Goal: Task Accomplishment & Management: Manage account settings

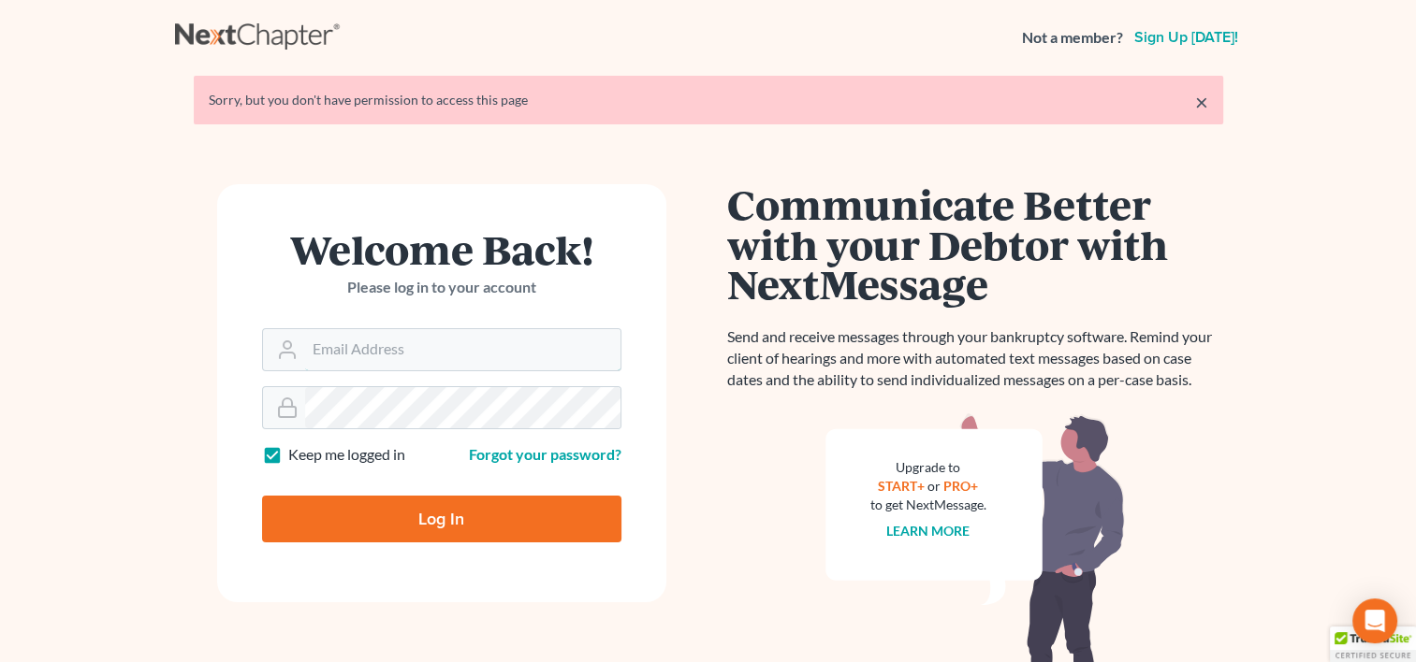
type input "[EMAIL_ADDRESS][DOMAIN_NAME]"
click at [488, 516] on input "Log In" at bounding box center [441, 519] width 359 height 47
type input "Thinking..."
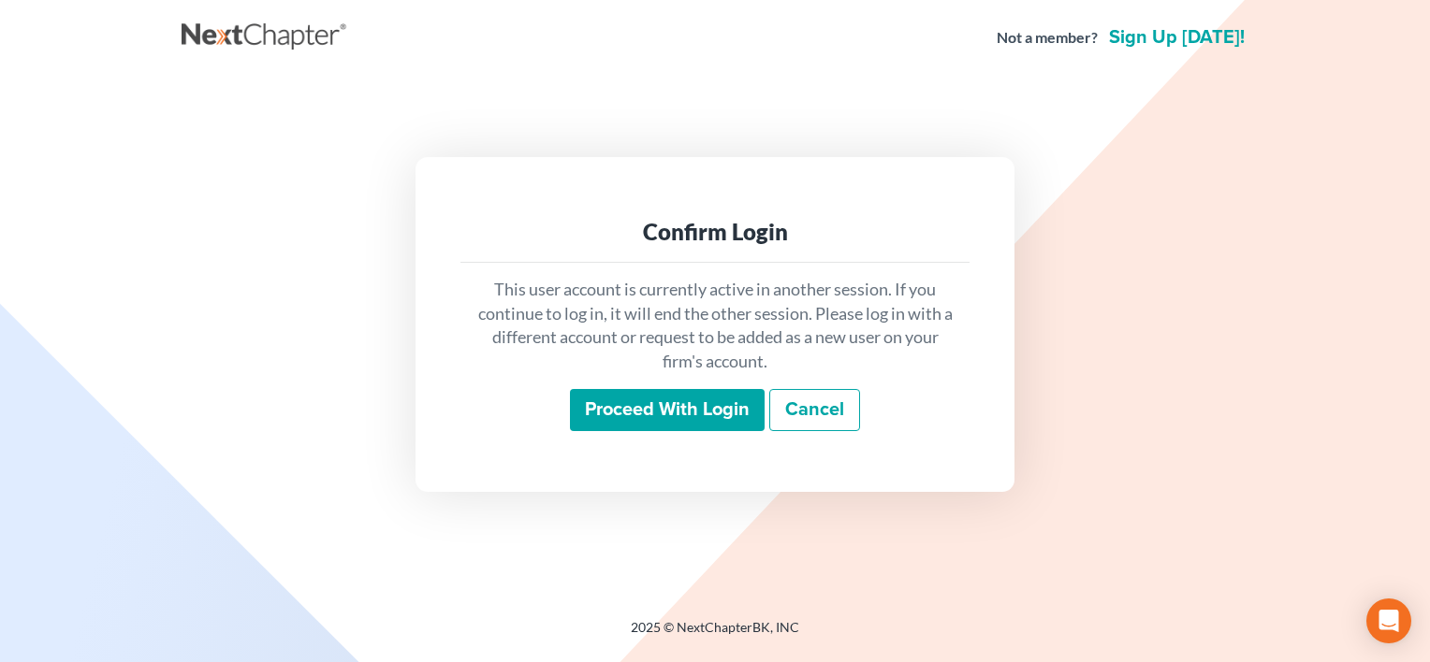
click at [678, 413] on input "Proceed with login" at bounding box center [667, 410] width 195 height 43
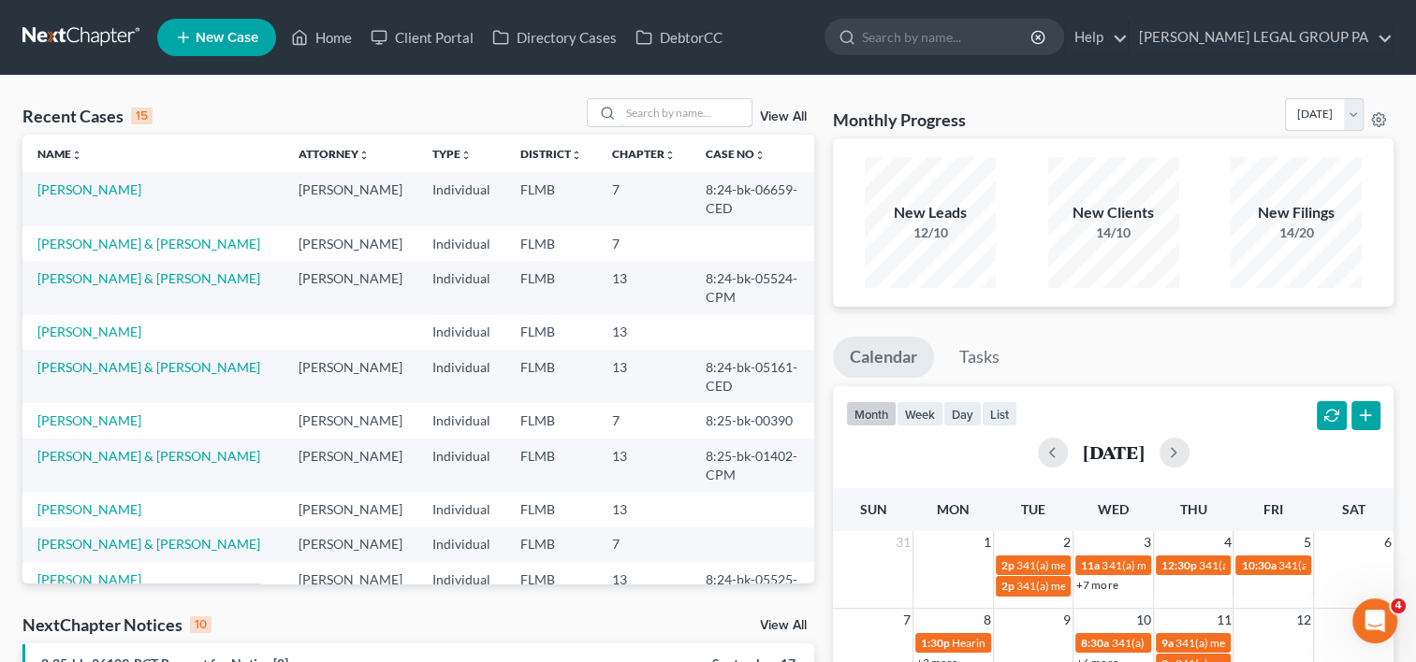
click at [653, 108] on input "search" at bounding box center [685, 112] width 131 height 27
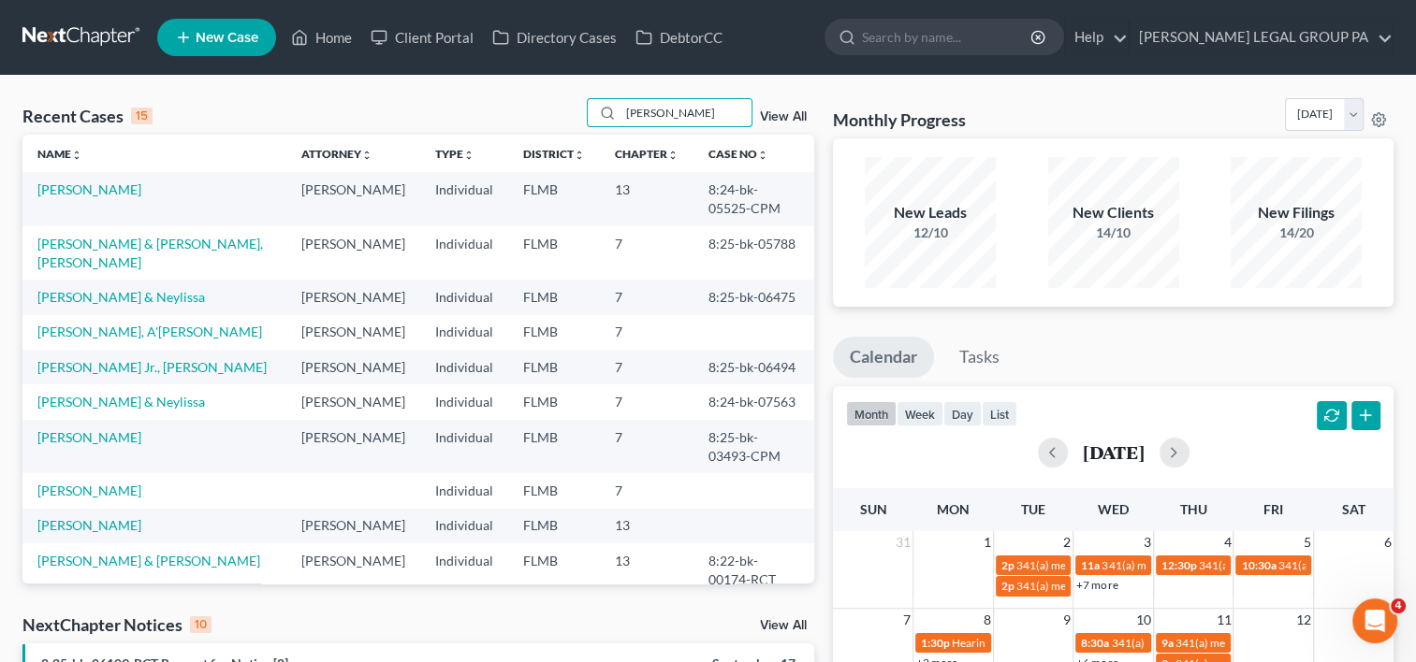
type input "williams"
click at [73, 240] on link "[PERSON_NAME] & [PERSON_NAME], [PERSON_NAME]" at bounding box center [149, 253] width 225 height 35
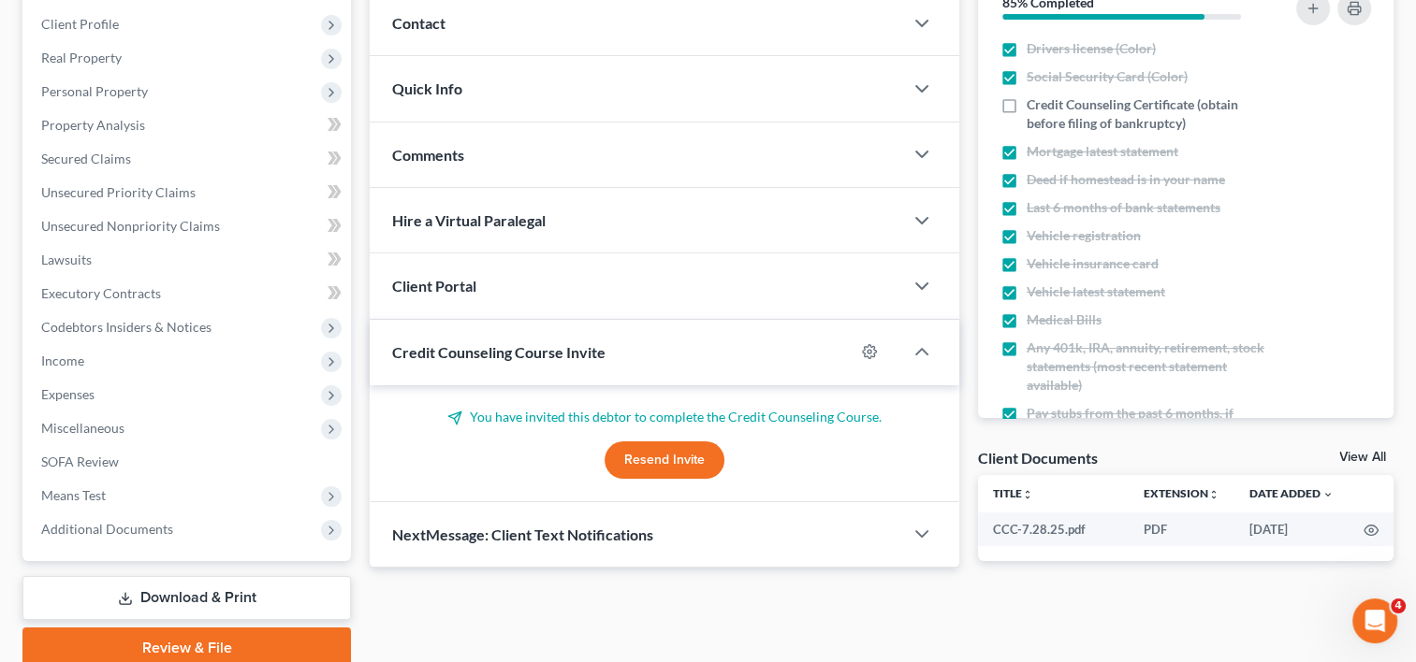
scroll to position [312, 0]
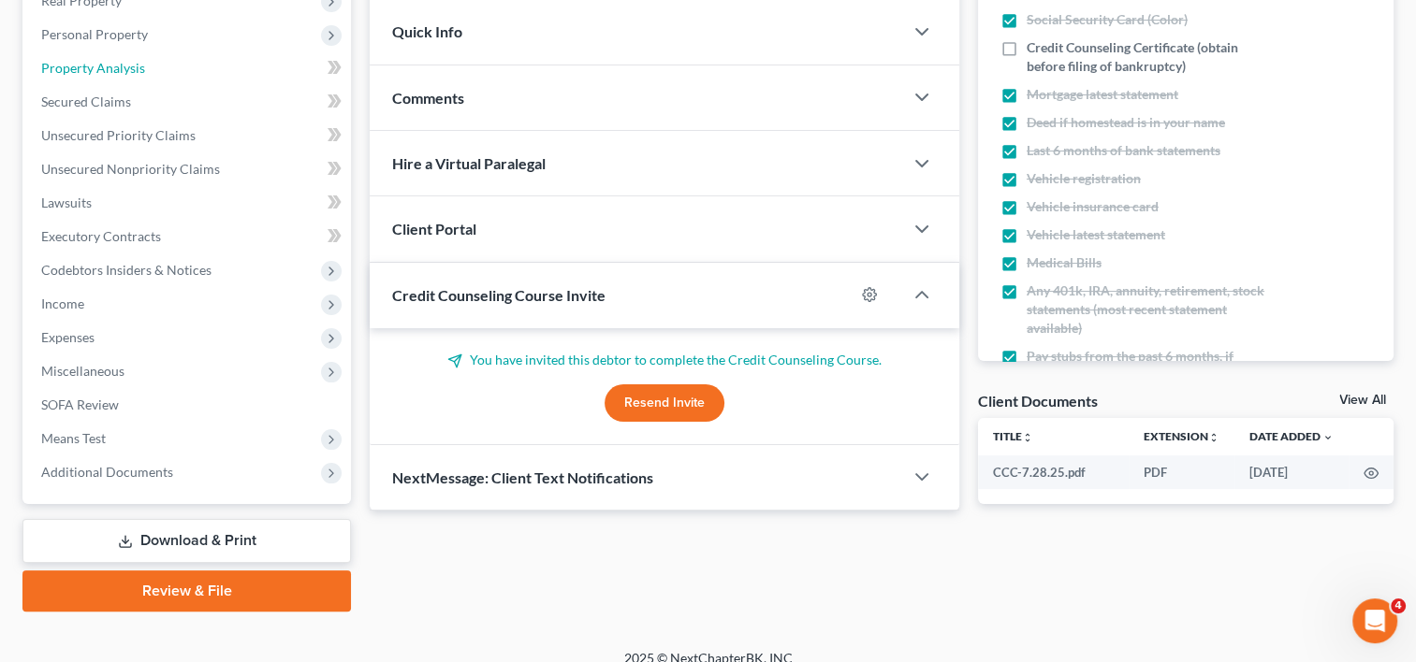
click at [183, 78] on link "Property Analysis" at bounding box center [188, 68] width 325 height 34
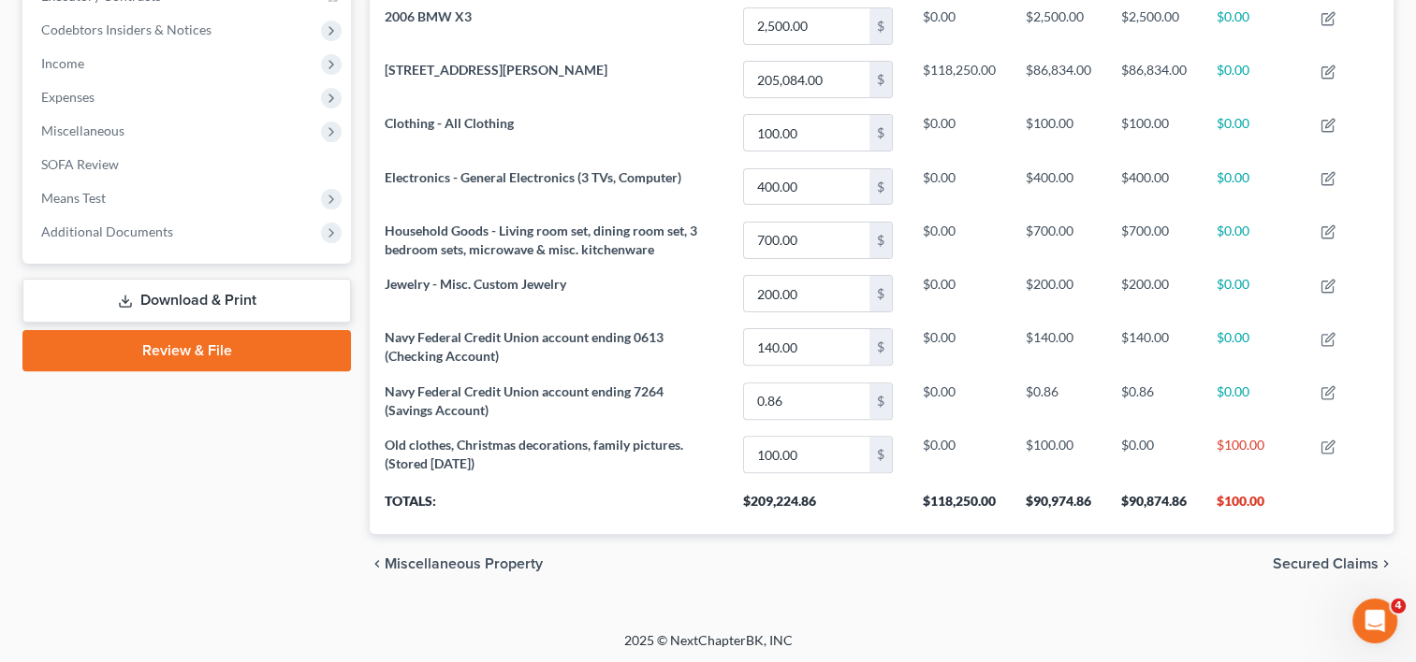
click at [71, 199] on span "Means Test" at bounding box center [73, 198] width 65 height 16
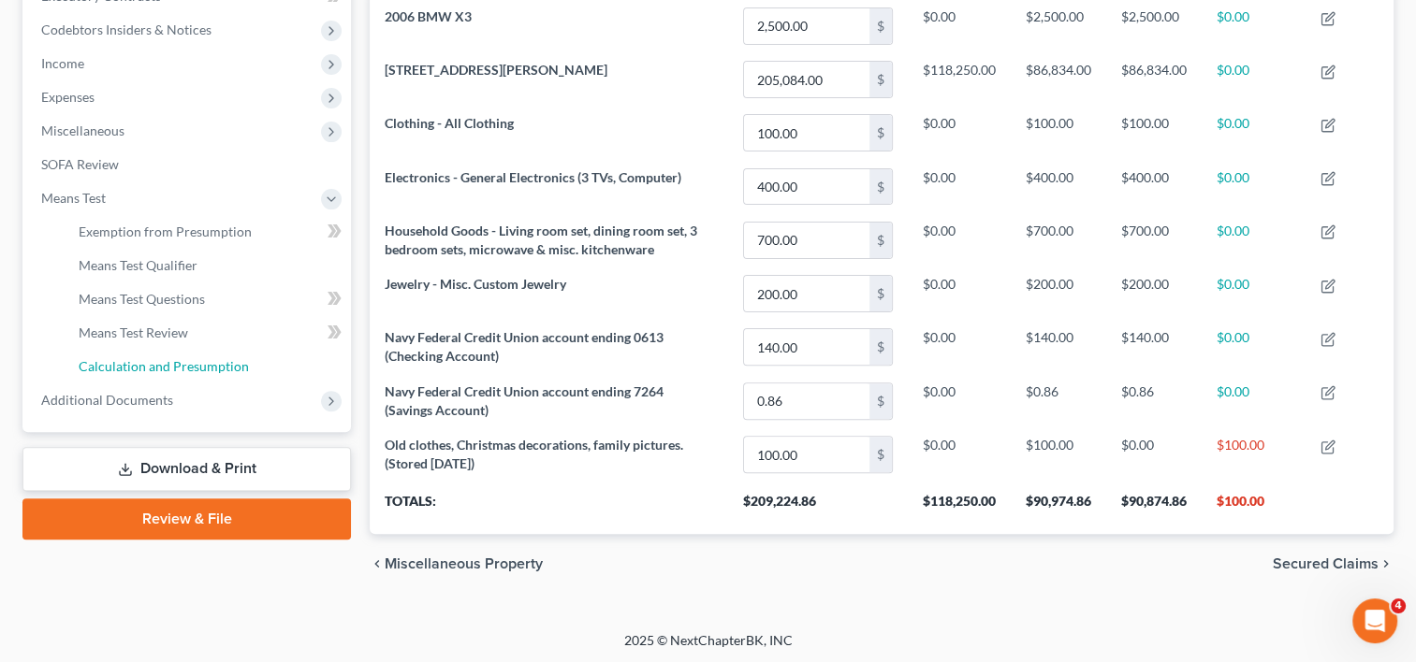
click at [157, 367] on span "Calculation and Presumption" at bounding box center [164, 366] width 170 height 16
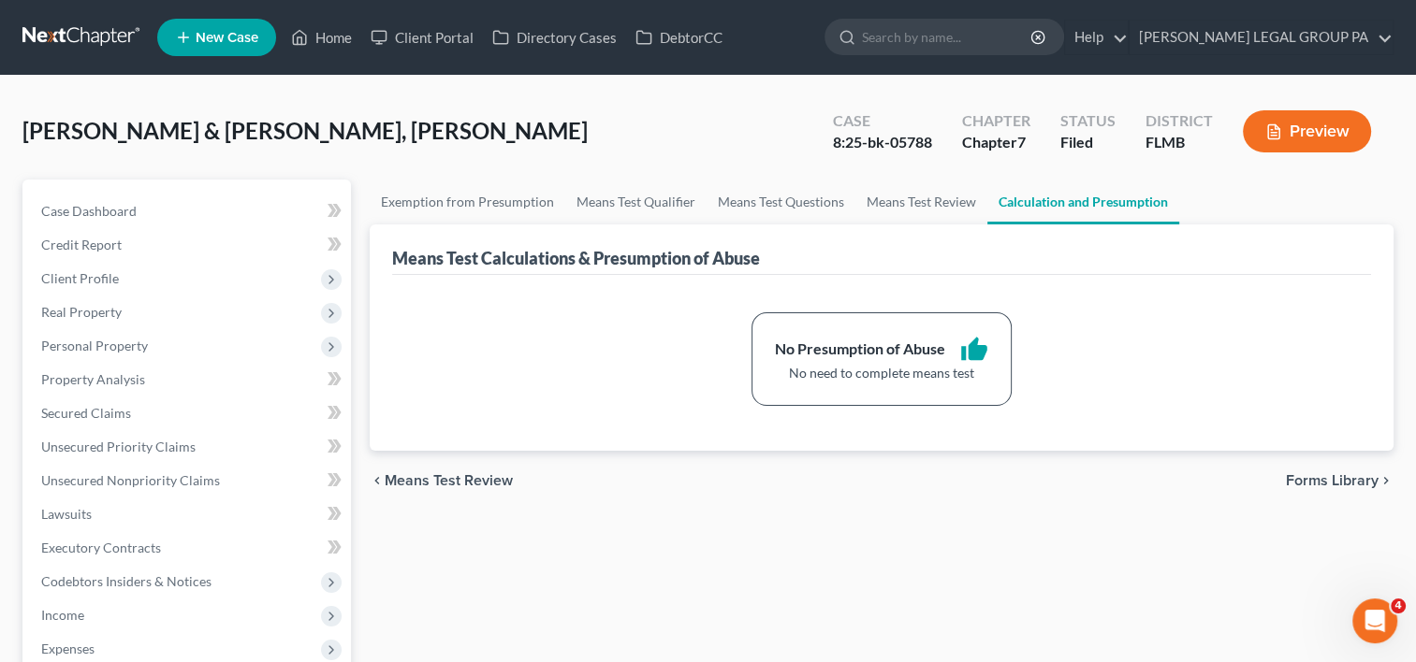
click at [65, 35] on link at bounding box center [82, 38] width 120 height 34
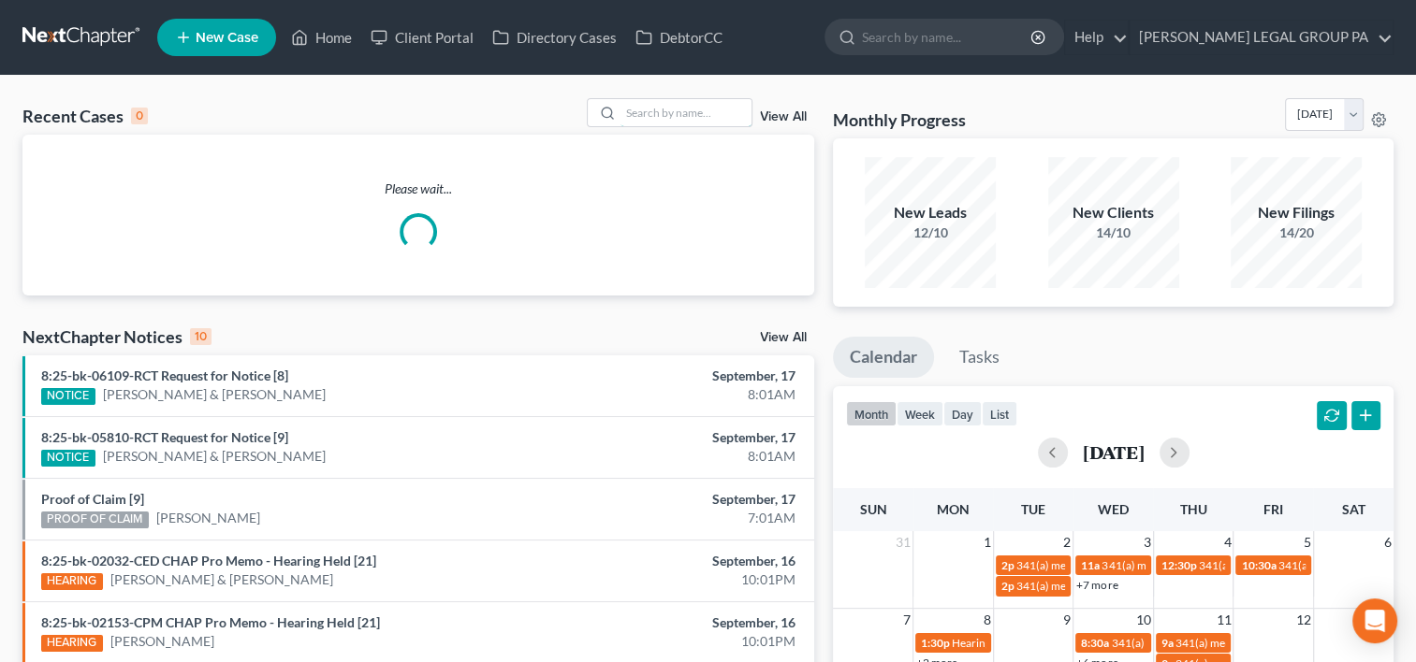
click at [651, 112] on input "search" at bounding box center [685, 112] width 131 height 27
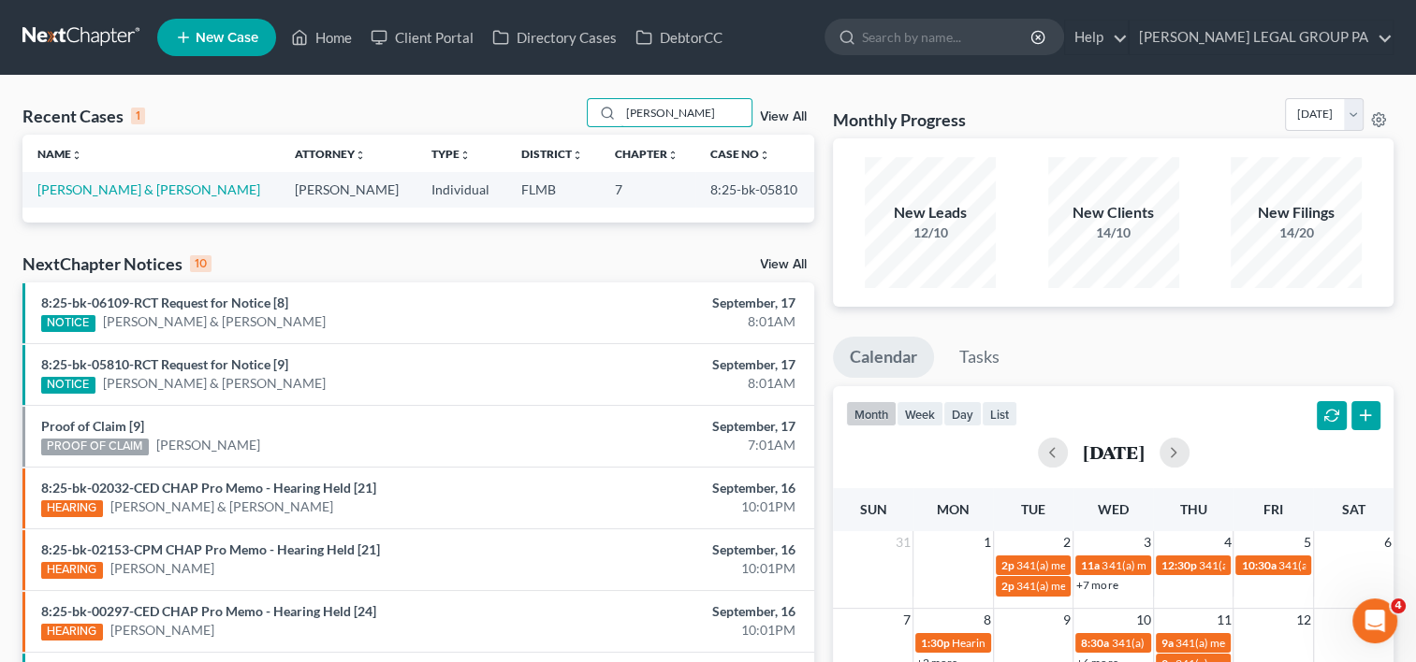
type input "godwin"
drag, startPoint x: 61, startPoint y: 187, endPoint x: 79, endPoint y: 191, distance: 18.2
click at [60, 187] on link "Godwin, Timothy & Kari" at bounding box center [148, 190] width 223 height 16
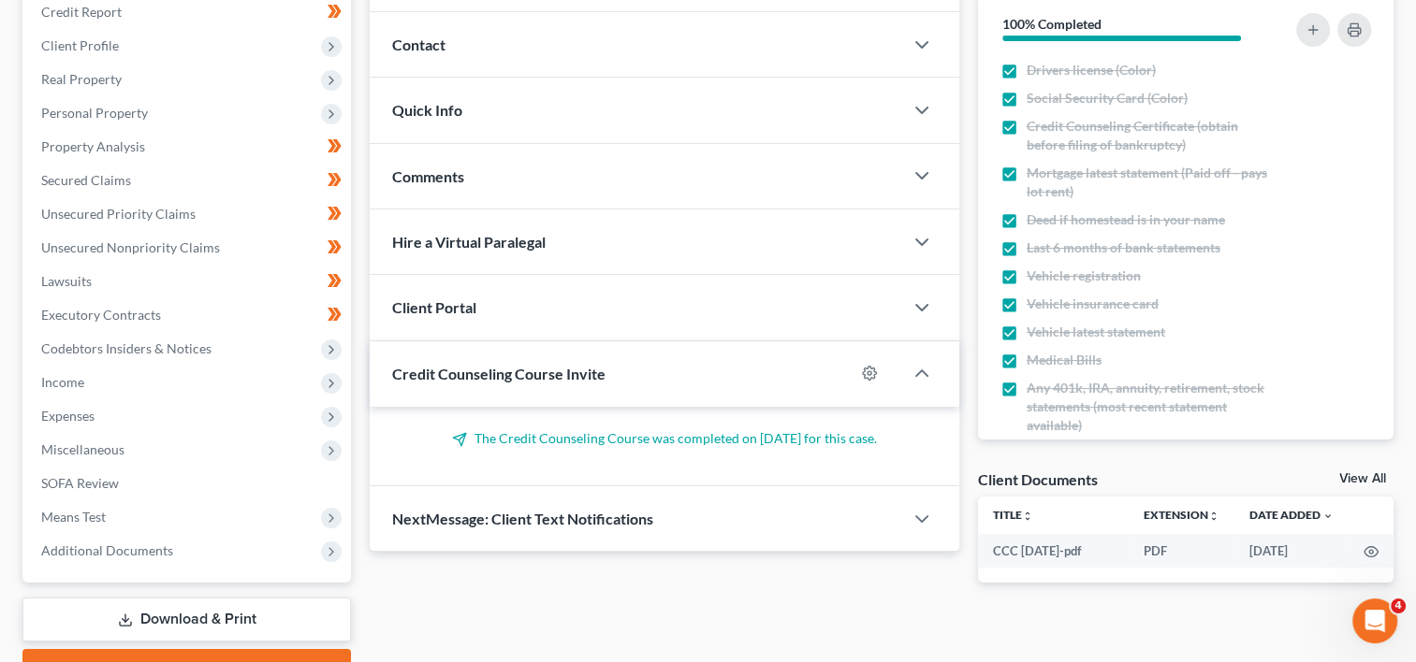
scroll to position [330, 0]
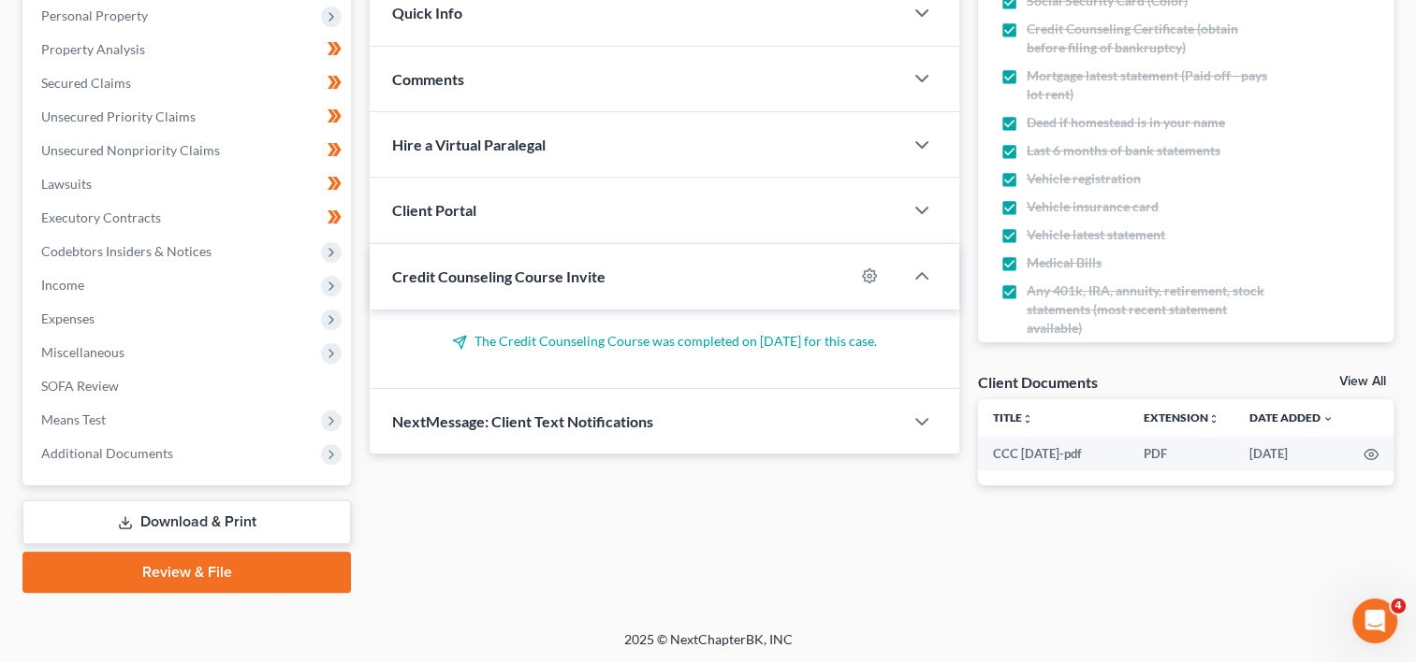
click at [120, 450] on span "Additional Documents" at bounding box center [107, 453] width 132 height 16
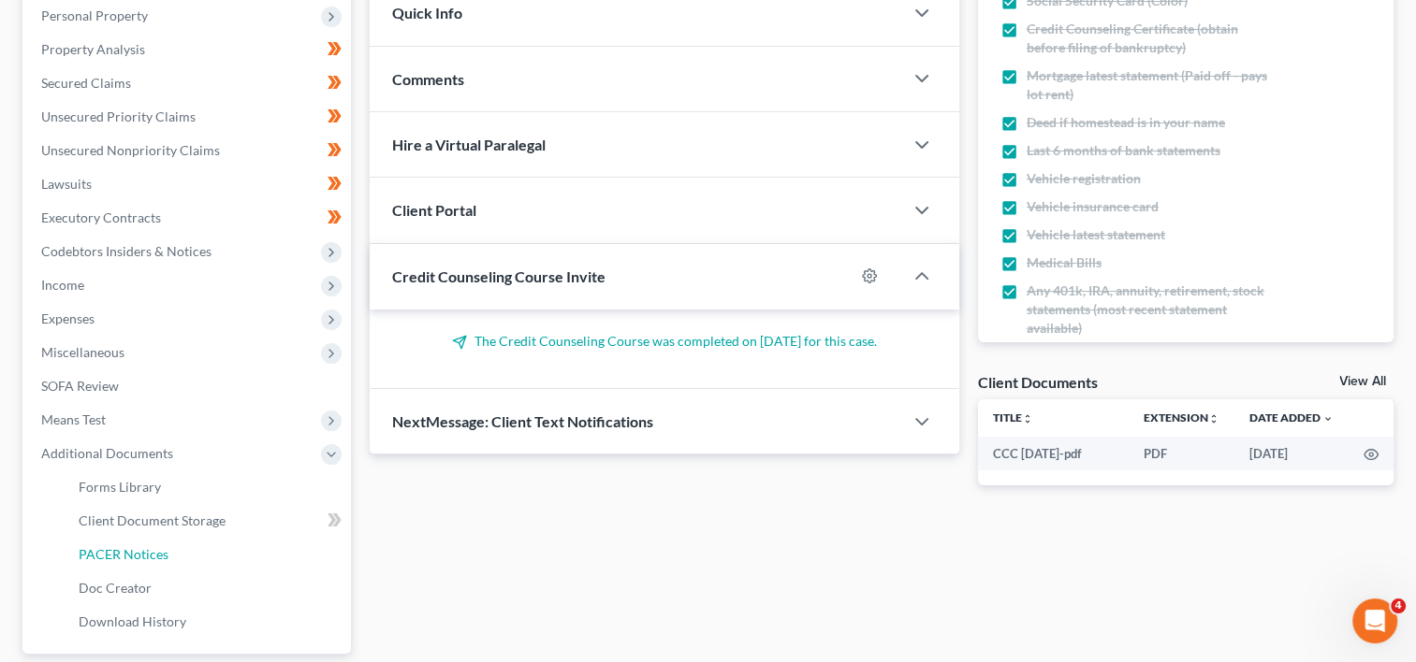
click at [145, 565] on link "PACER Notices" at bounding box center [207, 555] width 287 height 34
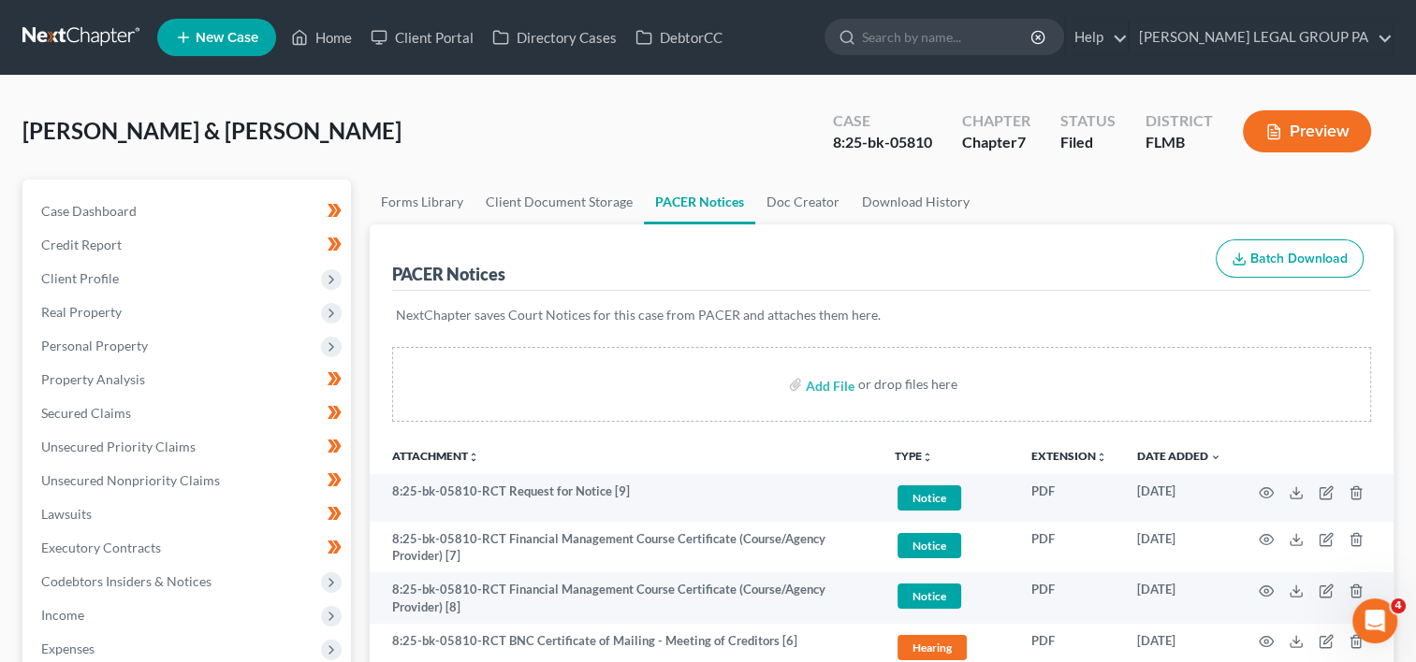
click at [110, 274] on span "Client Profile" at bounding box center [80, 278] width 78 height 16
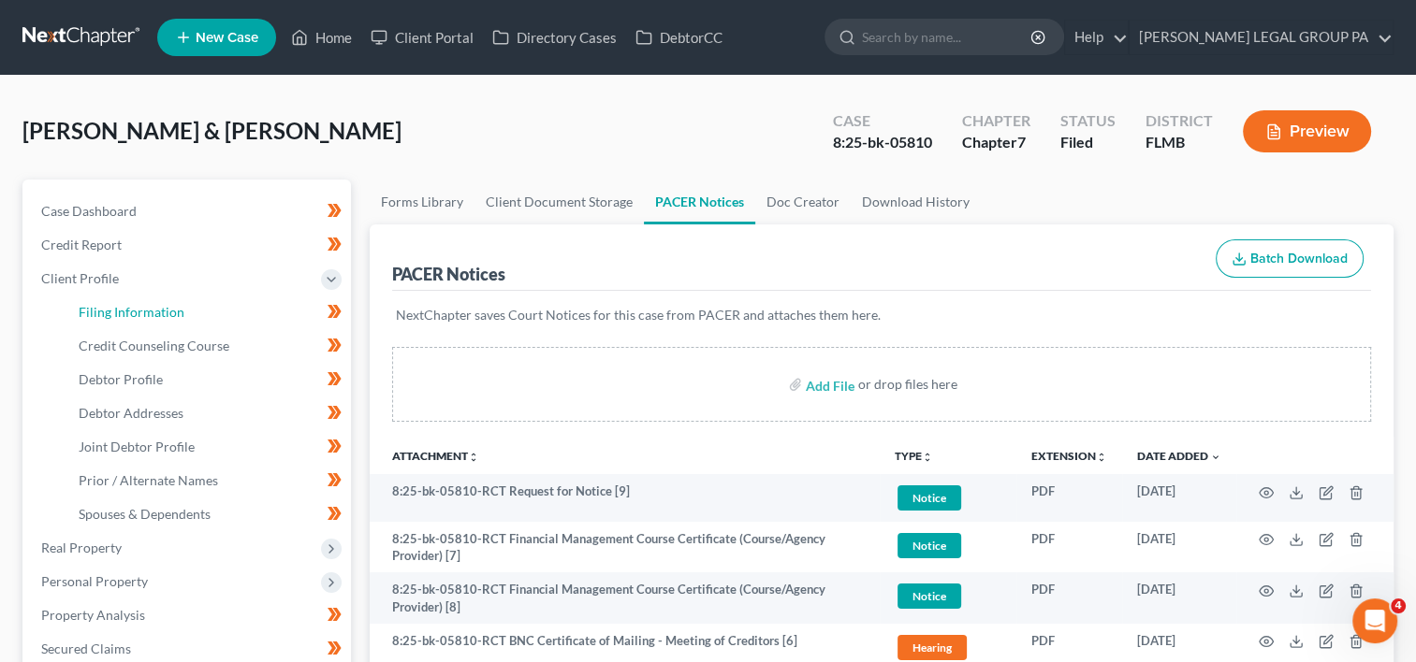
click at [145, 307] on span "Filing Information" at bounding box center [132, 312] width 106 height 16
select select "1"
select select "0"
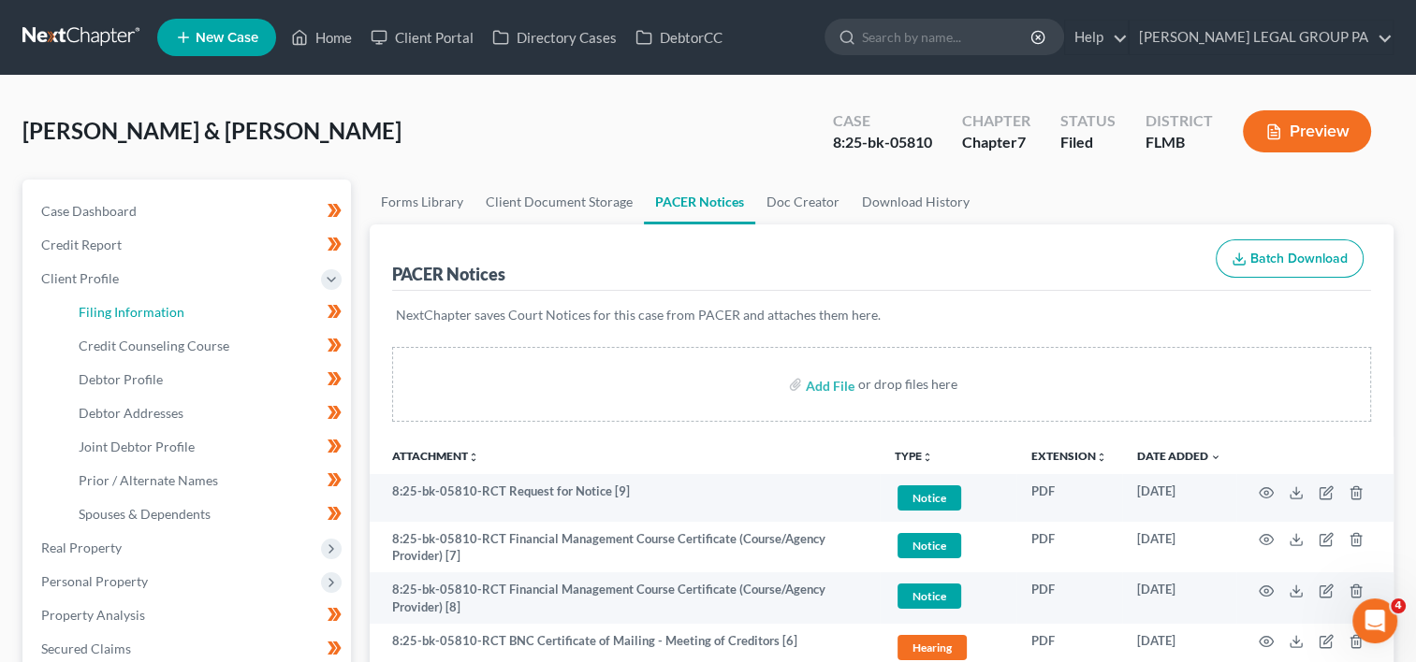
select select "9"
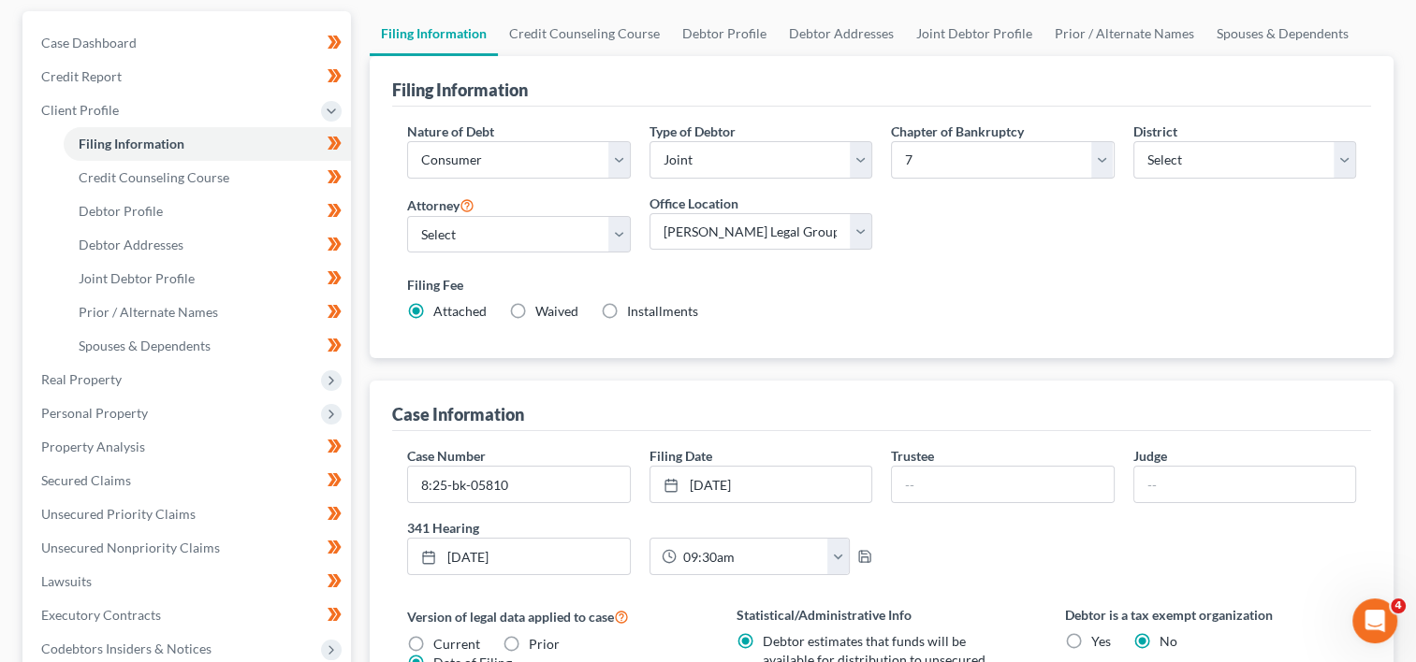
scroll to position [312, 0]
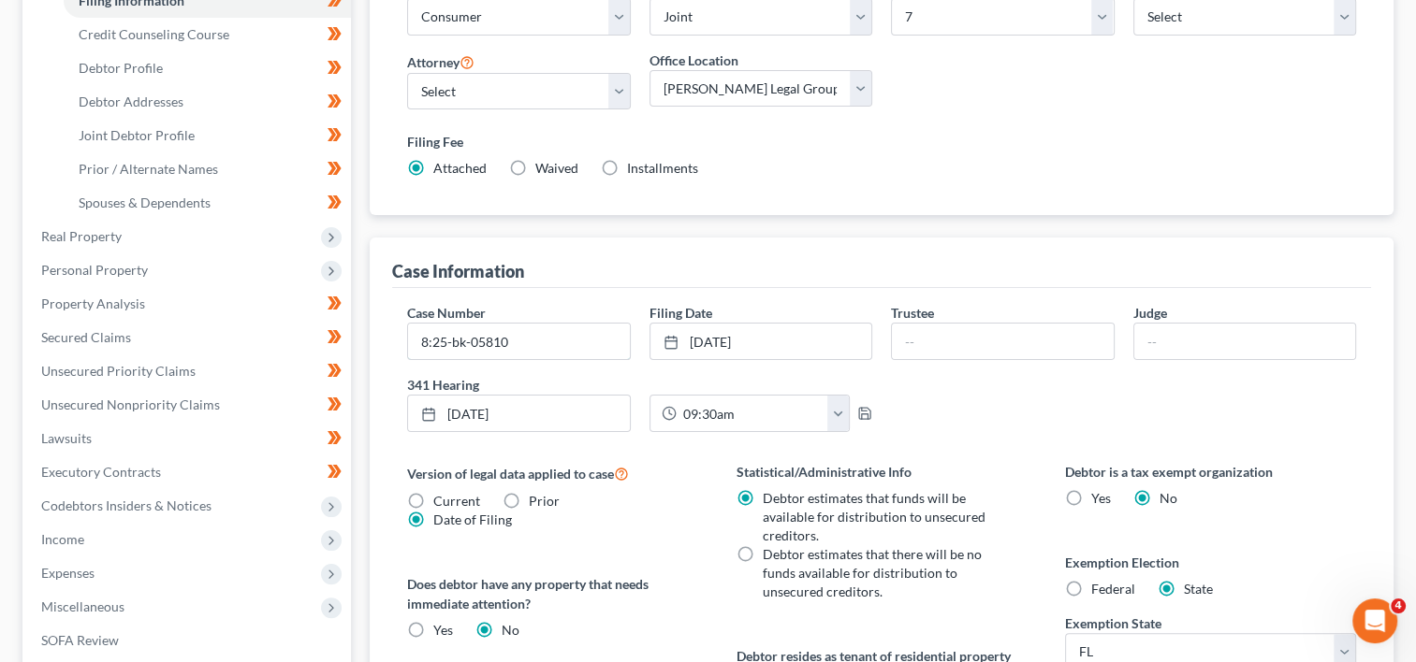
click at [554, 341] on input "8:25-bk-05810" at bounding box center [518, 342] width 221 height 36
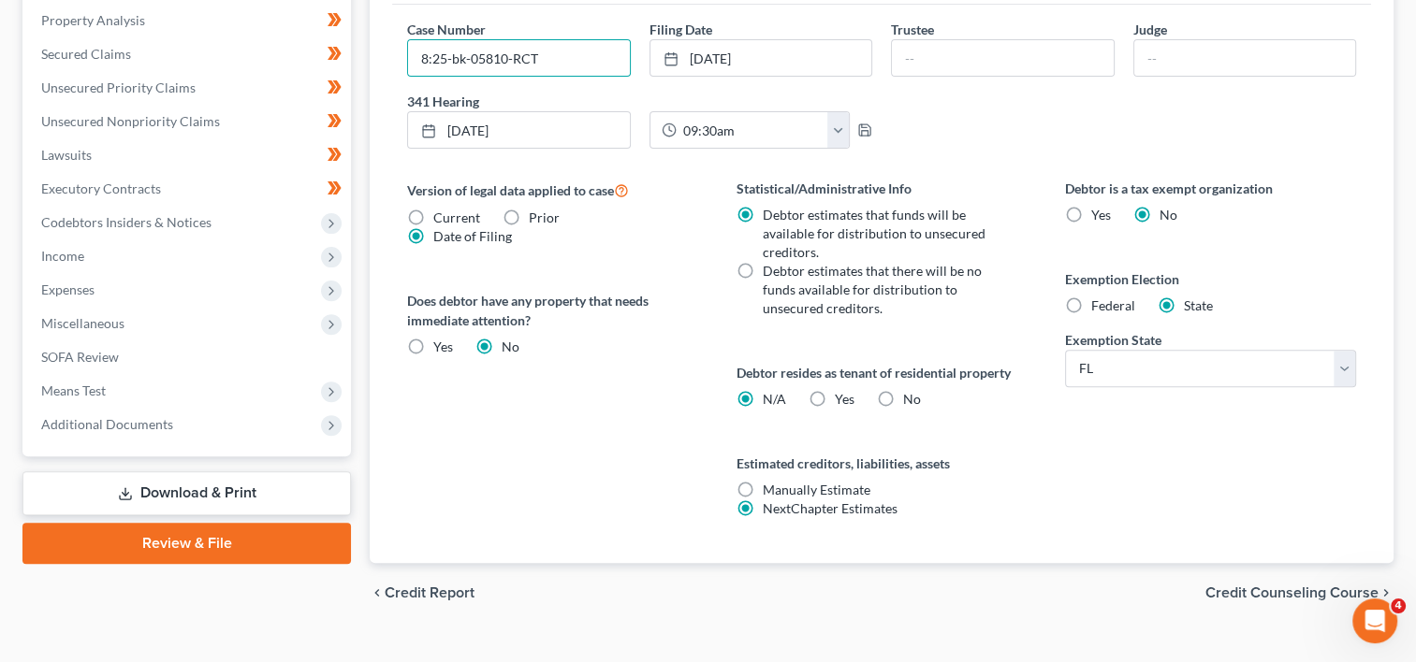
scroll to position [624, 0]
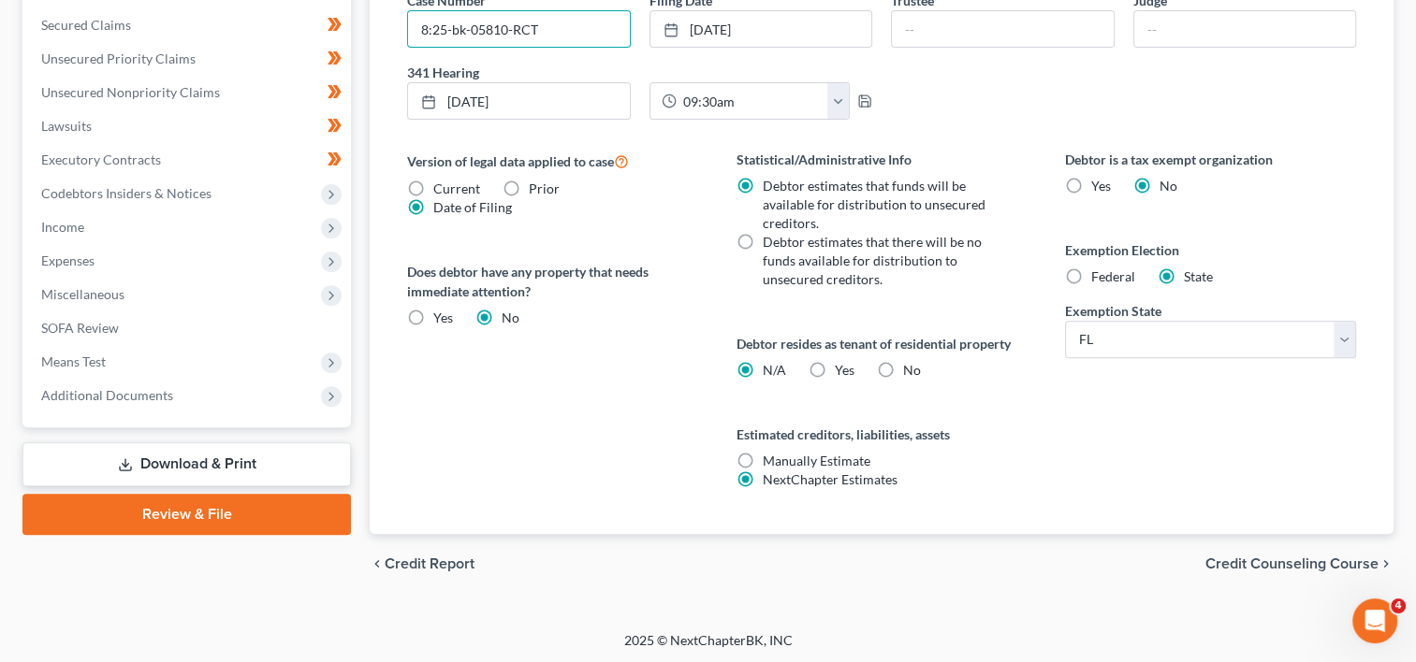
type input "8:25-bk-05810-RCT"
click at [203, 396] on span "Additional Documents" at bounding box center [188, 396] width 325 height 34
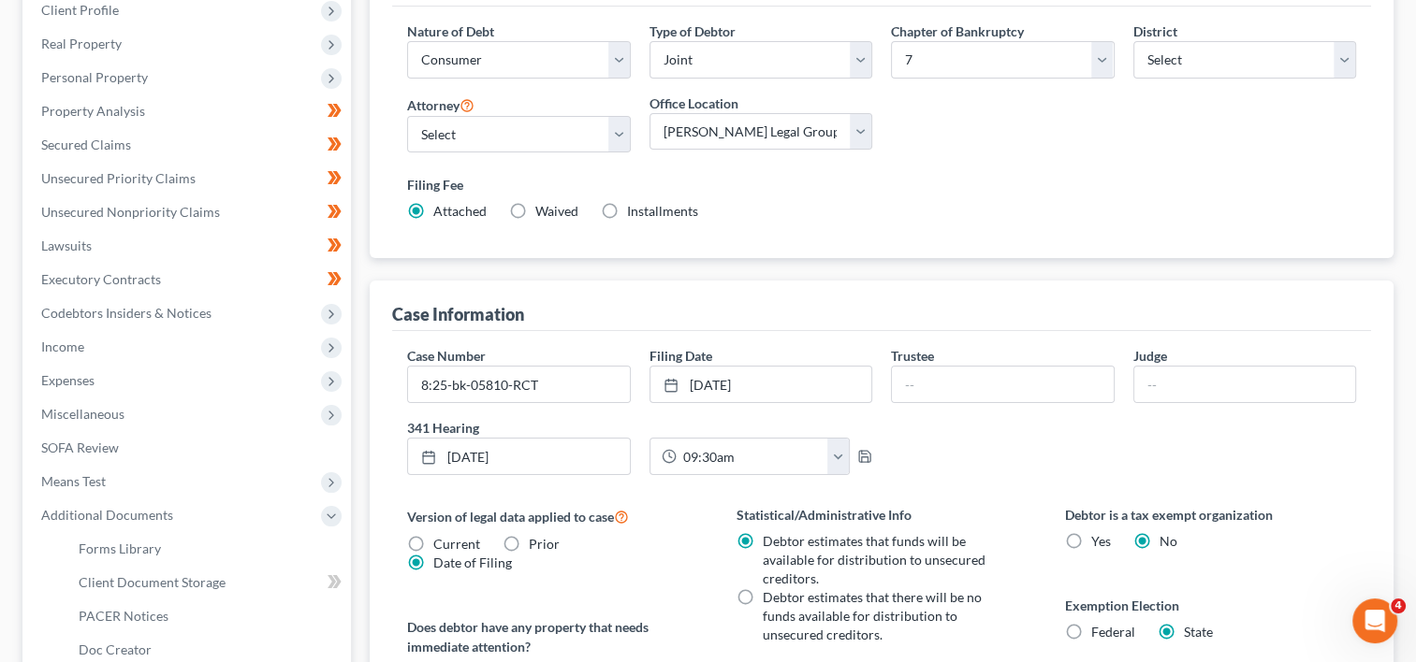
scroll to position [232, 0]
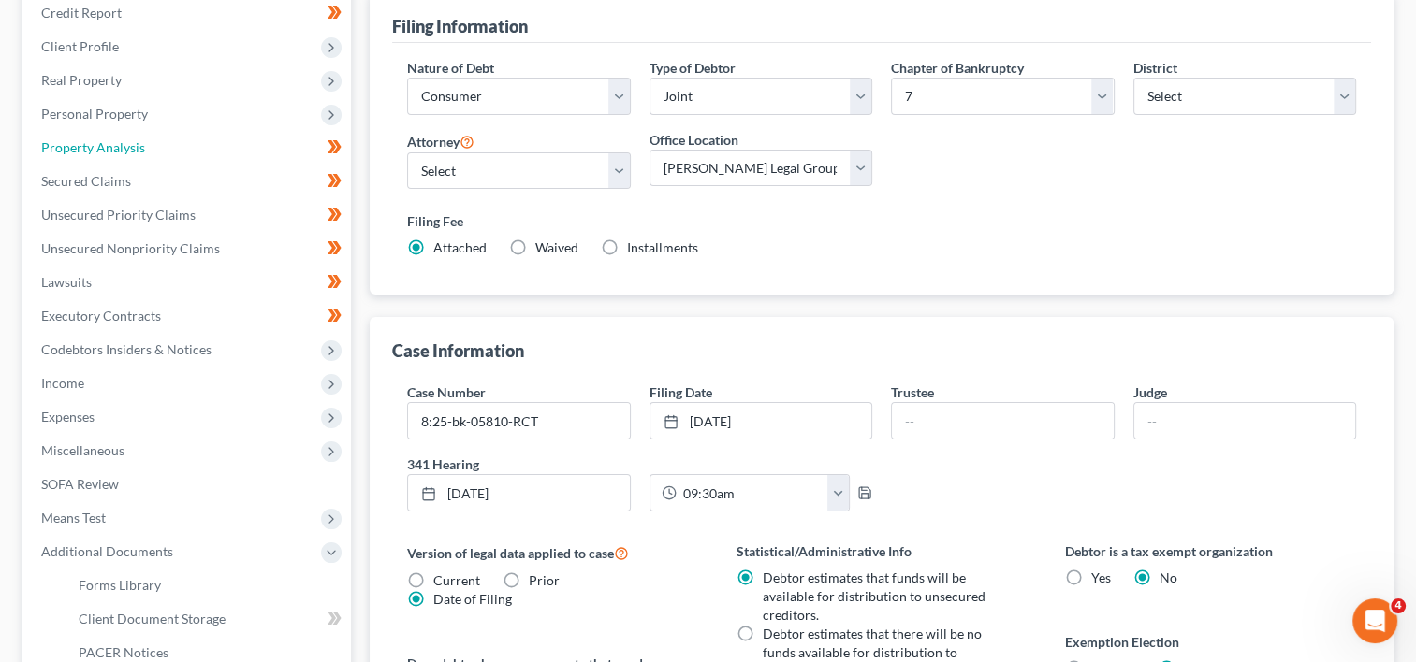
click at [124, 144] on span "Property Analysis" at bounding box center [93, 147] width 104 height 16
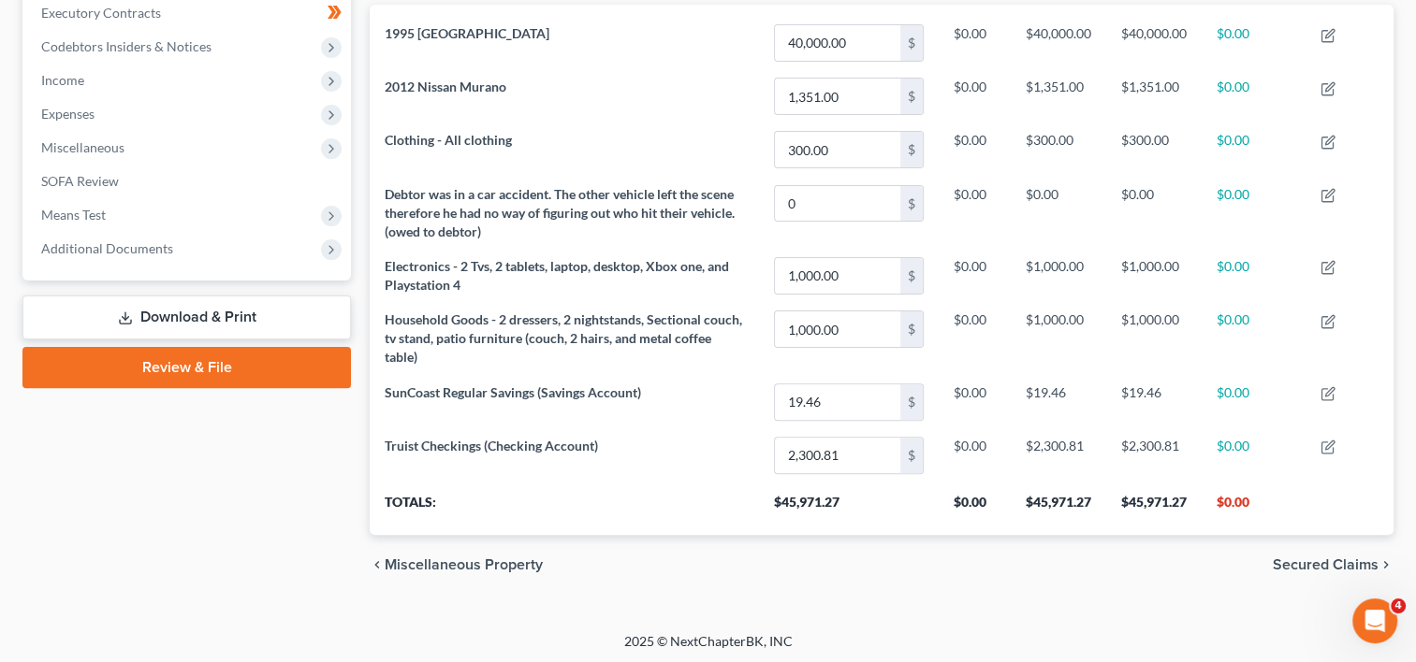
click at [109, 204] on span "Means Test" at bounding box center [188, 215] width 325 height 34
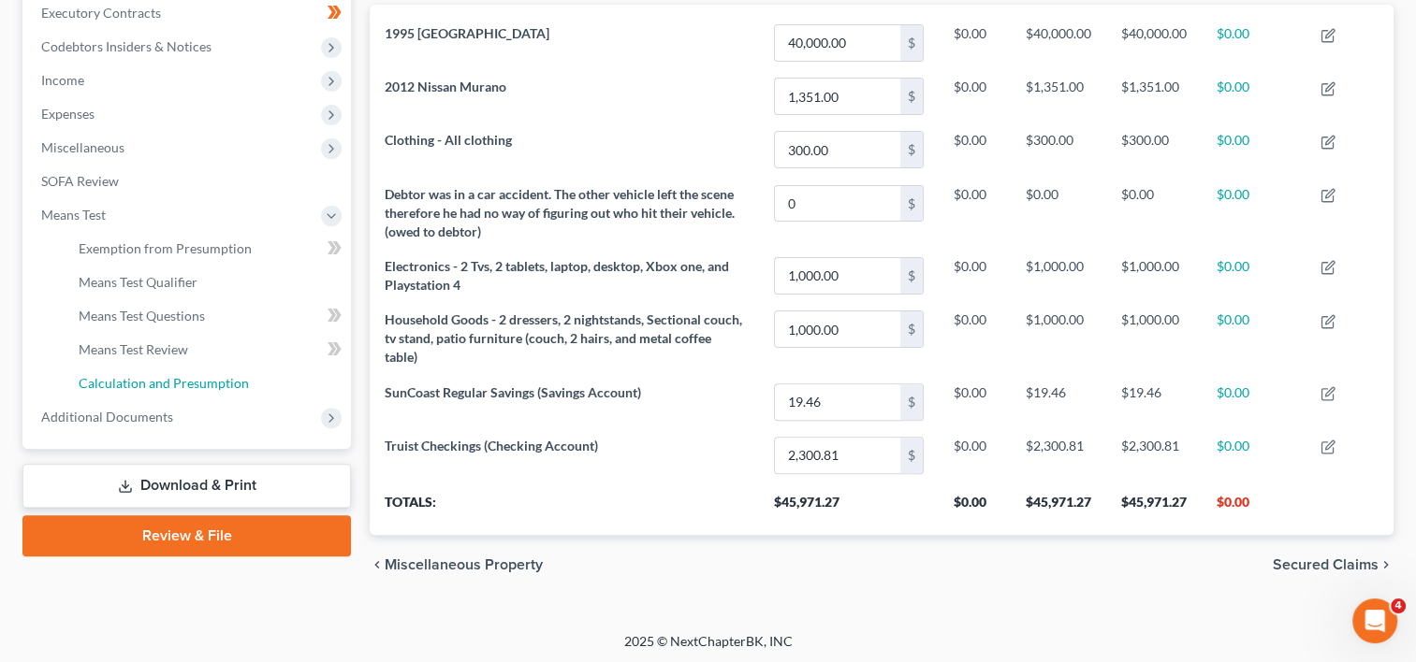
click at [160, 384] on span "Calculation and Presumption" at bounding box center [164, 383] width 170 height 16
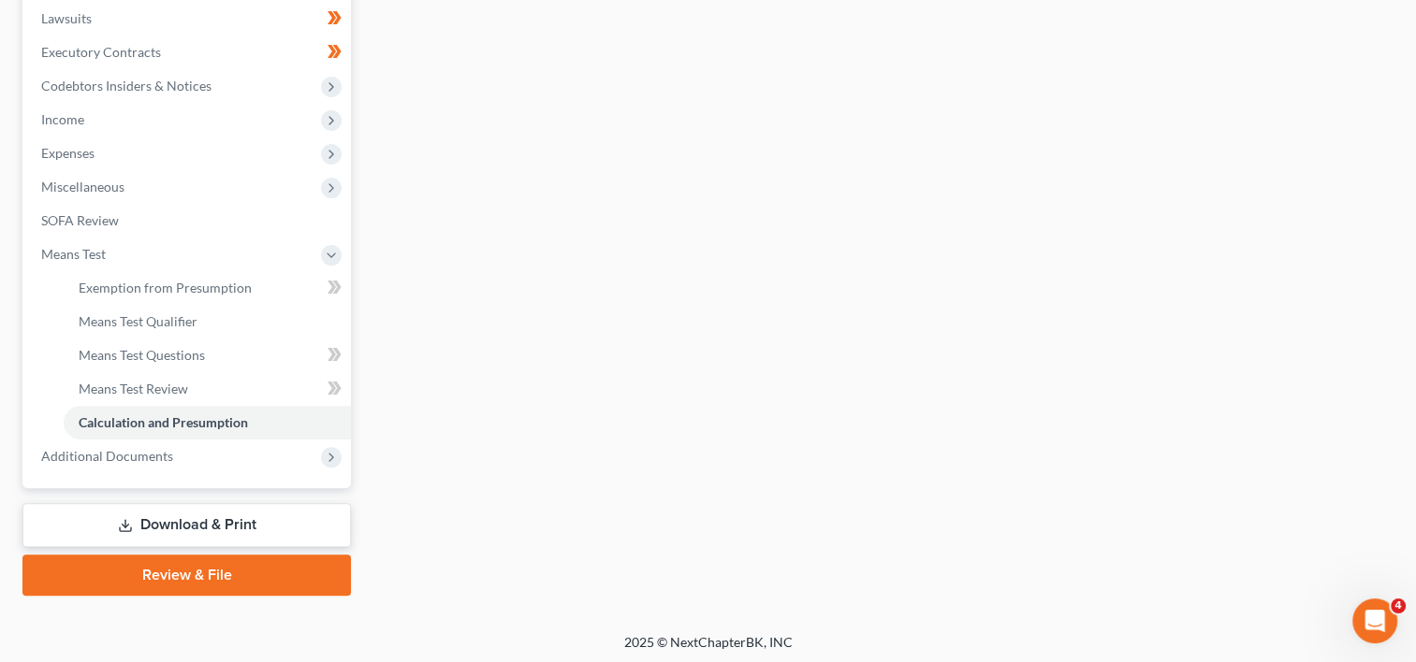
scroll to position [499, 0]
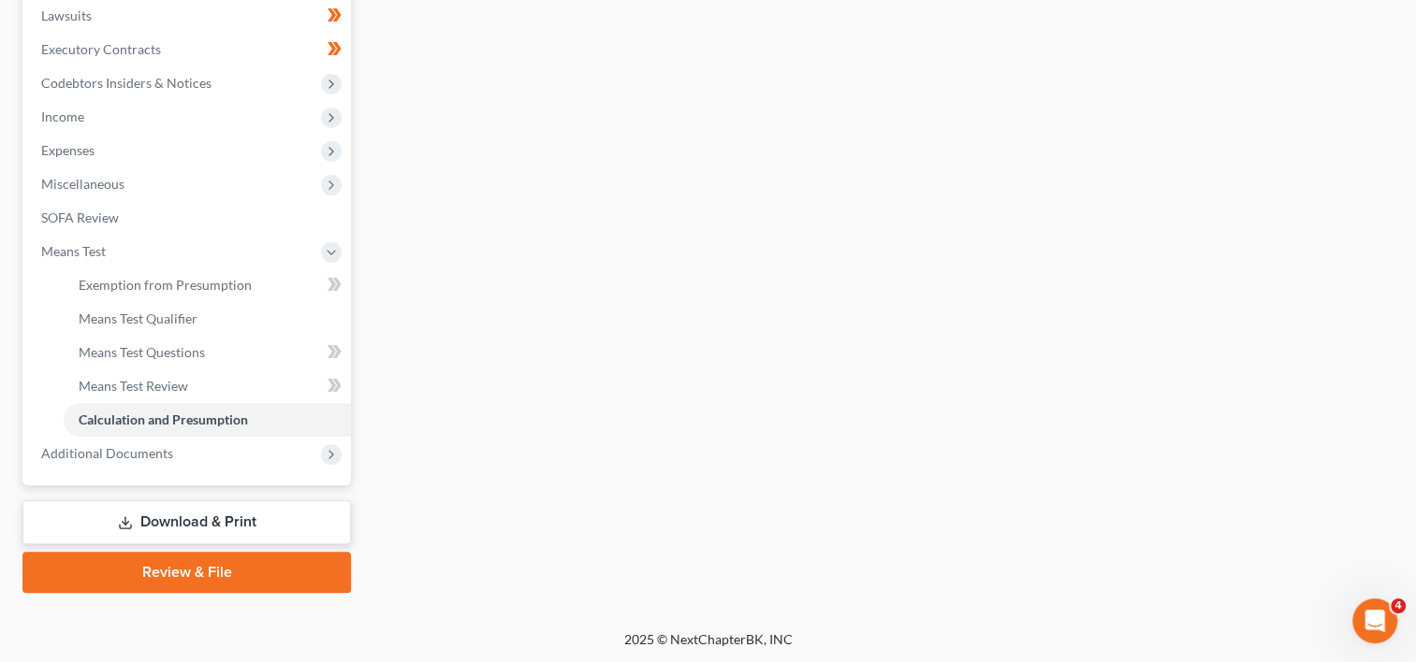
click at [258, 457] on span "Additional Documents" at bounding box center [188, 454] width 325 height 34
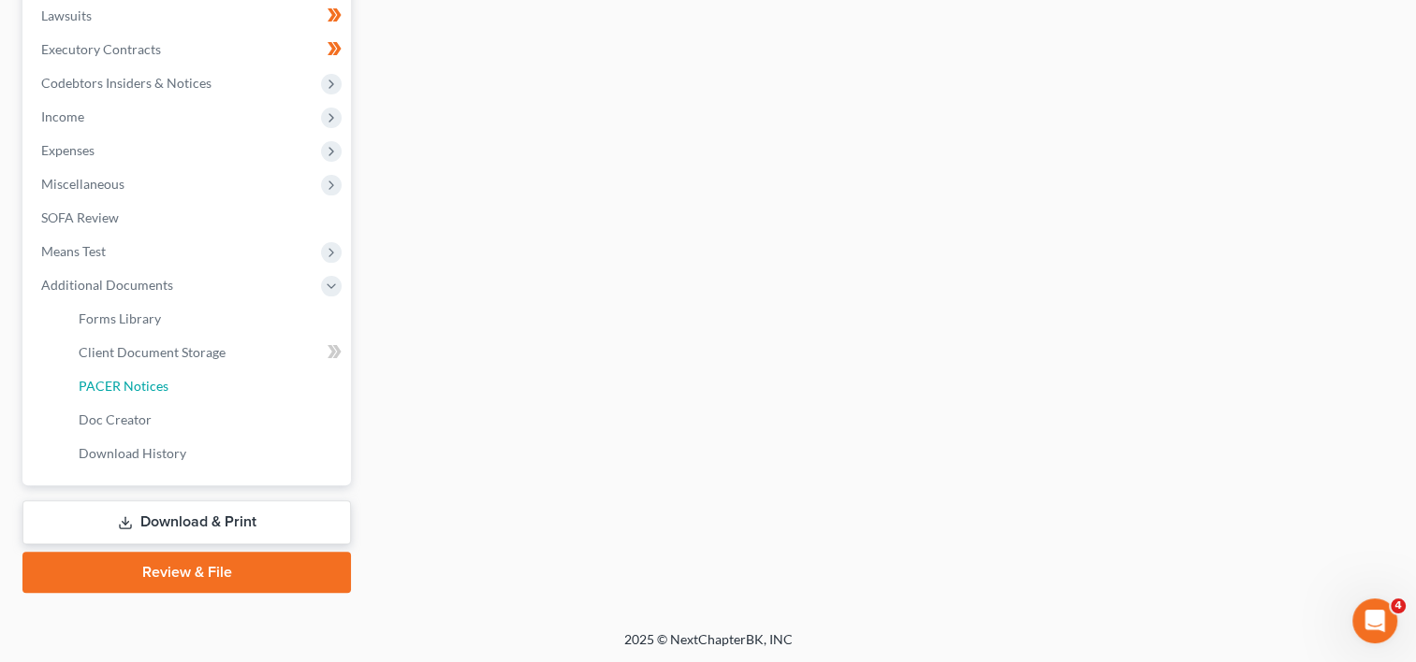
click at [213, 385] on link "PACER Notices" at bounding box center [207, 387] width 287 height 34
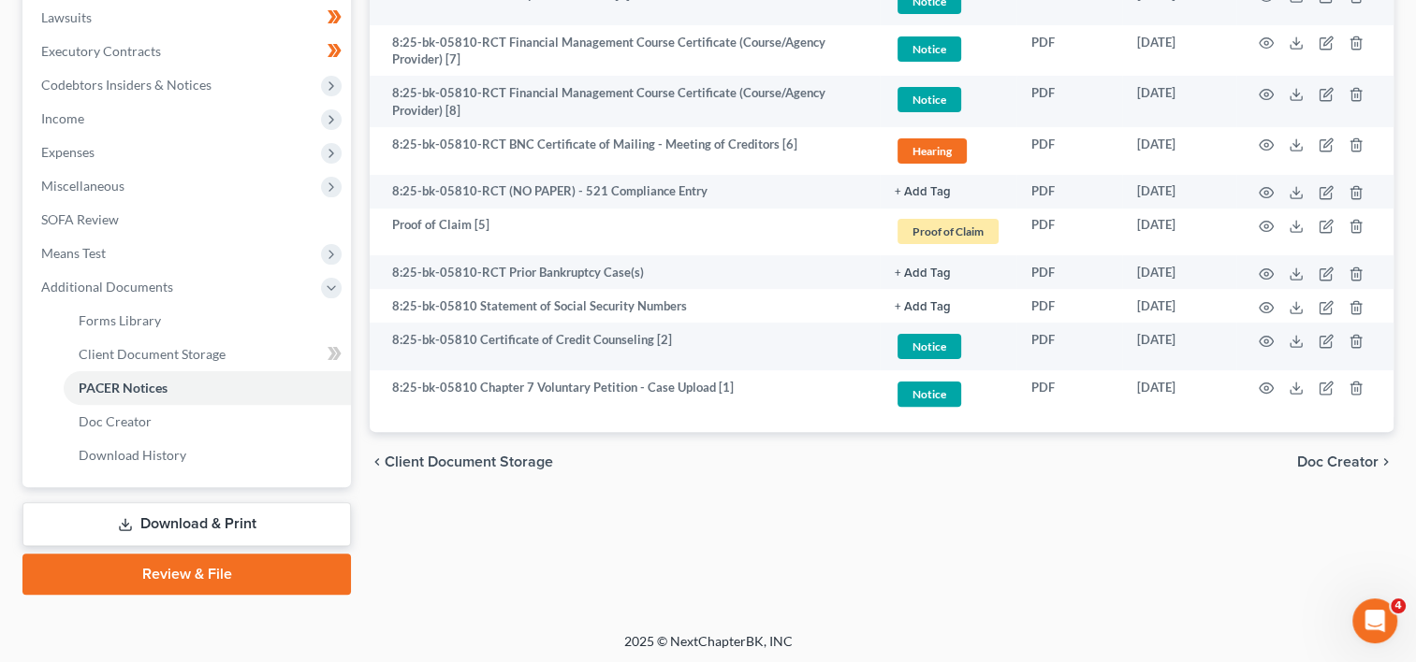
scroll to position [499, 0]
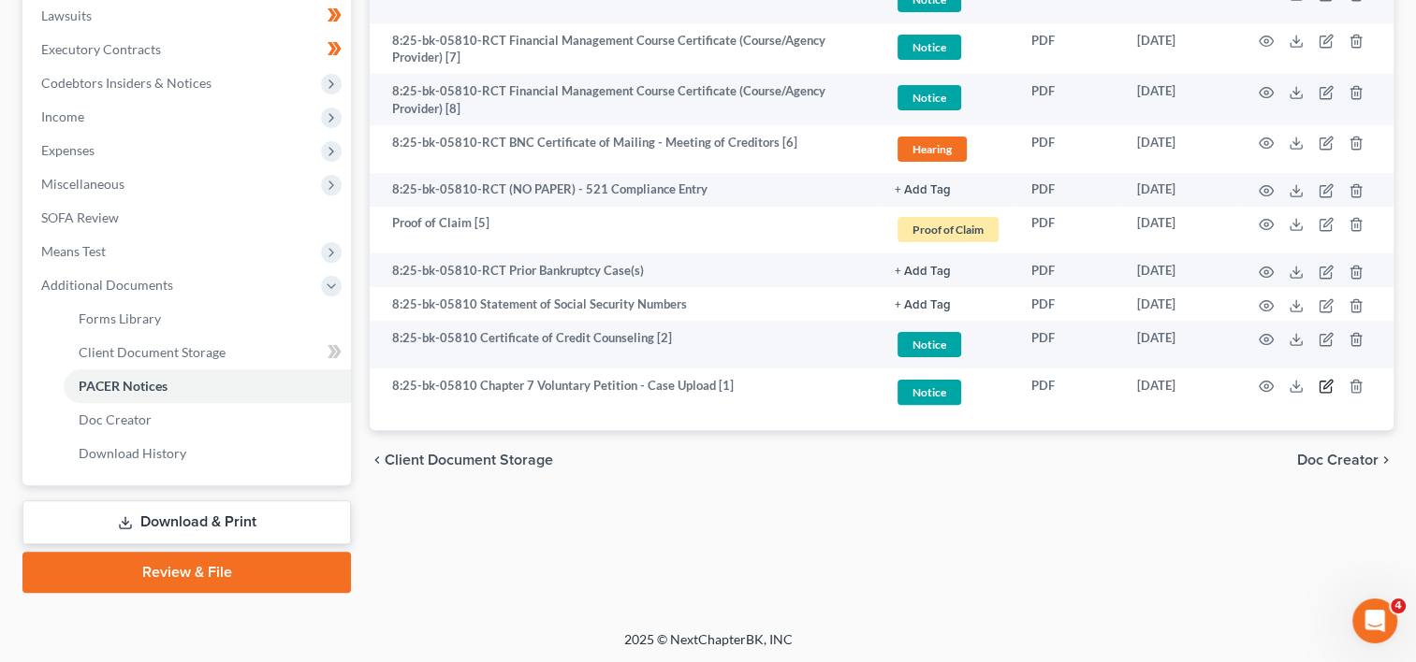
click at [1326, 382] on icon "button" at bounding box center [1325, 386] width 15 height 15
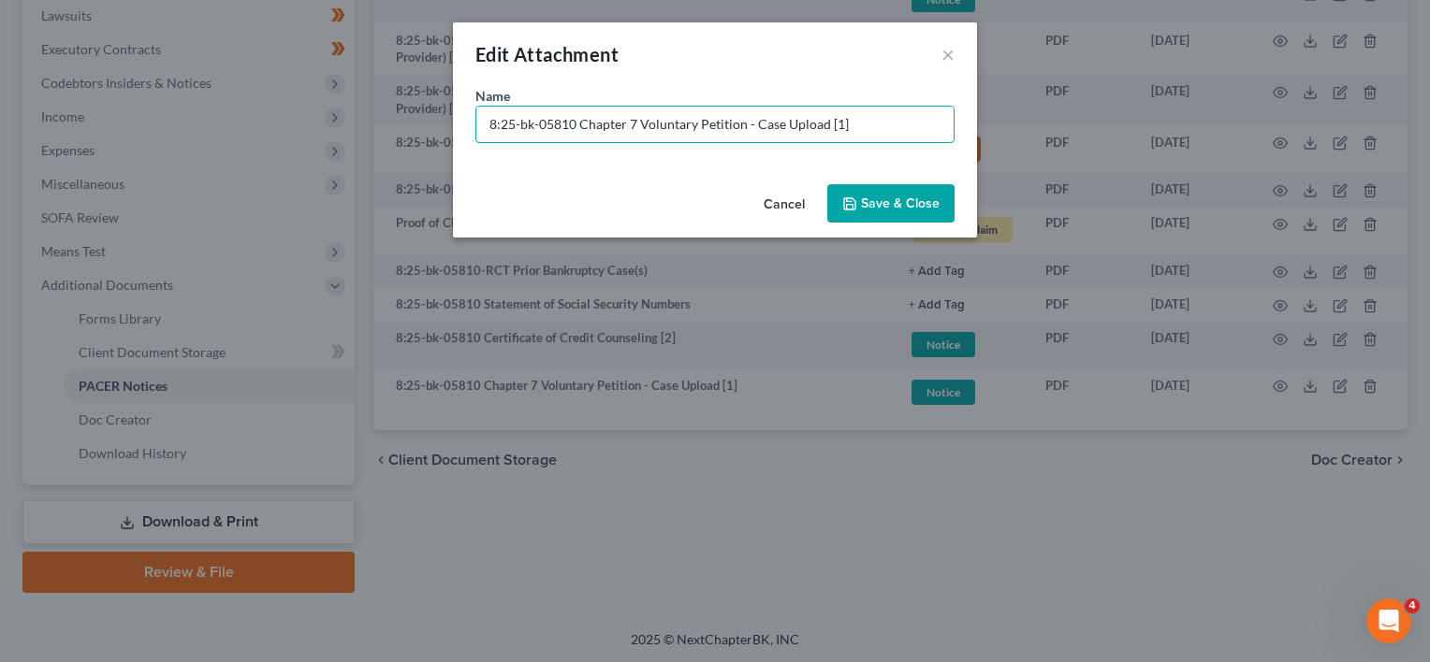
drag, startPoint x: 574, startPoint y: 124, endPoint x: 145, endPoint y: 124, distance: 429.4
click at [150, 124] on div "Edit Attachment × Name * 8:25-bk-05810 Chapter 7 Voluntary Petition - Case Uplo…" at bounding box center [715, 331] width 1430 height 662
drag, startPoint x: 754, startPoint y: 123, endPoint x: 899, endPoint y: 117, distance: 145.1
click at [874, 116] on input "Document [01] - Chapter 7 Voluntary Petition - Case Upload [1]" at bounding box center [714, 125] width 477 height 36
type input "Document [01] - Chapter 7 Voluntary Petition"
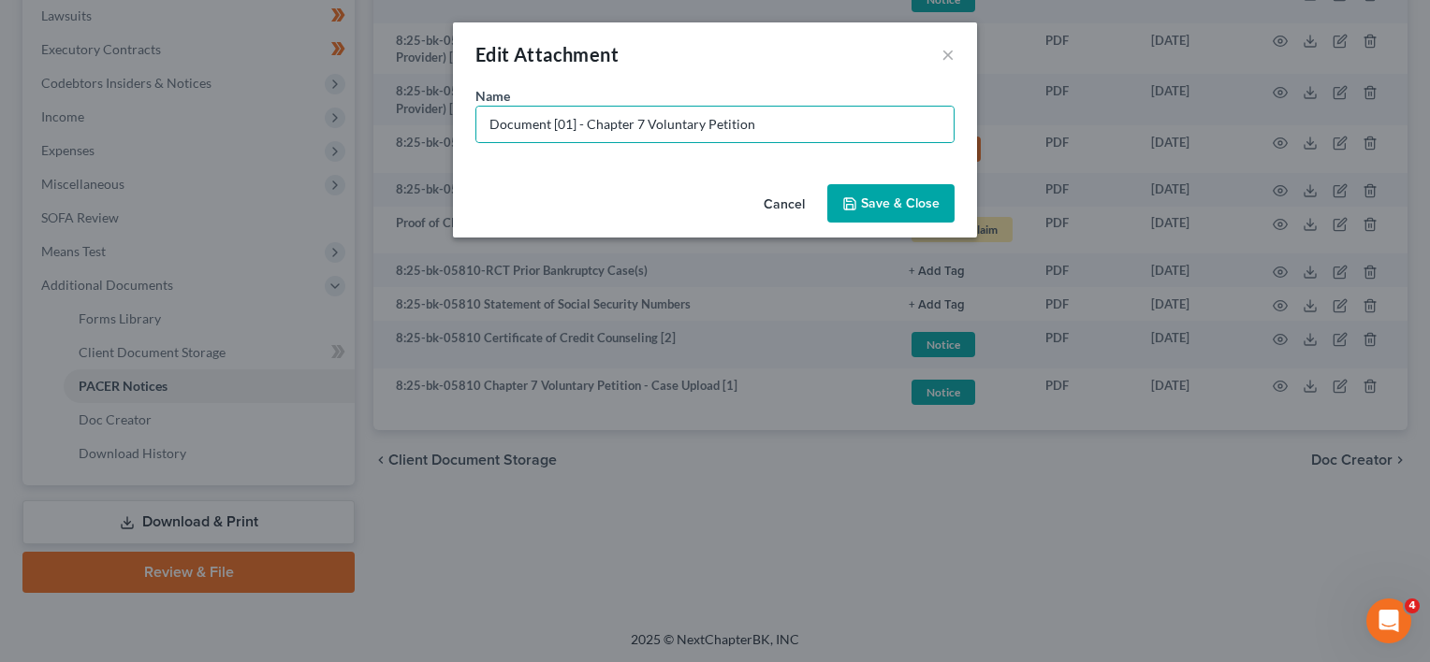
click at [882, 198] on span "Save & Close" at bounding box center [900, 204] width 79 height 16
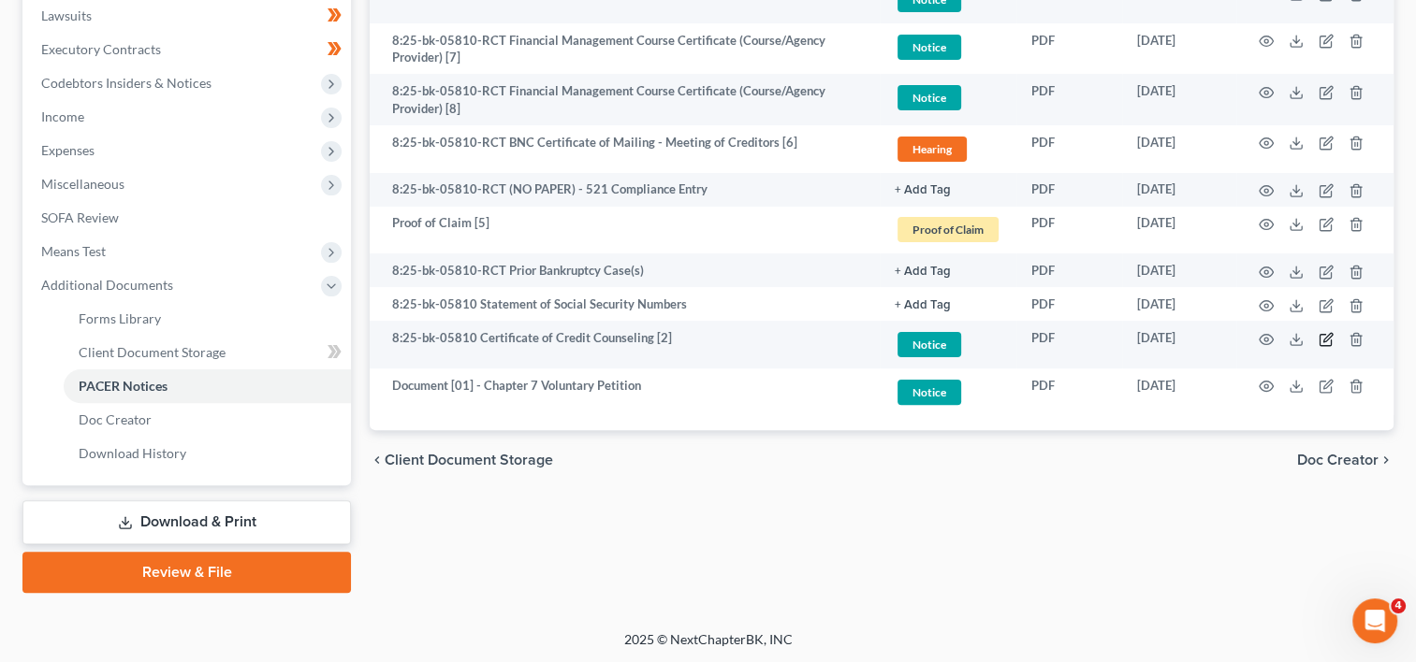
click at [1325, 335] on icon "button" at bounding box center [1325, 339] width 15 height 15
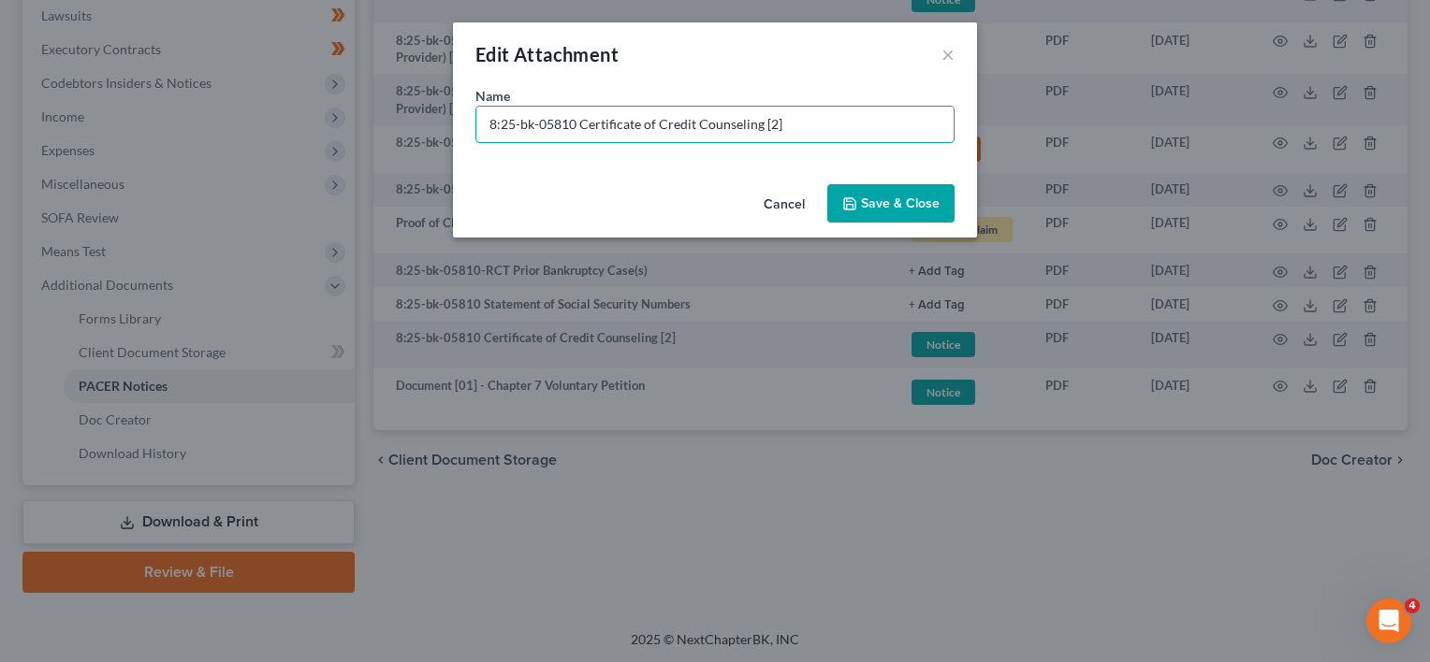
drag, startPoint x: 573, startPoint y: 123, endPoint x: 150, endPoint y: 126, distance: 422.9
click at [150, 126] on div "Edit Attachment × Name * 8:25-bk-05810 Certificate of Credit Counseling [2] Can…" at bounding box center [715, 331] width 1430 height 662
drag, startPoint x: 584, startPoint y: 120, endPoint x: 386, endPoint y: 114, distance: 197.5
click at [386, 114] on div "Edit Attachment × Name * Document [02] - Certificate of Credit Counseling Cance…" at bounding box center [715, 331] width 1430 height 662
type input "Document [02] - Certificate of Credit Counseling"
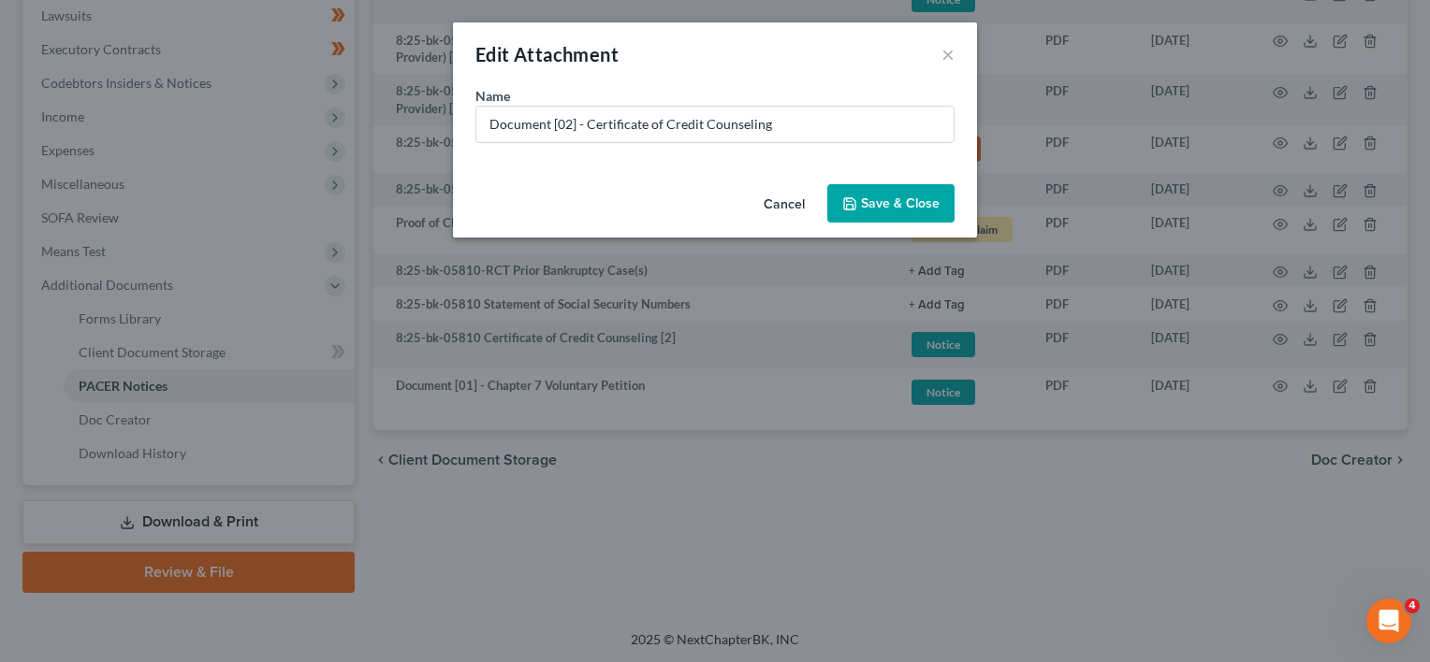
click at [879, 191] on button "Save & Close" at bounding box center [890, 203] width 127 height 39
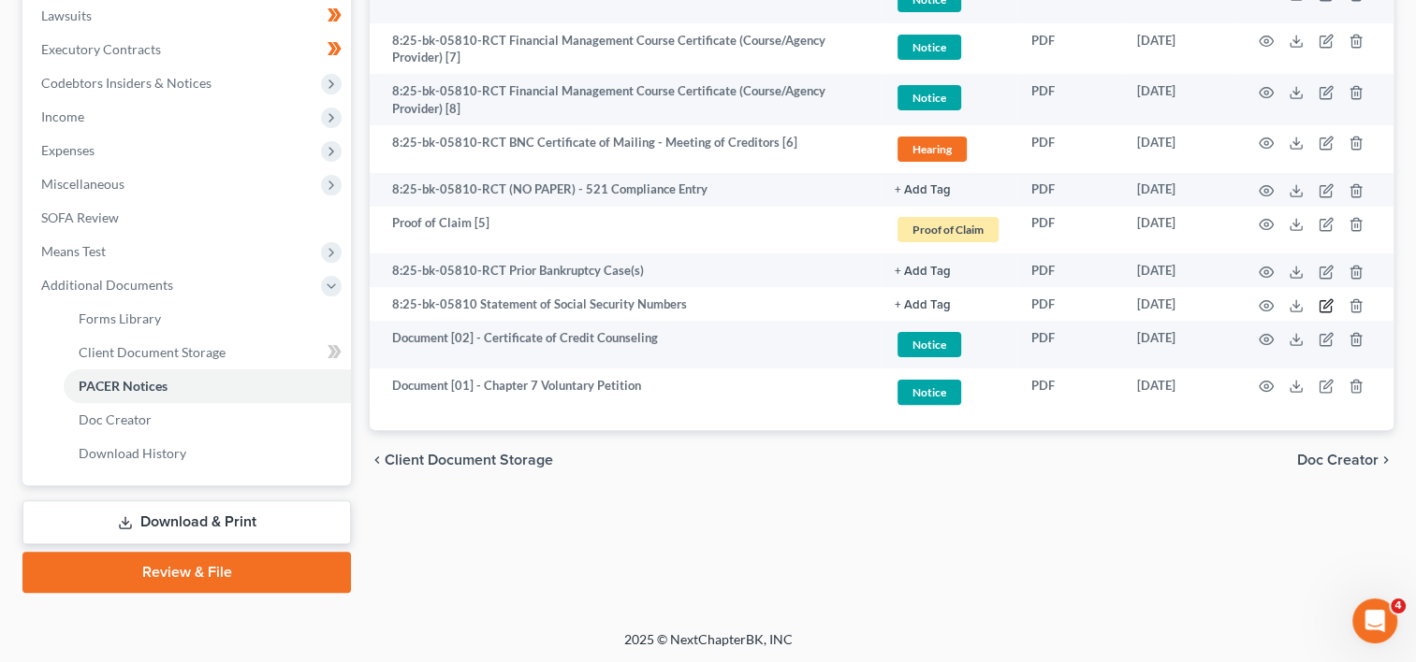
click at [1325, 302] on icon "button" at bounding box center [1327, 303] width 8 height 8
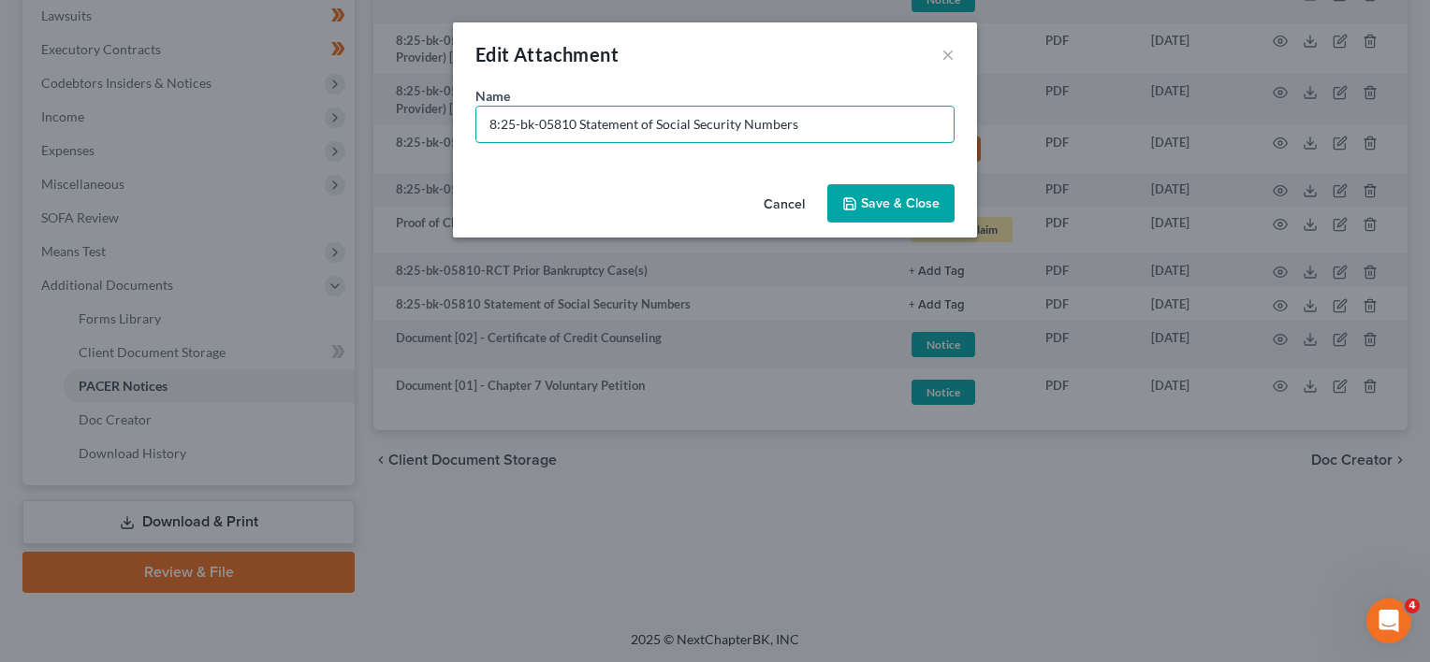
drag, startPoint x: 579, startPoint y: 127, endPoint x: 184, endPoint y: 138, distance: 395.0
click at [186, 138] on div "Edit Attachment × Name * 8:25-bk-05810 Statement of Social Security Numbers Can…" at bounding box center [715, 331] width 1430 height 662
paste input "Document [02] -"
click at [561, 120] on input "Document [02] - Statement of Social Security Numbers" at bounding box center [714, 125] width 477 height 36
type input "Document [03] - Statement of Social Security Numbers"
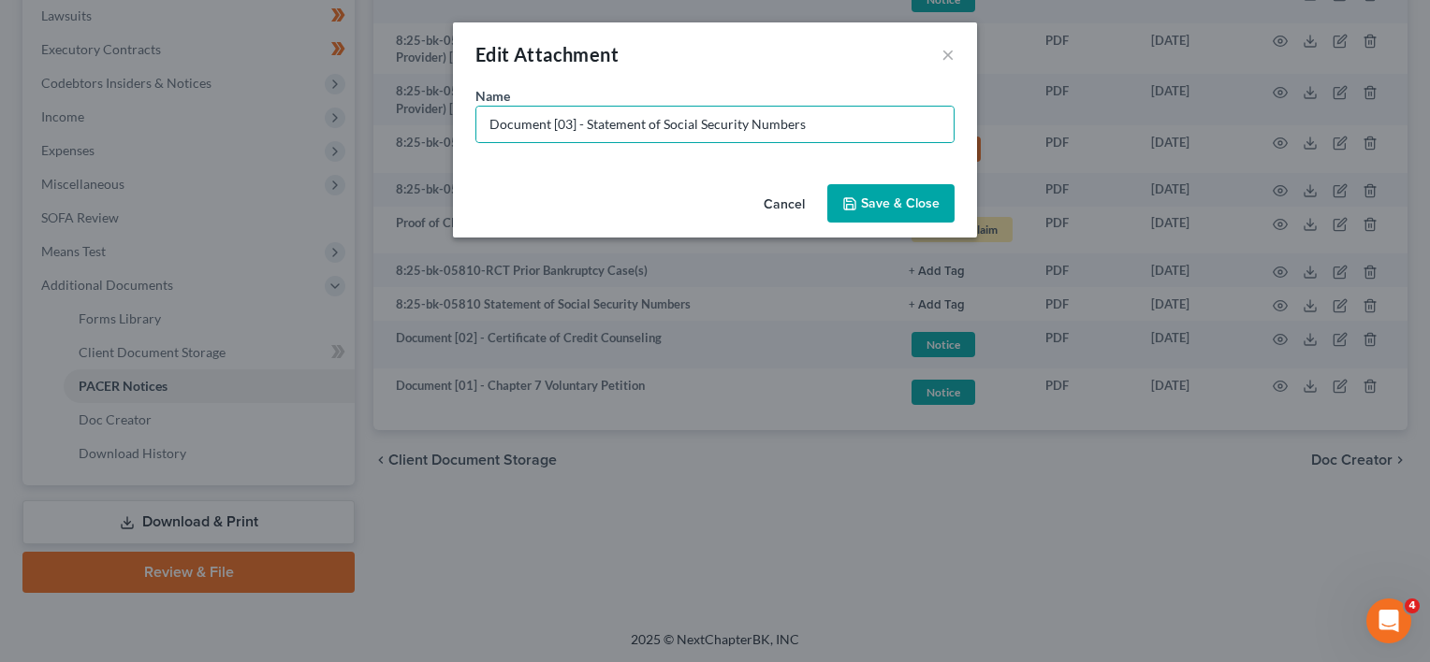
click at [900, 205] on span "Save & Close" at bounding box center [900, 204] width 79 height 16
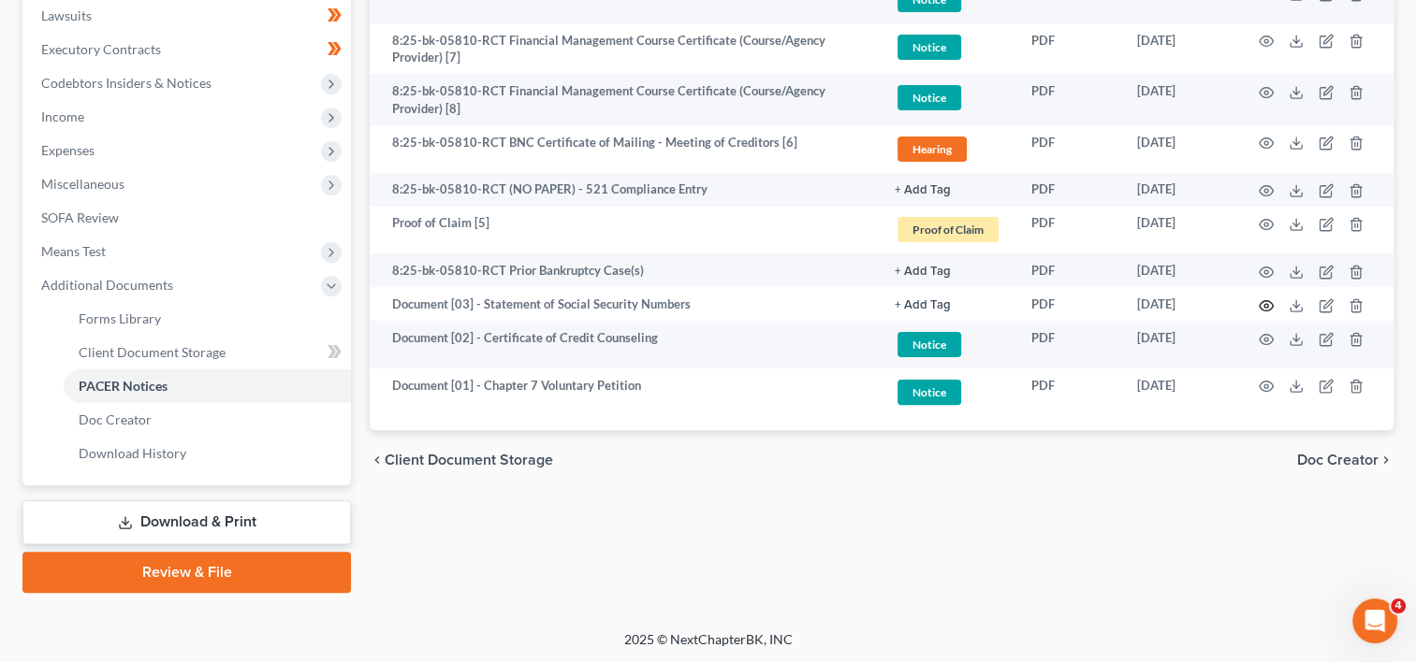
click at [1264, 302] on icon "button" at bounding box center [1265, 305] width 15 height 15
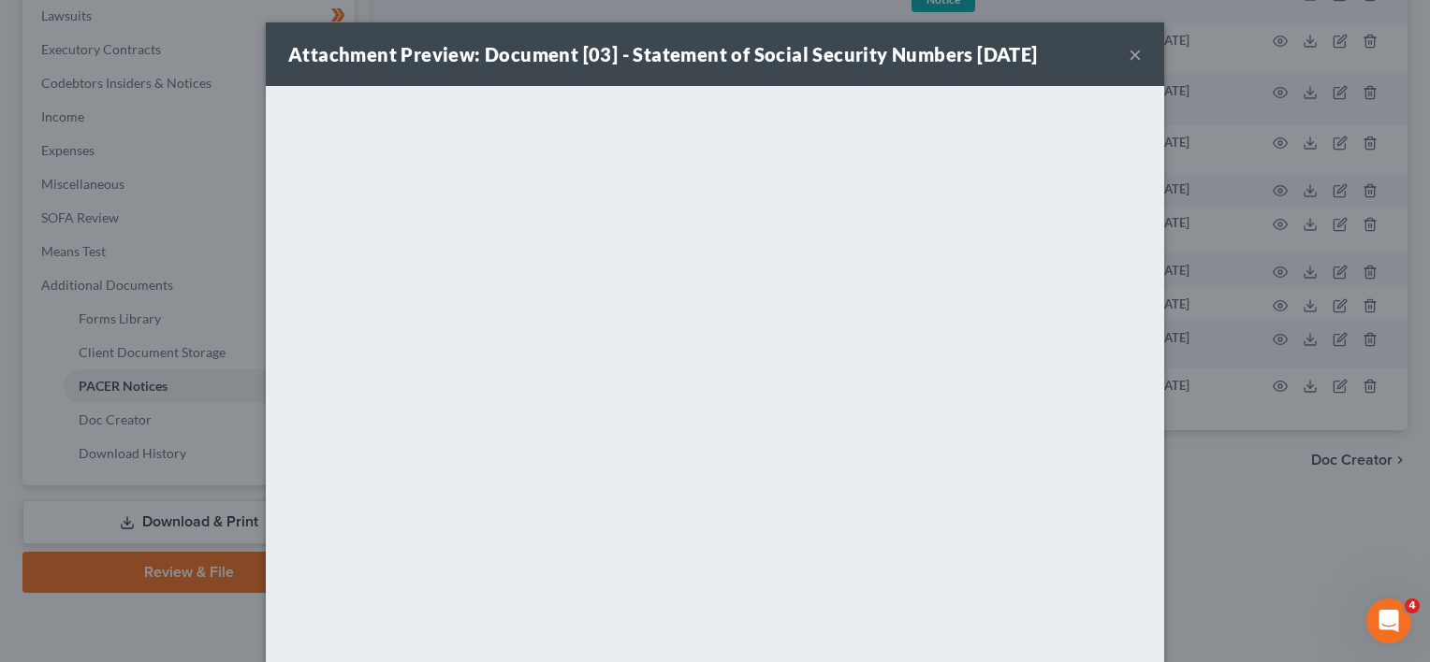
click at [1128, 52] on button "×" at bounding box center [1134, 54] width 13 height 22
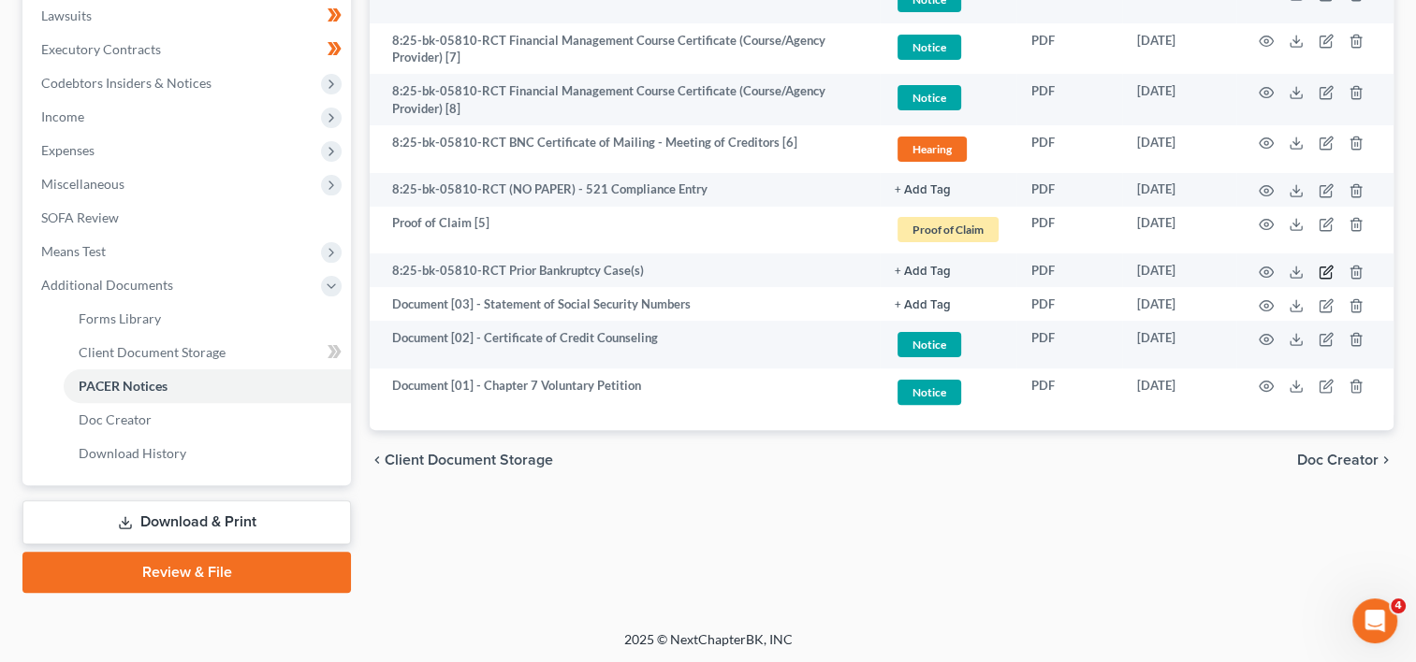
click at [1327, 271] on icon "button" at bounding box center [1327, 270] width 8 height 8
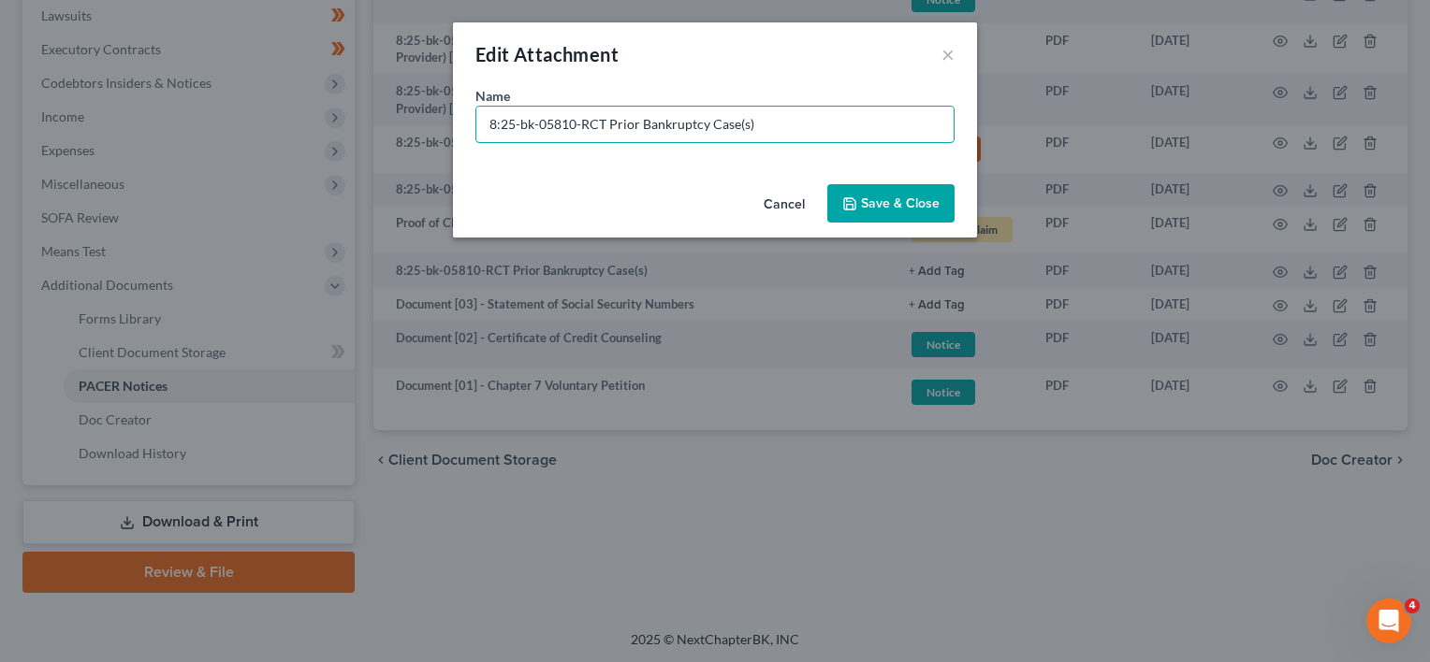
drag, startPoint x: 584, startPoint y: 121, endPoint x: 238, endPoint y: 120, distance: 346.2
click at [219, 117] on div "Edit Attachment × Name * 8:25-bk-05810-RCT Prior Bankruptcy Case(s) Cancel Save…" at bounding box center [715, 331] width 1430 height 662
paste input "Document [02] -"
click at [561, 116] on input "Document [02] - Prior Bankruptcy Case(s)" at bounding box center [714, 125] width 477 height 36
type input "Document [04] - Prior Bankruptcy Case(s)"
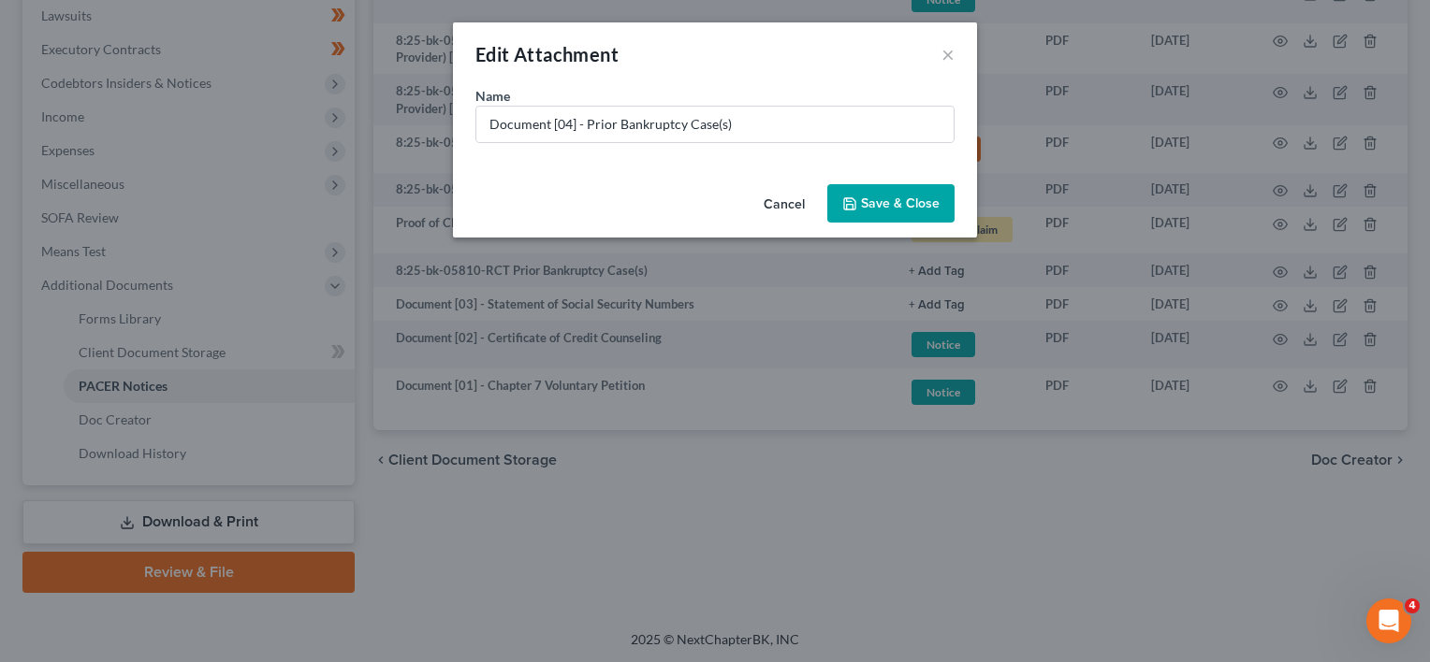
click at [902, 204] on span "Save & Close" at bounding box center [900, 204] width 79 height 16
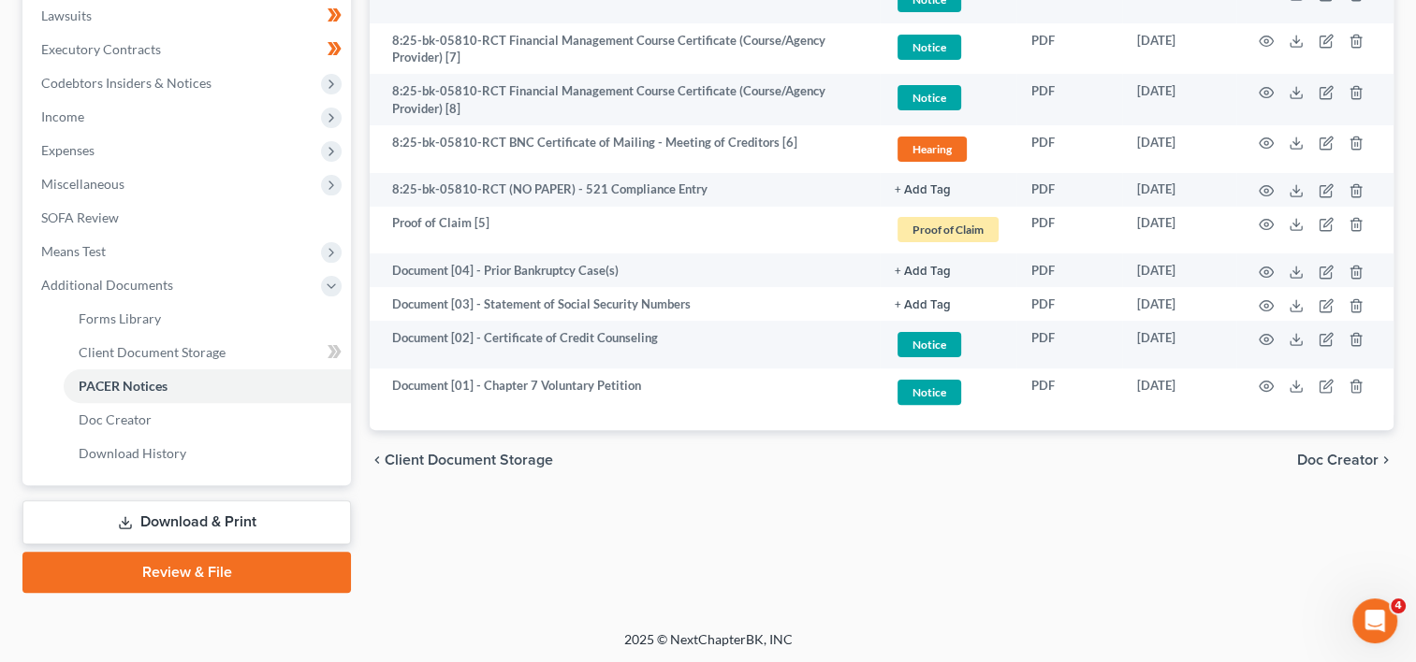
drag, startPoint x: 940, startPoint y: 298, endPoint x: 932, endPoint y: 414, distance: 115.4
click at [940, 299] on button "+ Add Tag" at bounding box center [922, 305] width 56 height 12
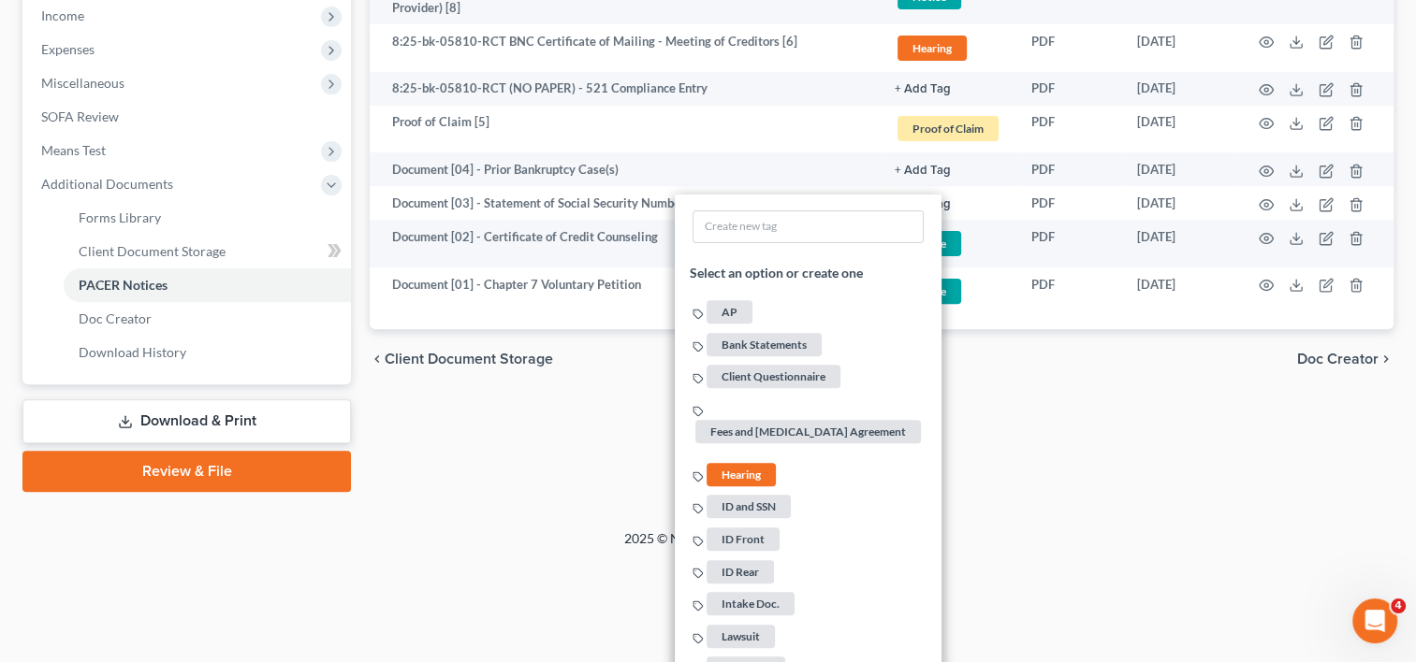
scroll to position [655, 0]
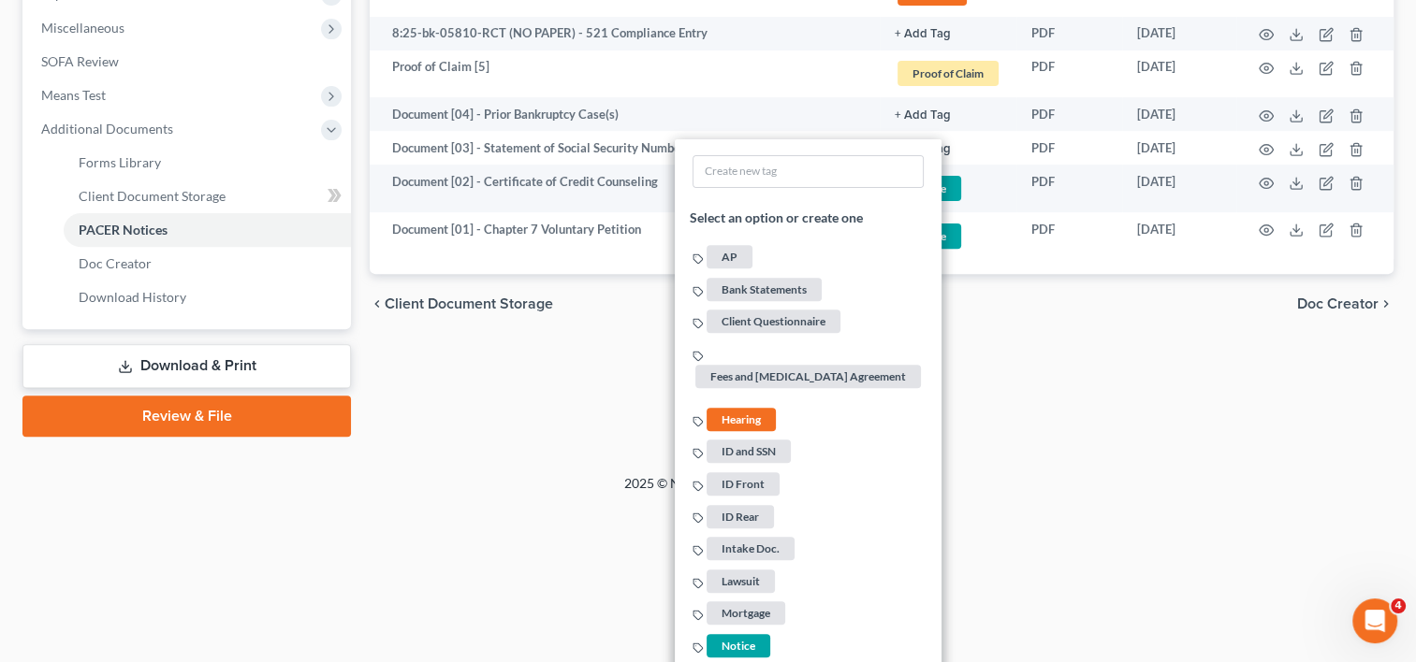
click at [735, 634] on span "Notice" at bounding box center [738, 645] width 64 height 23
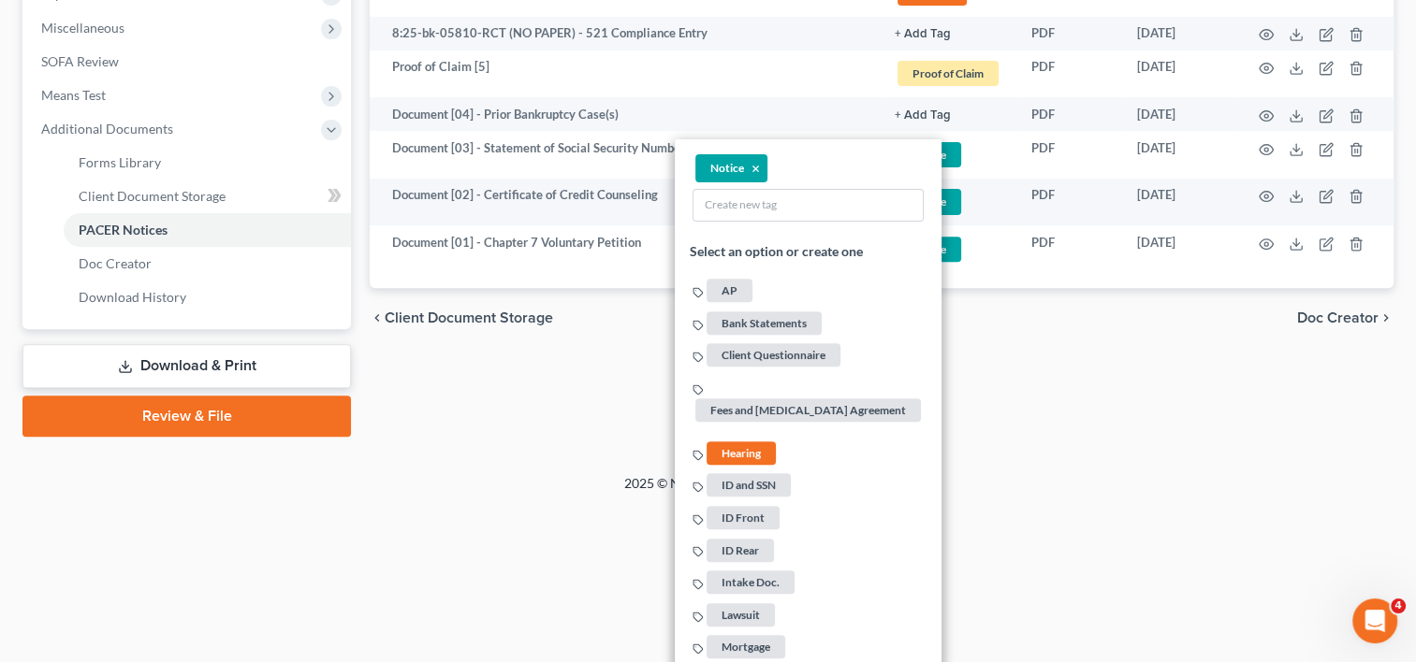
click at [924, 109] on button "+ Add Tag" at bounding box center [922, 115] width 56 height 12
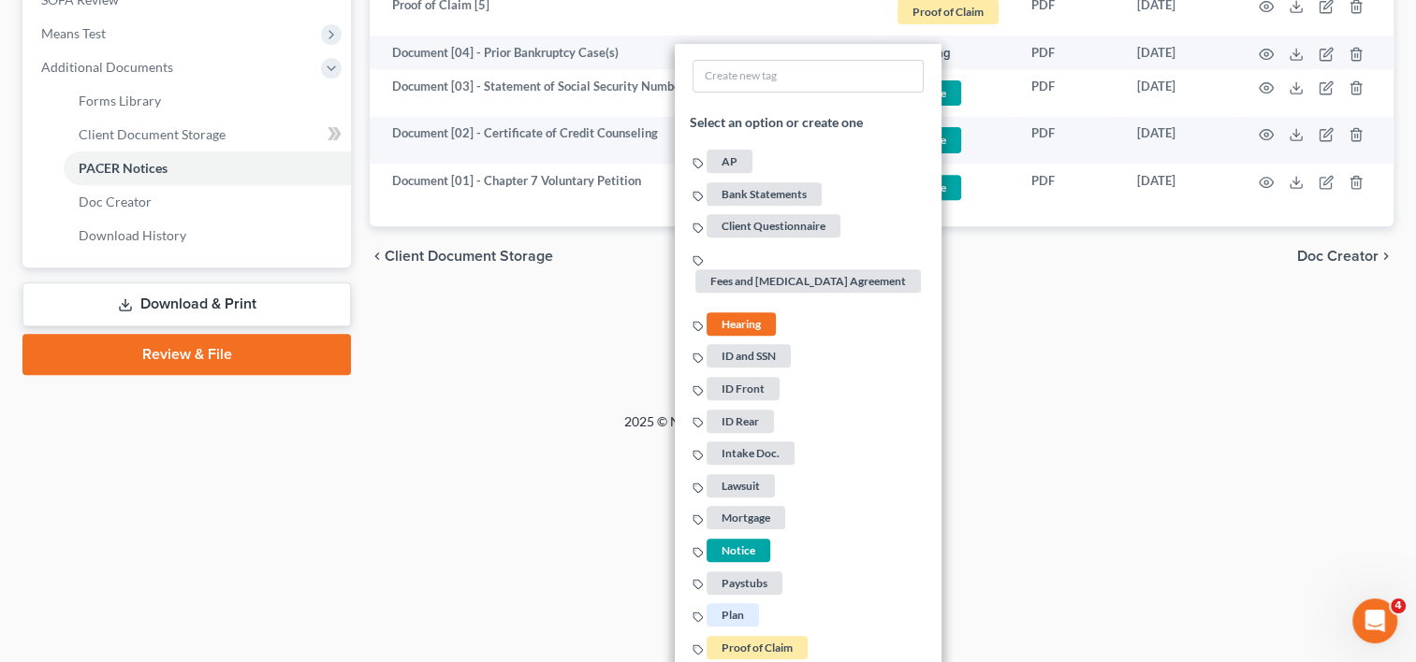
scroll to position [805, 0]
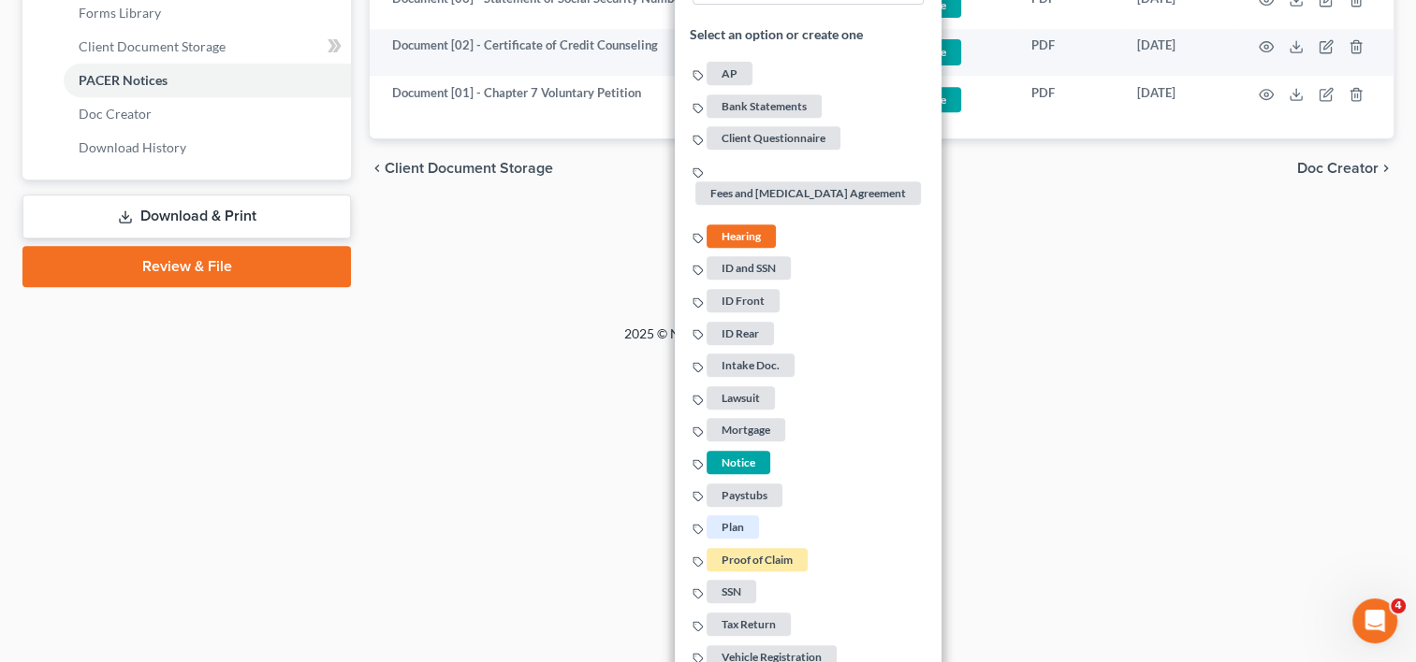
click at [739, 451] on span "Notice" at bounding box center [738, 462] width 64 height 23
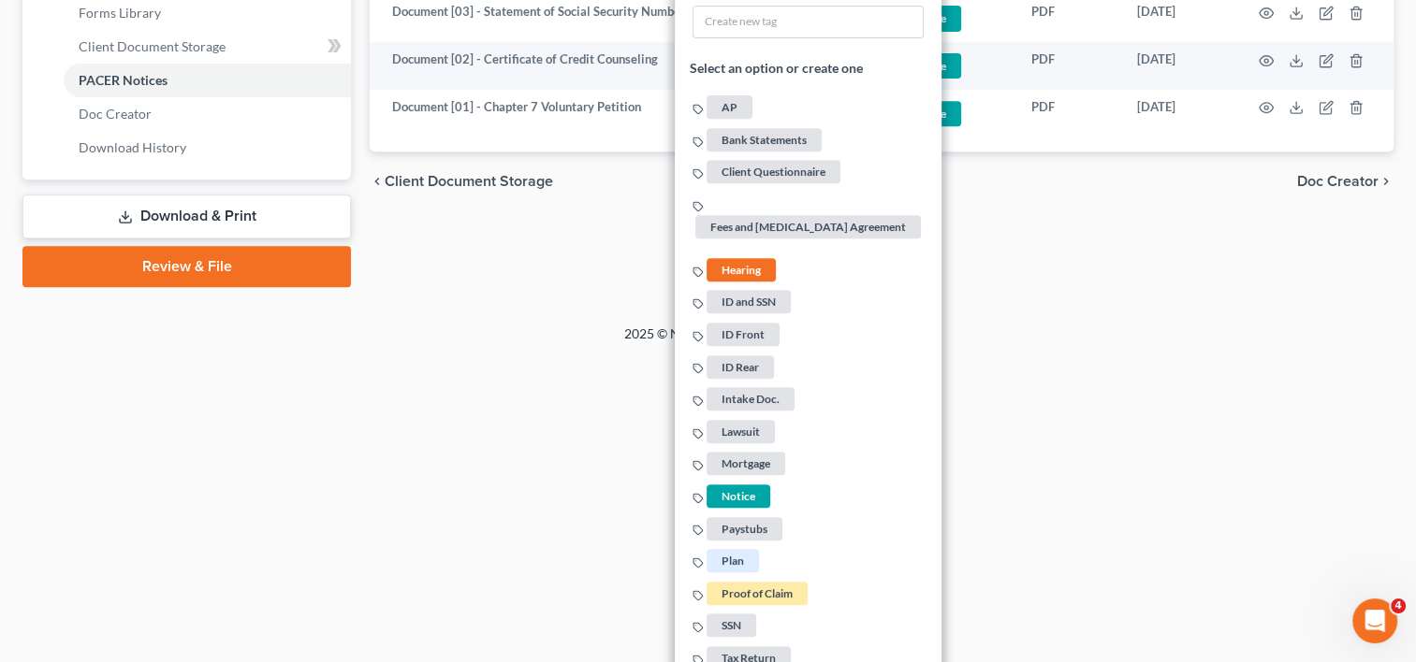
scroll to position [492, 0]
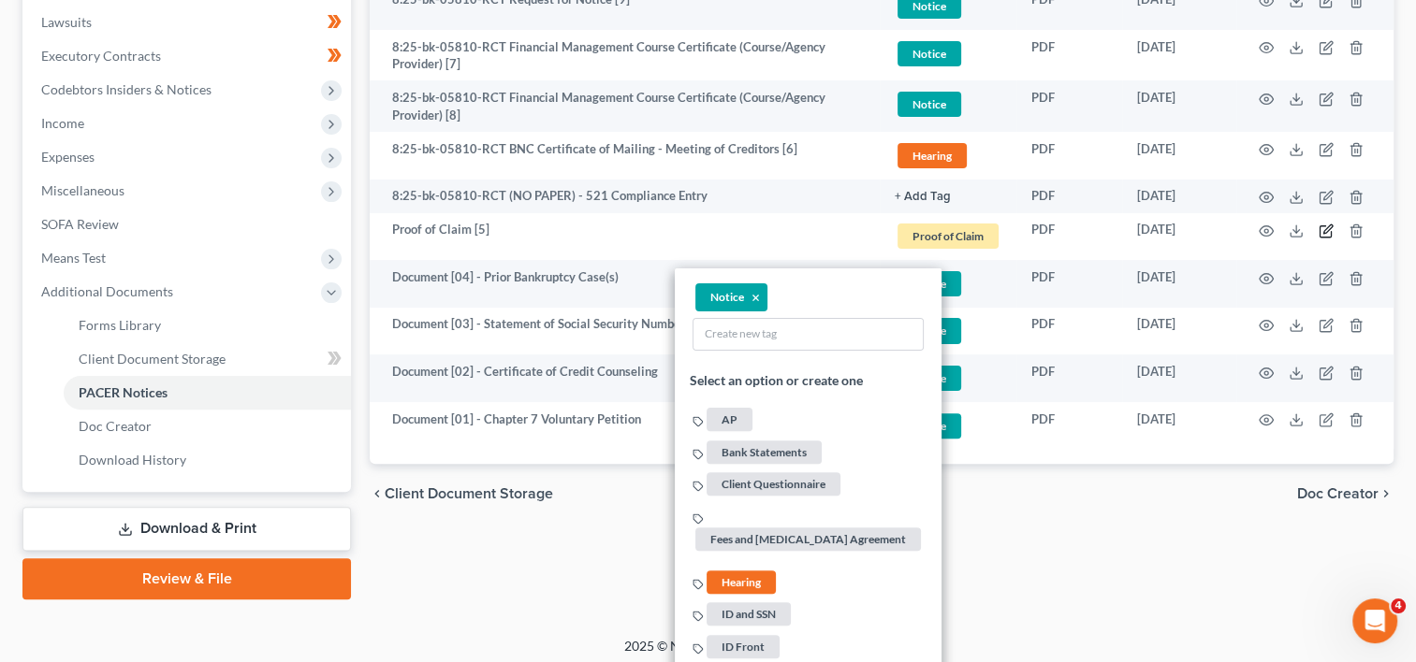
click at [1326, 228] on icon "button" at bounding box center [1325, 231] width 15 height 15
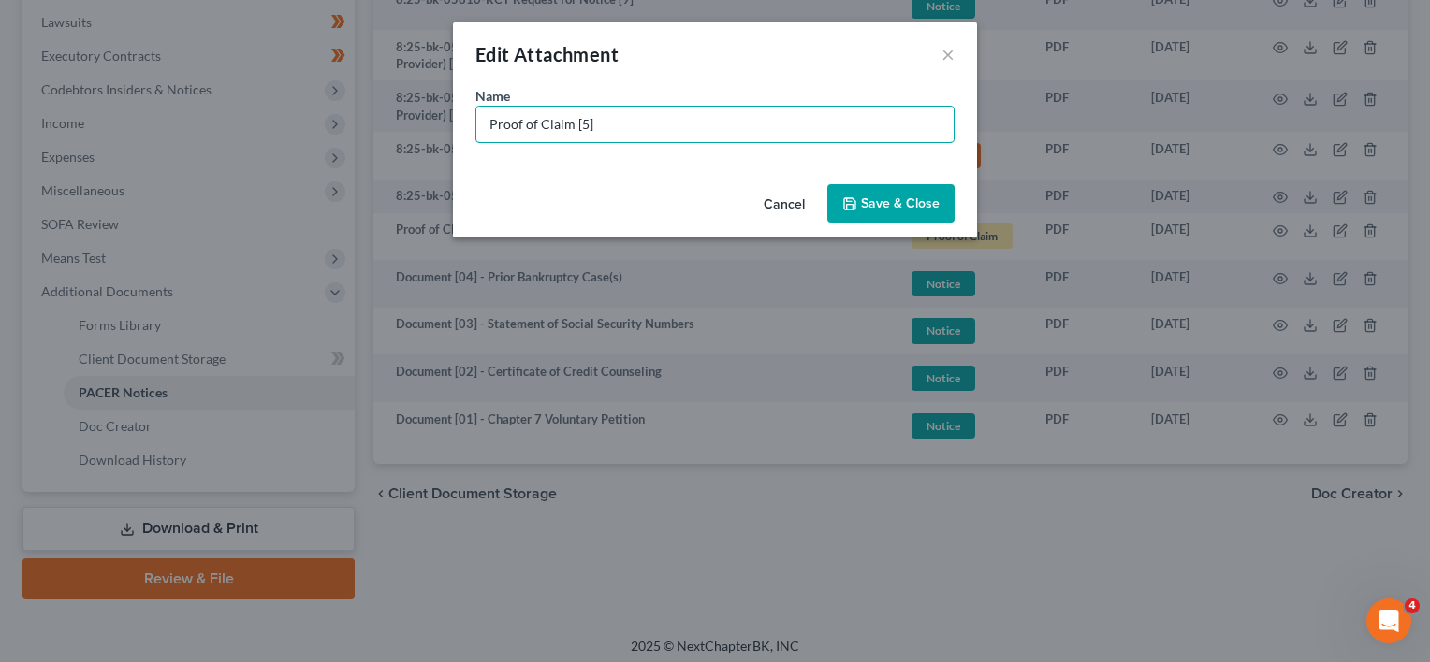
drag, startPoint x: 575, startPoint y: 117, endPoint x: 240, endPoint y: 117, distance: 335.9
click at [240, 117] on div "Edit Attachment × Name * Proof of Claim [5] Cancel Save & Close" at bounding box center [715, 331] width 1430 height 662
paste input "Document [02] -"
click at [569, 123] on input "Document [02] -" at bounding box center [714, 125] width 477 height 36
click at [653, 129] on input "Document [05] -" at bounding box center [714, 125] width 477 height 36
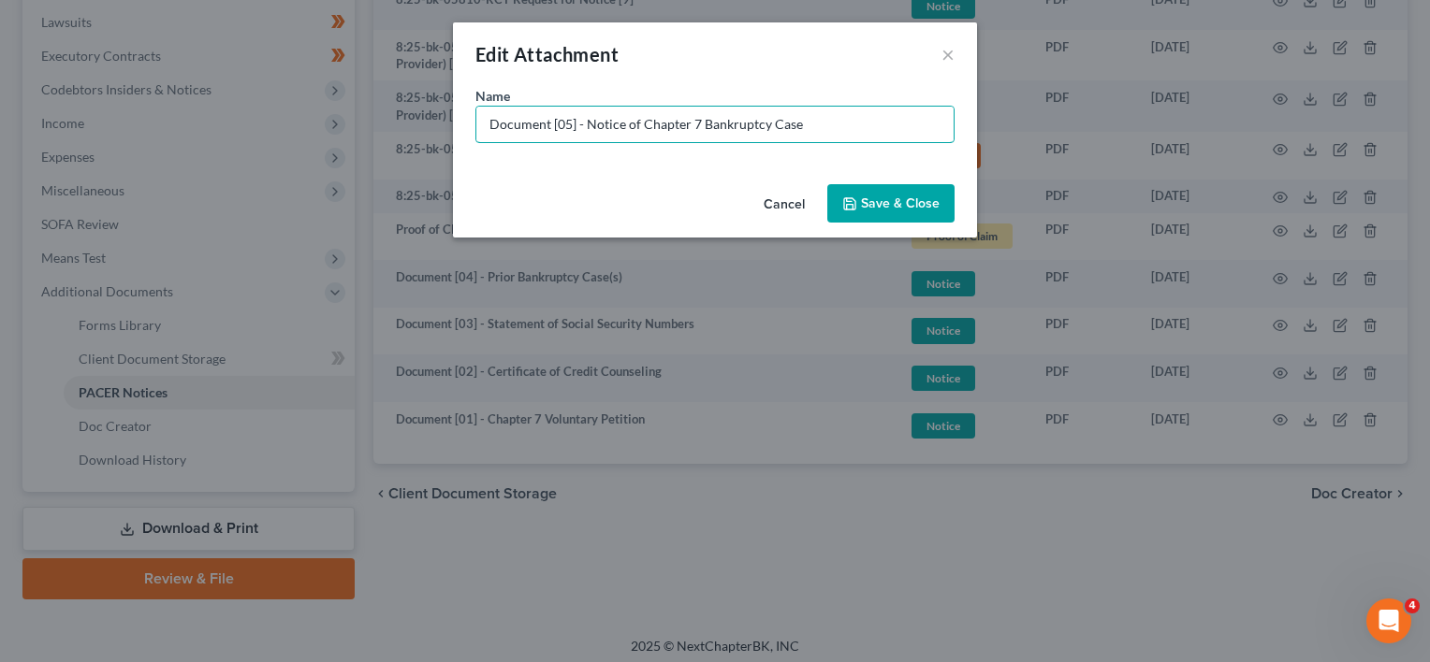
type input "Document [05] - Notice of Chapter 7 Bankruptcy Case"
click at [900, 200] on span "Save & Close" at bounding box center [900, 204] width 79 height 16
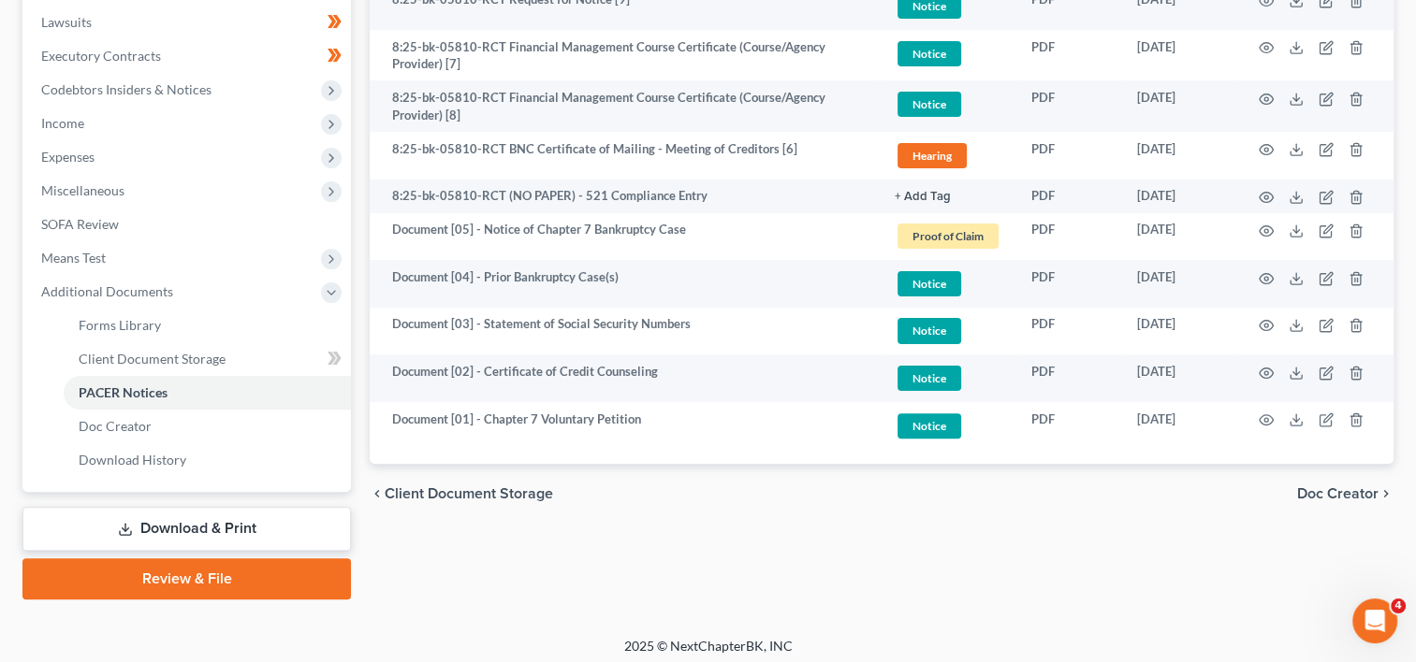
click at [961, 242] on span "Proof of Claim" at bounding box center [947, 236] width 101 height 25
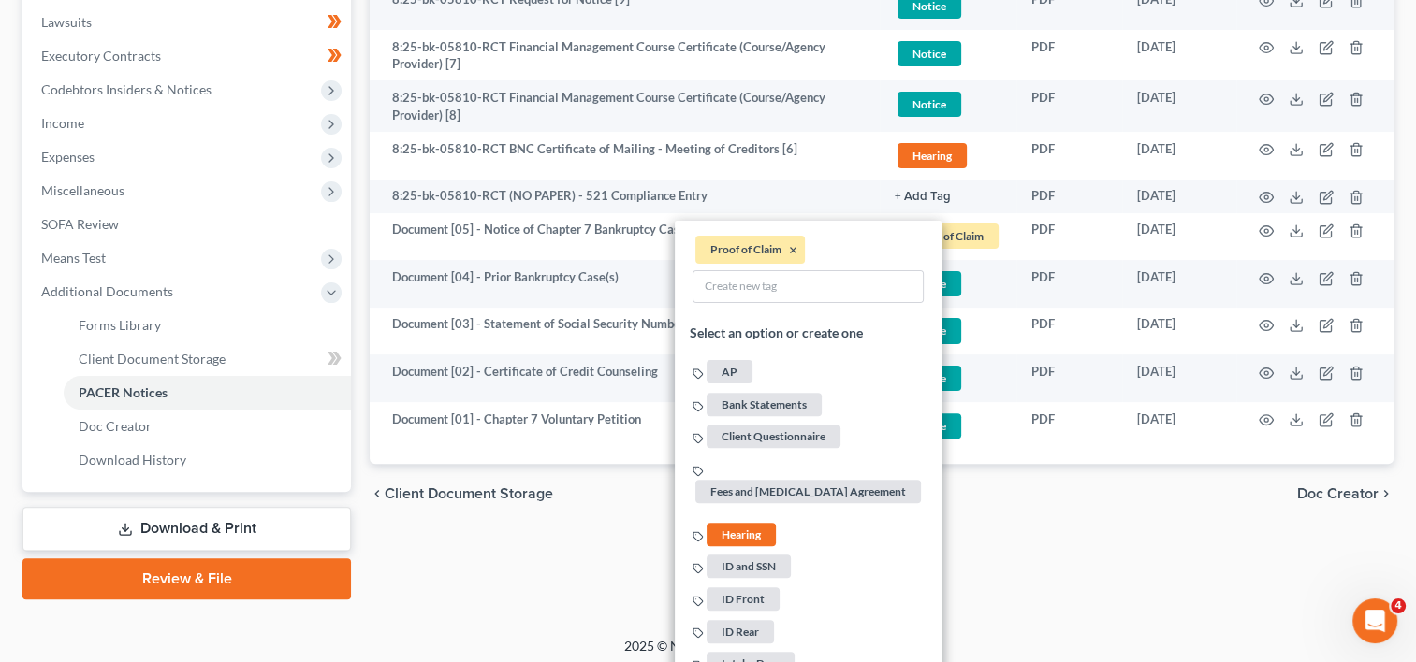
click at [788, 249] on li "Proof of Claim ×" at bounding box center [749, 250] width 109 height 28
click at [796, 247] on button "×" at bounding box center [793, 250] width 8 height 17
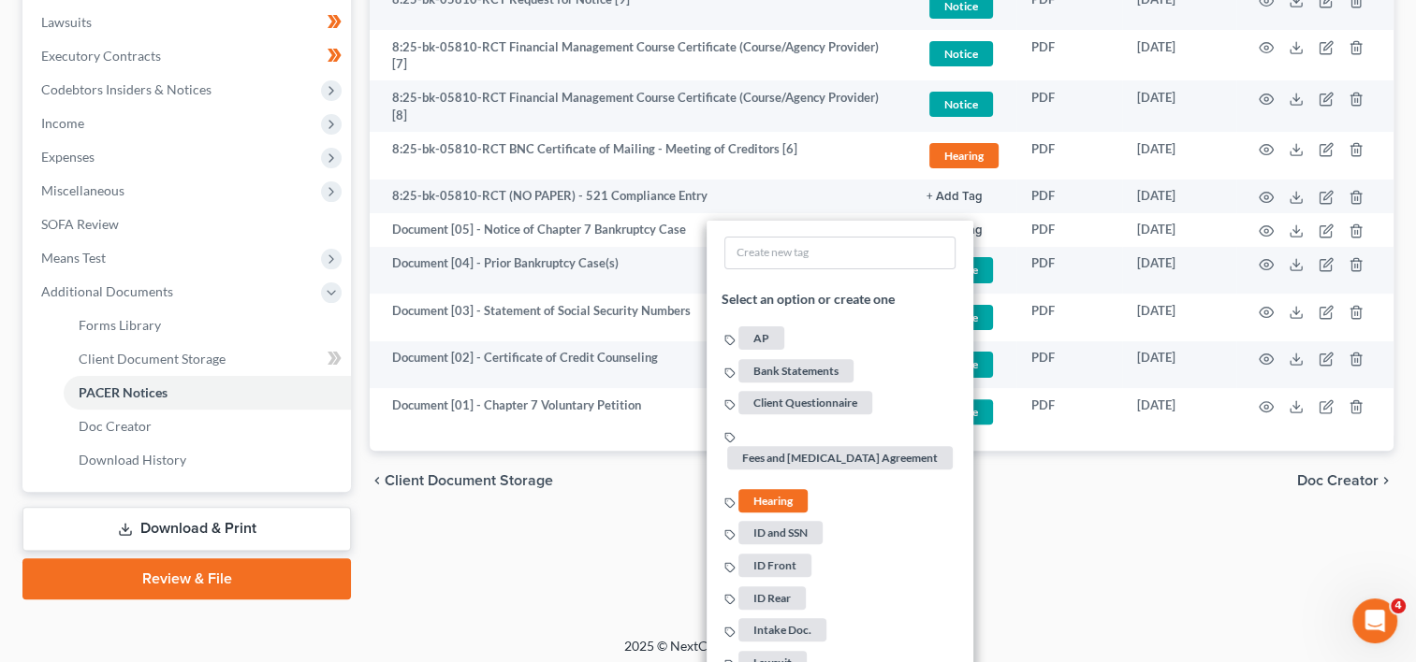
click at [777, 489] on span "Hearing" at bounding box center [772, 500] width 69 height 23
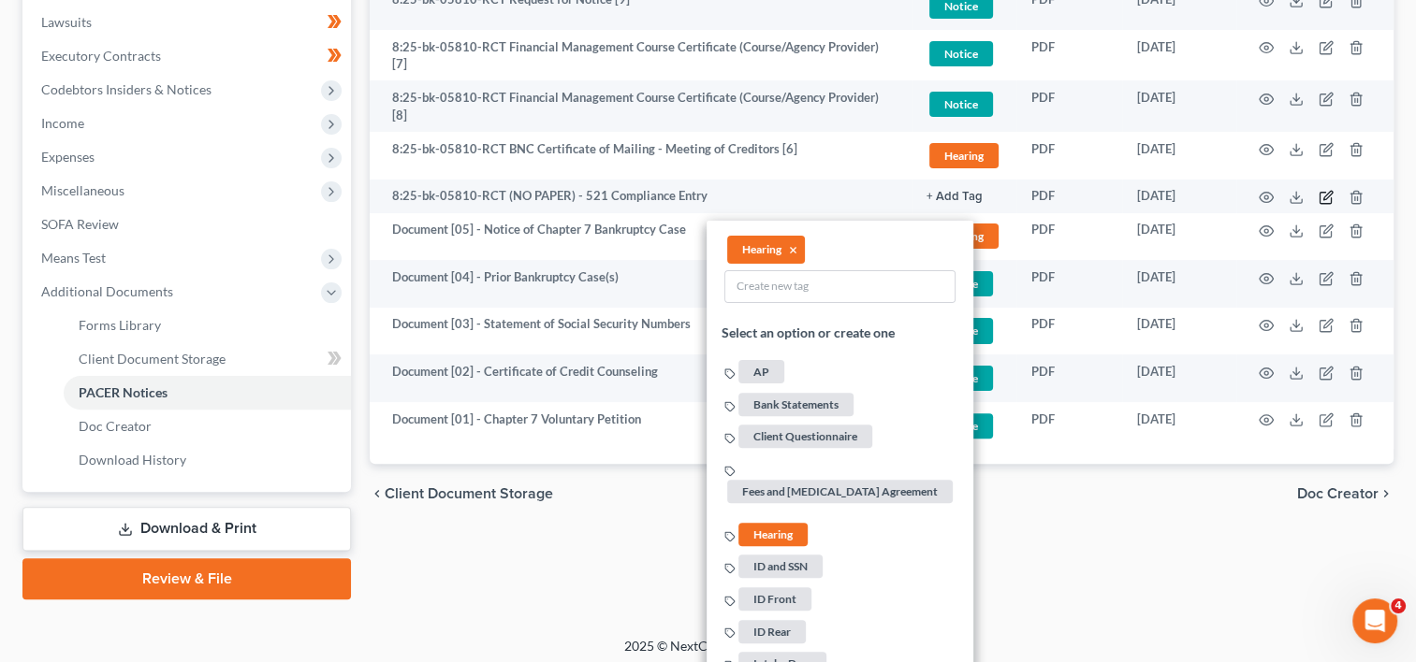
click at [1319, 193] on icon "button" at bounding box center [1324, 198] width 11 height 11
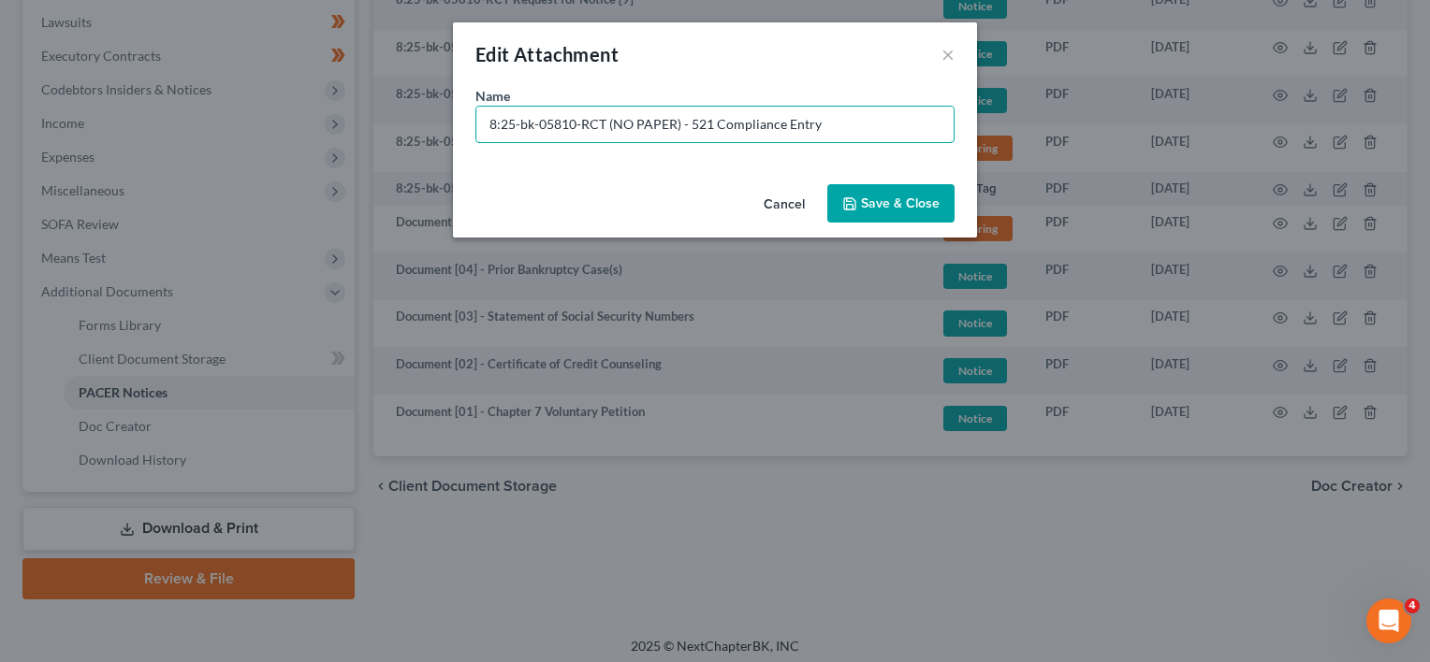
drag, startPoint x: 678, startPoint y: 125, endPoint x: -175, endPoint y: 142, distance: 853.4
click at [0, 142] on html "Home New Case Client Portal Directory Cases DebtorCC WELLER LEGAL GROUP PA kcas…" at bounding box center [715, 89] width 1430 height 1163
type input "No Paper [01] - 521 Compliance Entry"
click at [906, 210] on span "Save & Close" at bounding box center [900, 204] width 79 height 16
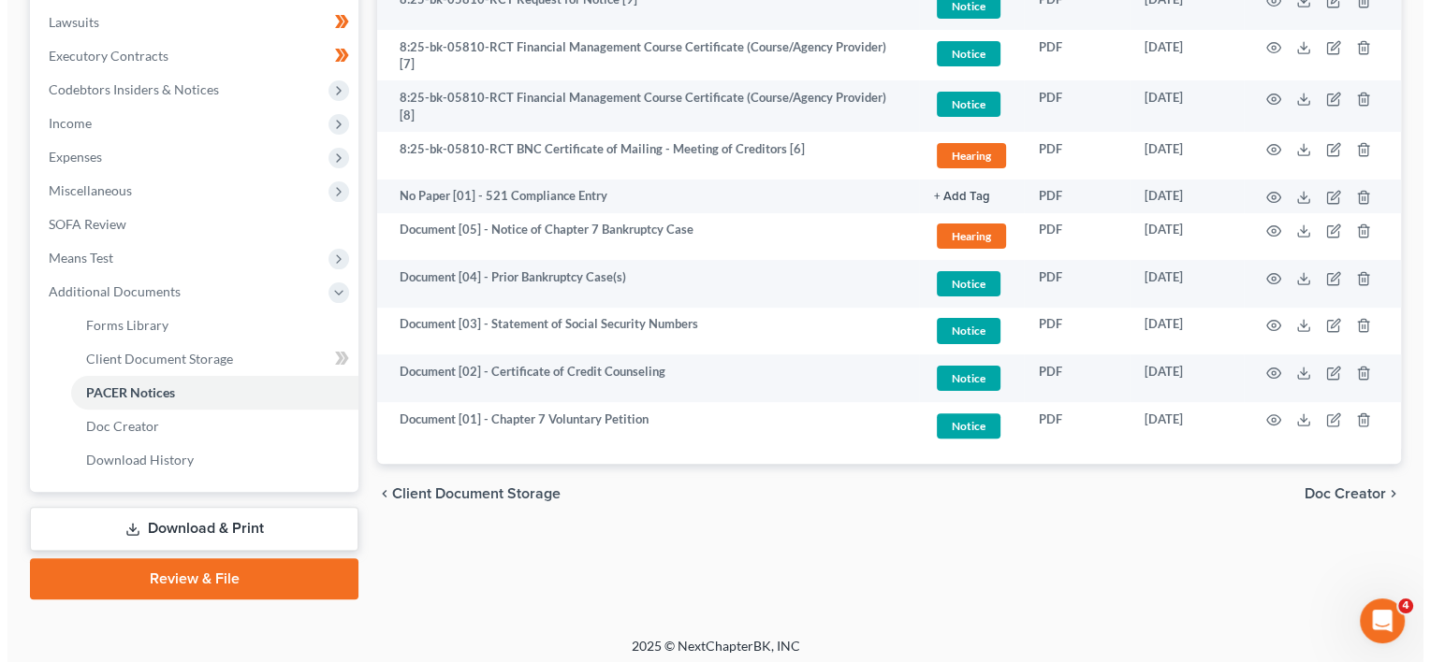
scroll to position [337, 0]
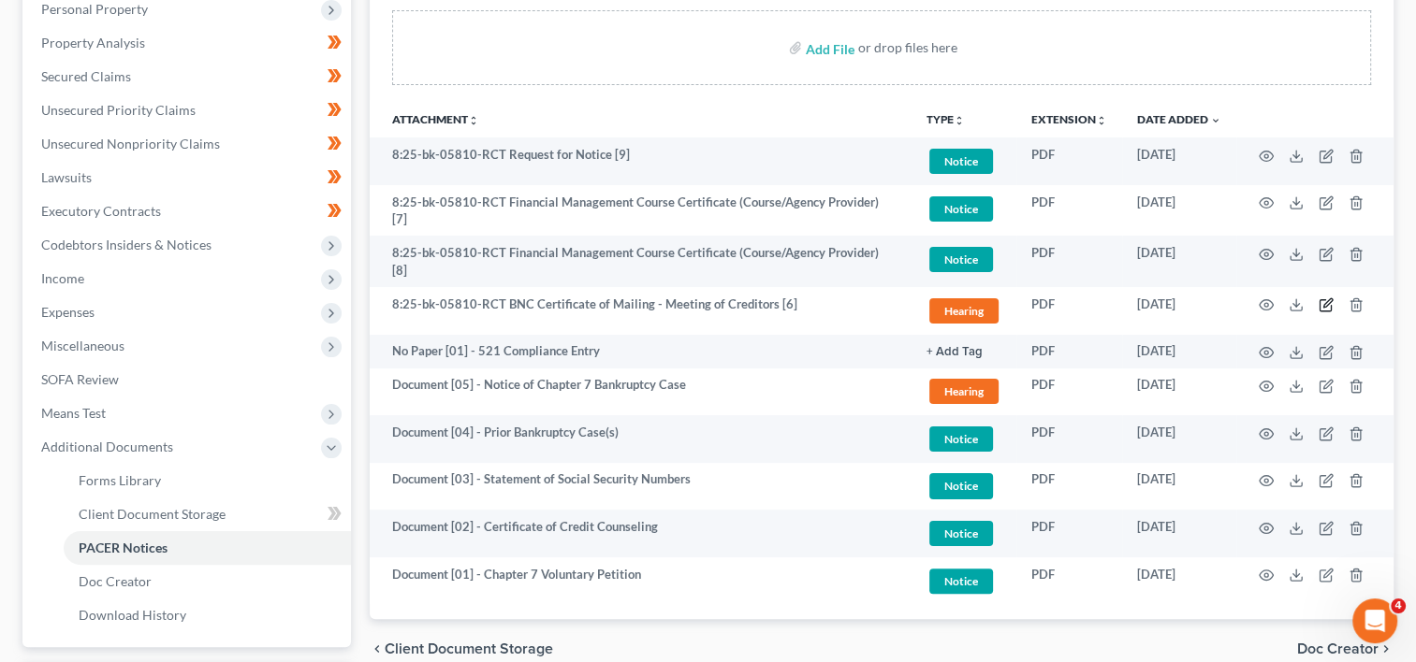
click at [1325, 299] on icon "button" at bounding box center [1327, 303] width 8 height 8
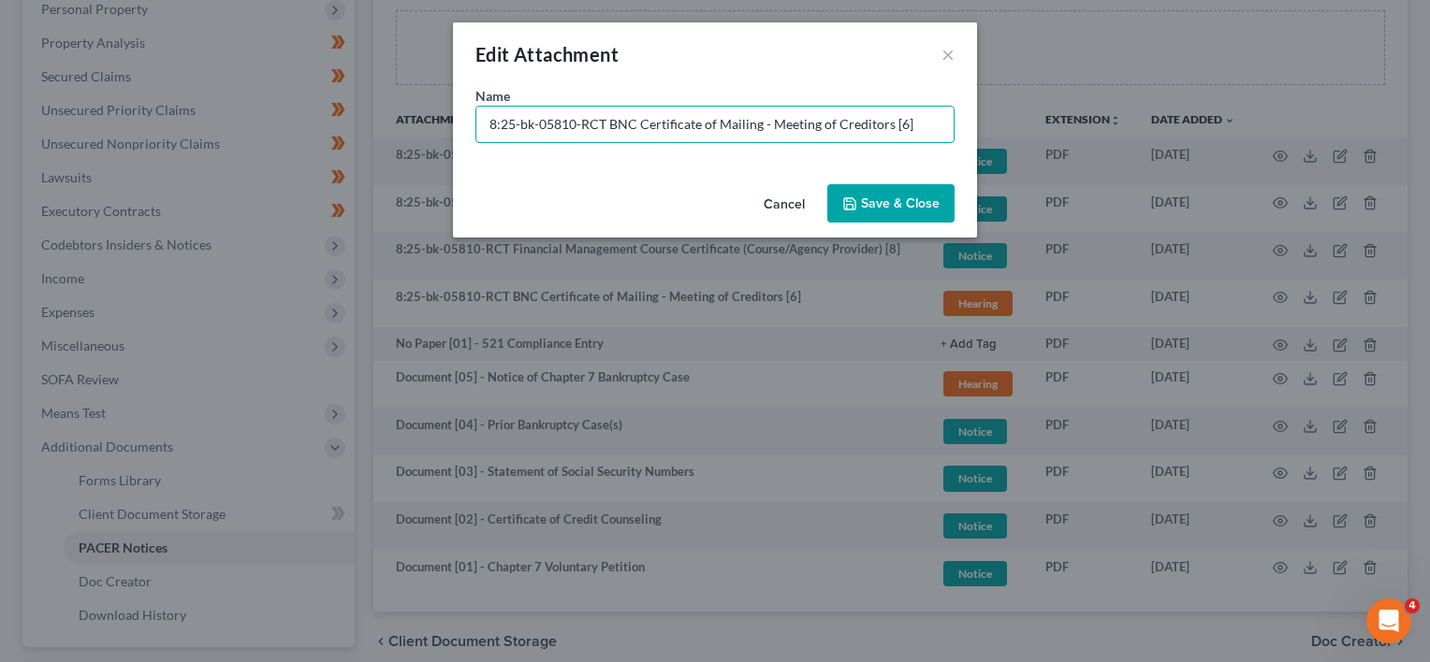
drag, startPoint x: 605, startPoint y: 125, endPoint x: -190, endPoint y: 145, distance: 795.5
click at [0, 145] on html "Home New Case Client Portal Directory Cases DebtorCC WELLER LEGAL GROUP PA kcas…" at bounding box center [715, 244] width 1430 height 1163
paste input "Document [02] -"
drag, startPoint x: 584, startPoint y: 123, endPoint x: 1172, endPoint y: 121, distance: 588.5
click at [1172, 121] on div "Edit Attachment × Name * Document [06] - BNC Certificate of Mailing - Meeting o…" at bounding box center [715, 331] width 1430 height 662
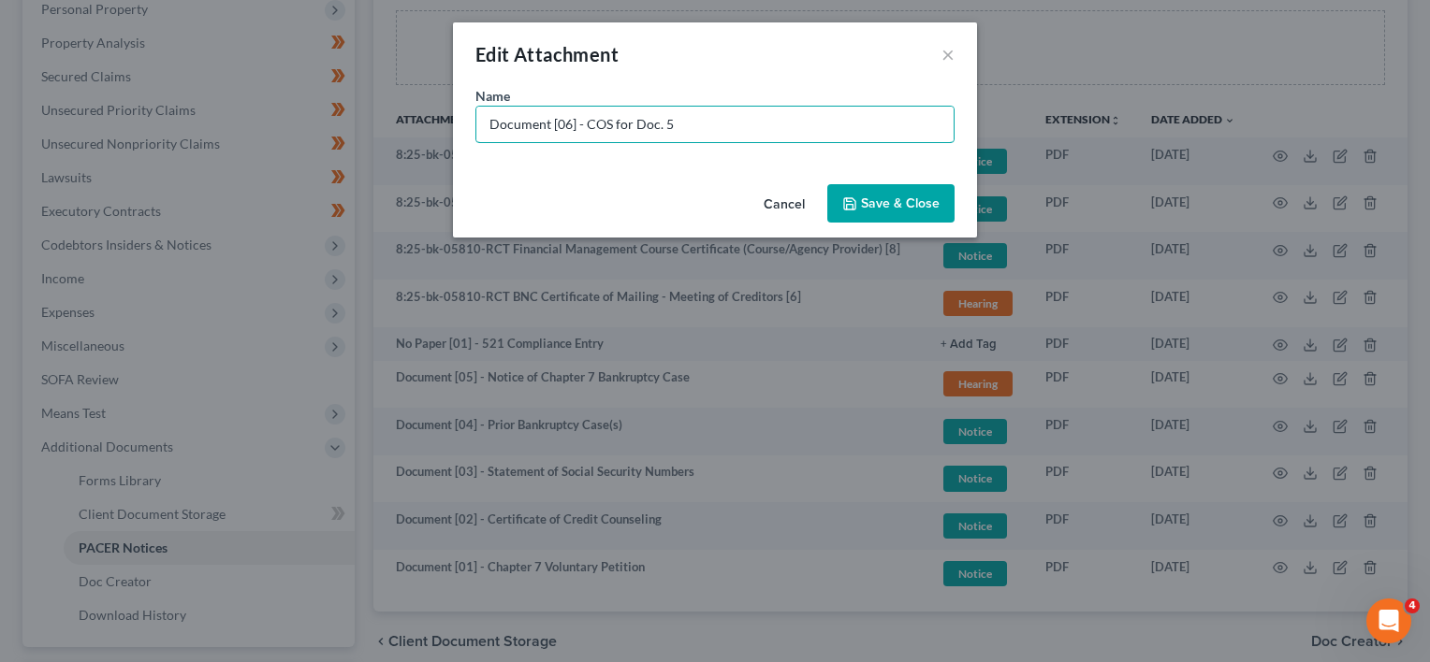
type input "Document [06] - COS for Doc. 5"
click at [932, 204] on span "Save & Close" at bounding box center [900, 204] width 79 height 16
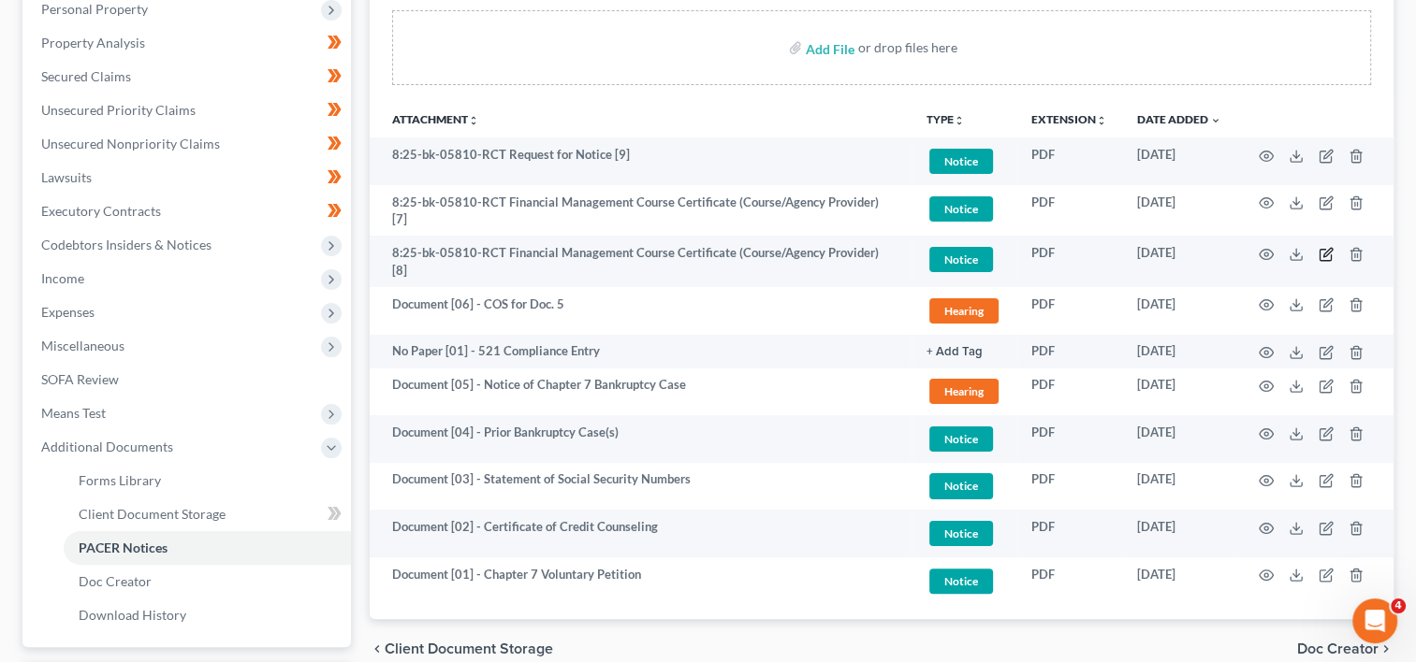
click at [1327, 251] on icon "button" at bounding box center [1327, 252] width 8 height 8
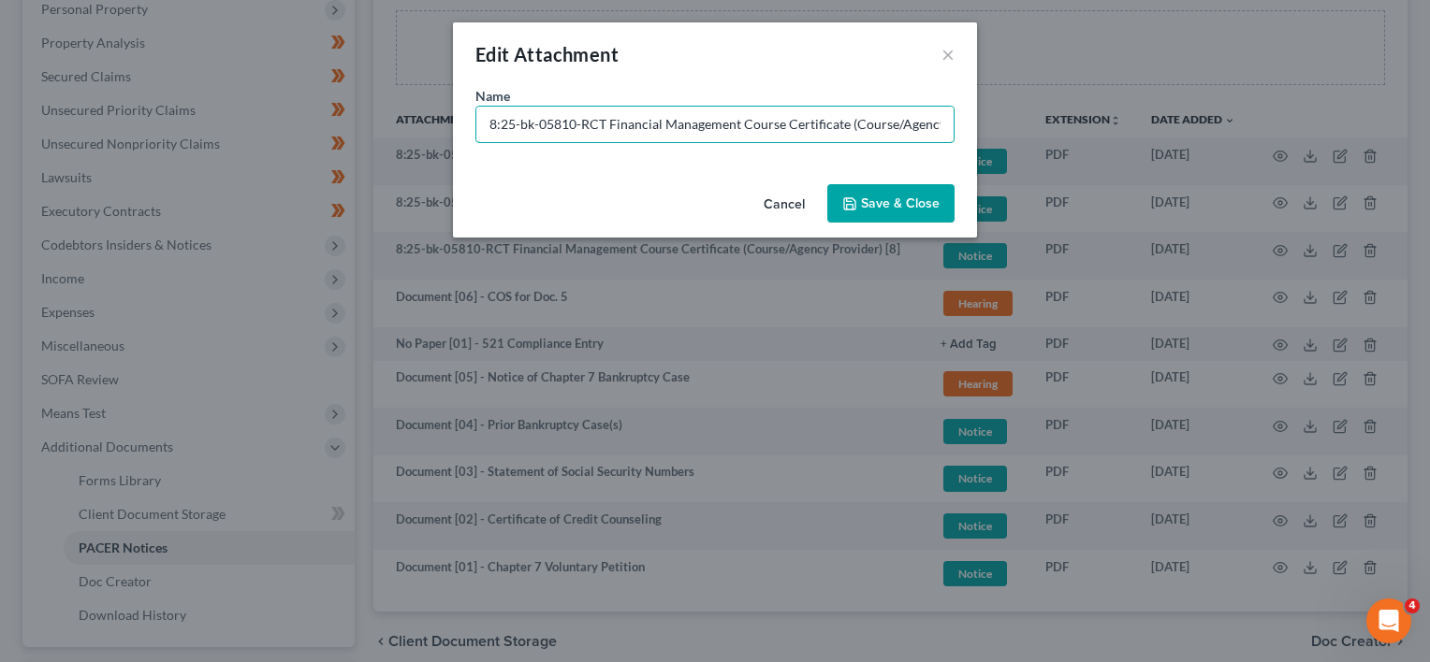
drag, startPoint x: 604, startPoint y: 122, endPoint x: -66, endPoint y: 82, distance: 672.0
click at [0, 82] on html "Home New Case Client Portal Directory Cases DebtorCC WELLER LEGAL GROUP PA kcas…" at bounding box center [715, 244] width 1430 height 1163
paste input "Document [02] -"
type input "Document [08] - Financial Management Course Certificate (Course/Agency Provider)"
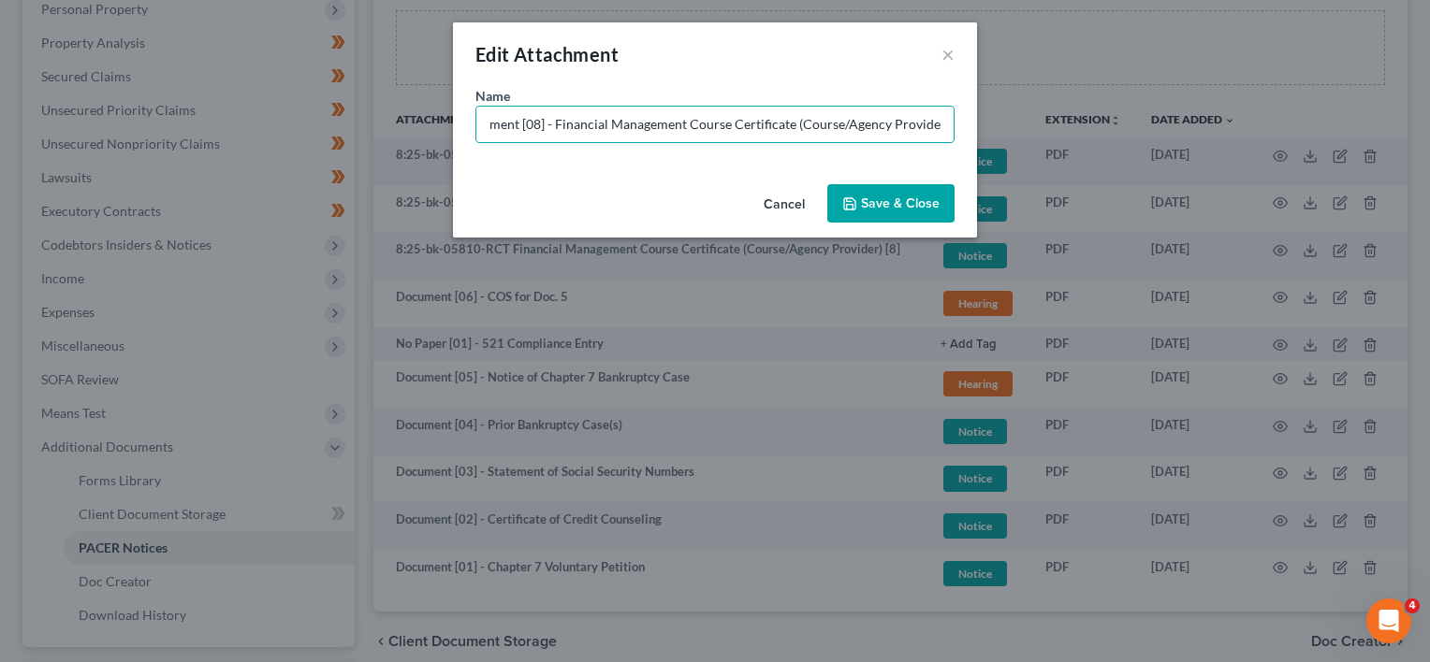
click at [917, 196] on span "Save & Close" at bounding box center [900, 204] width 79 height 16
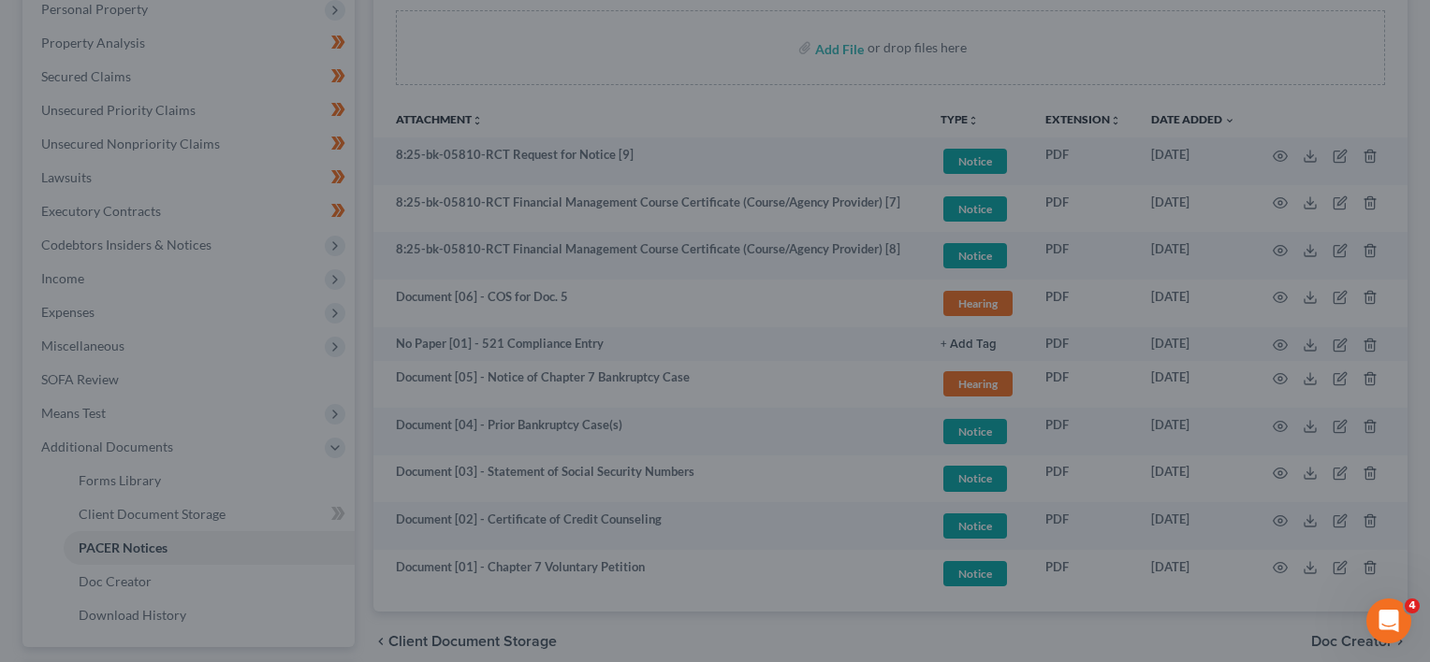
scroll to position [0, 0]
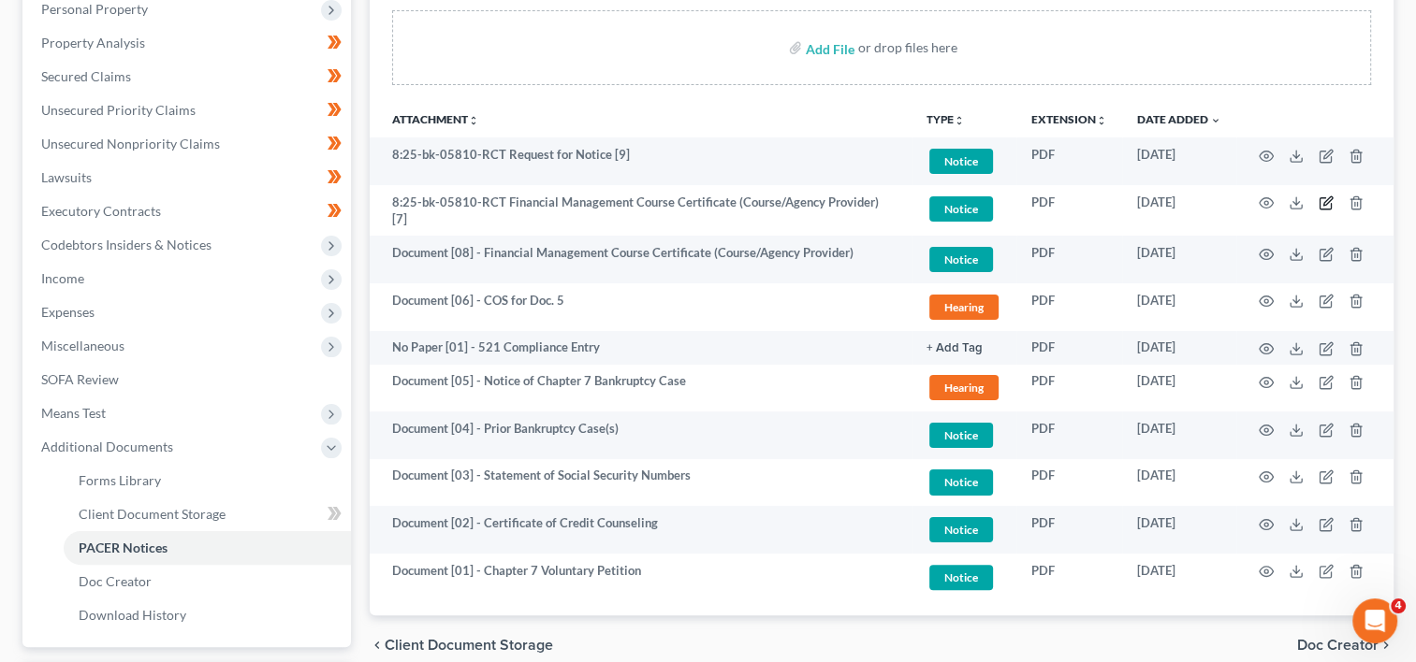
click at [1320, 206] on icon "button" at bounding box center [1325, 203] width 15 height 15
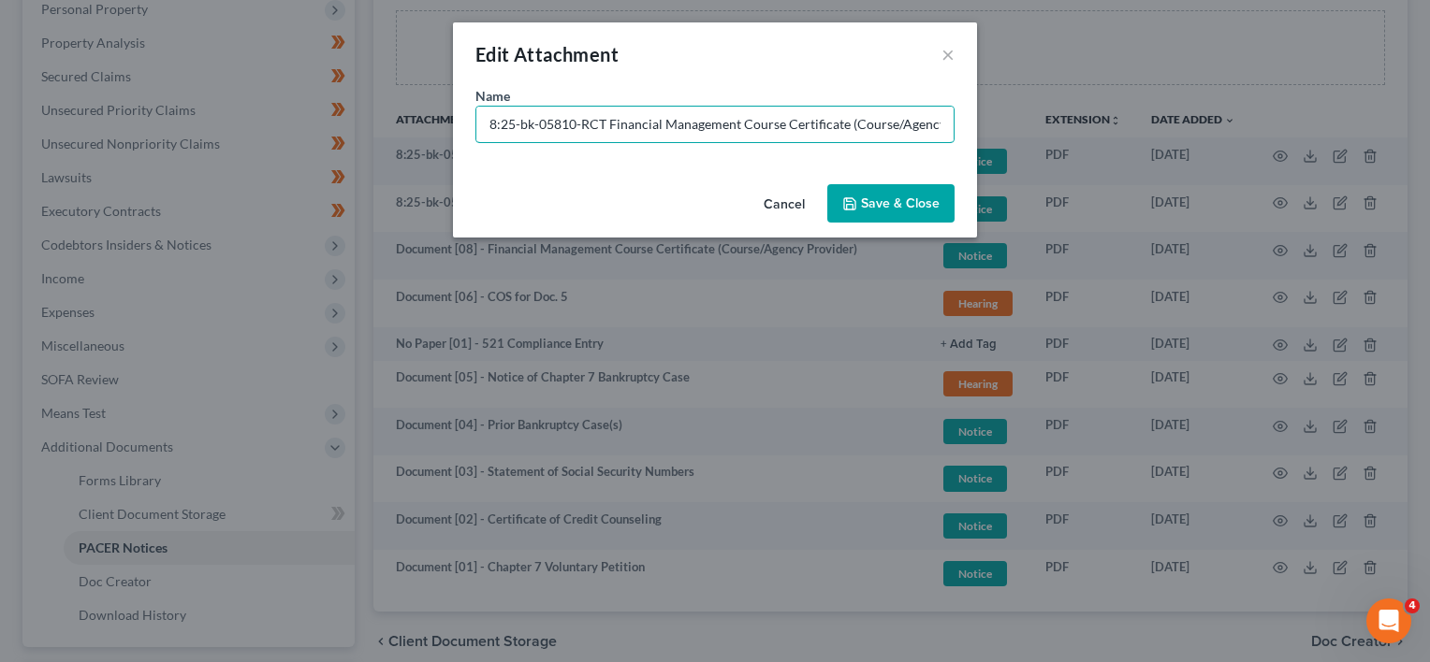
drag, startPoint x: 599, startPoint y: 123, endPoint x: 314, endPoint y: 127, distance: 284.4
click at [314, 127] on div "Edit Attachment × Name * 8:25-bk-05810-RCT Financial Management Course Certific…" at bounding box center [715, 331] width 1430 height 662
paste input "Document [02] -"
click at [509, 166] on div "Name * Document [02] - Financial Management Course Certificate (Course/Agency P…" at bounding box center [715, 131] width 524 height 91
click at [571, 131] on input "Document [02] - Financial Management Course Certificate (Course/Agency Provider…" at bounding box center [714, 125] width 477 height 36
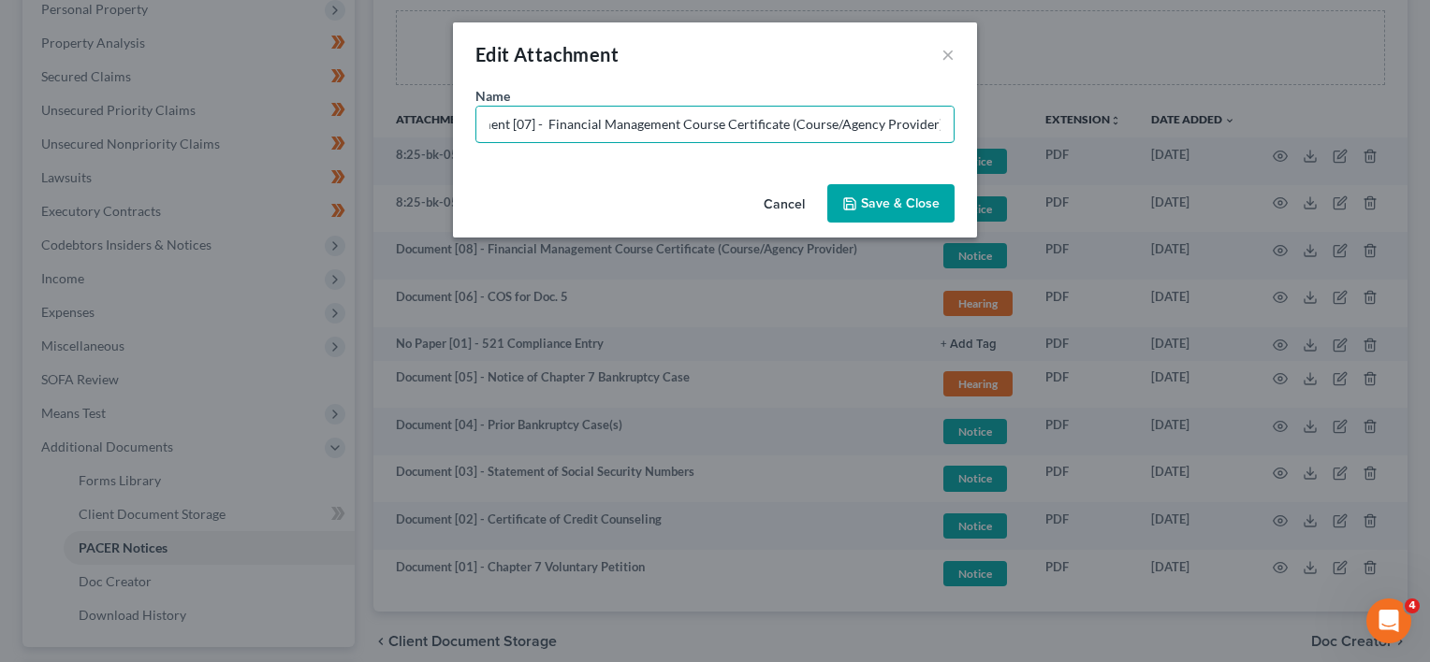
scroll to position [0, 35]
type input "Document [07] - Financial Management Course Certificate (Course/Agency Provider)"
click at [922, 200] on span "Save & Close" at bounding box center [900, 204] width 79 height 16
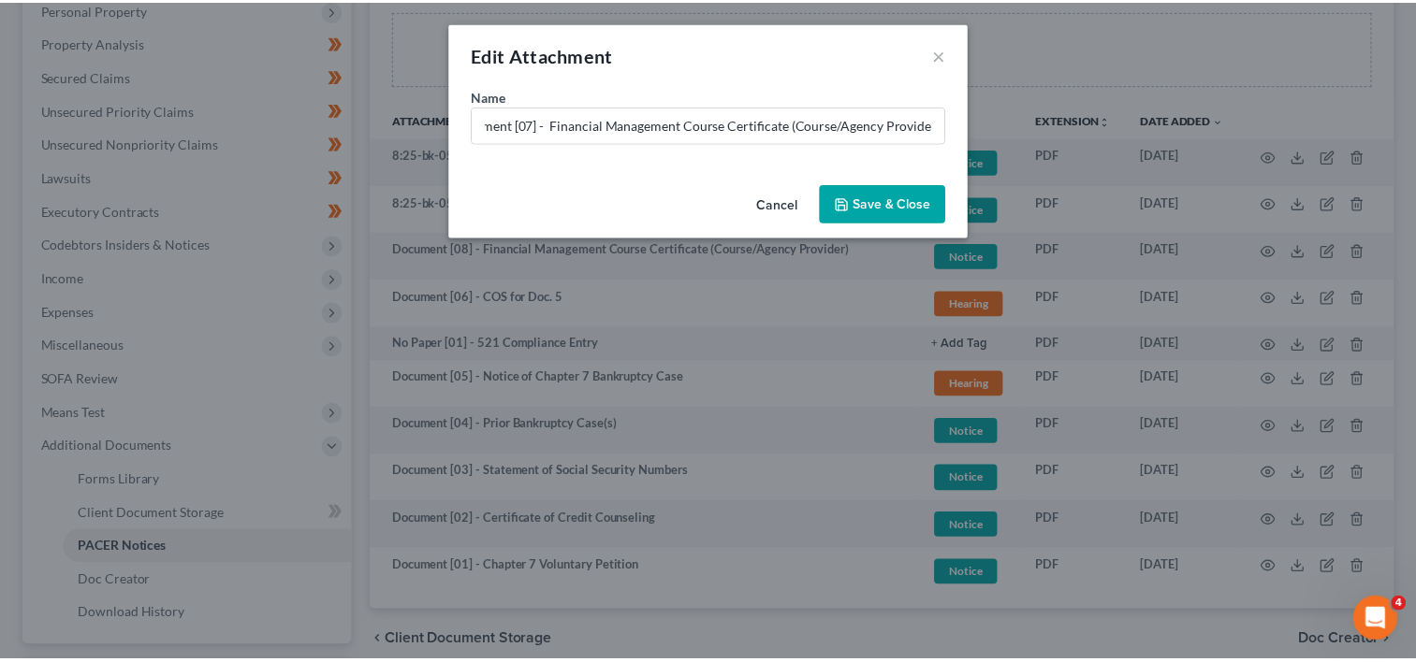
scroll to position [0, 0]
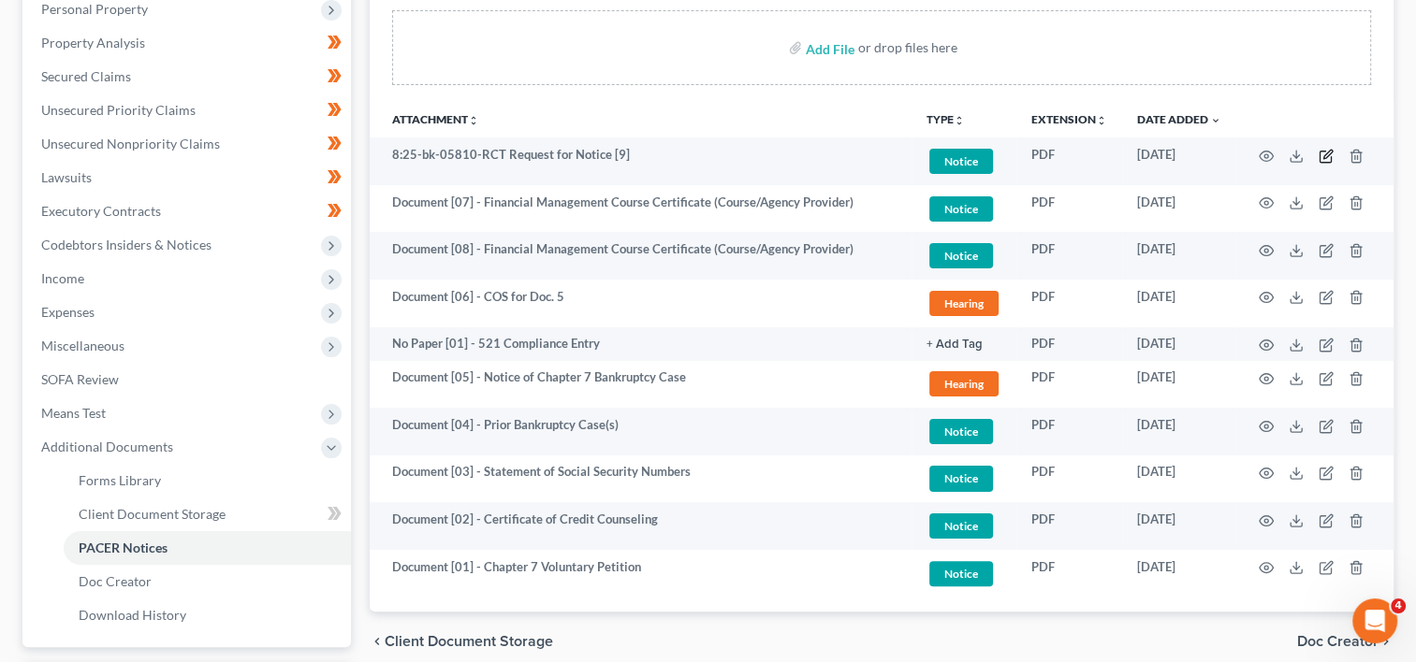
click at [1323, 157] on icon "button" at bounding box center [1327, 154] width 8 height 8
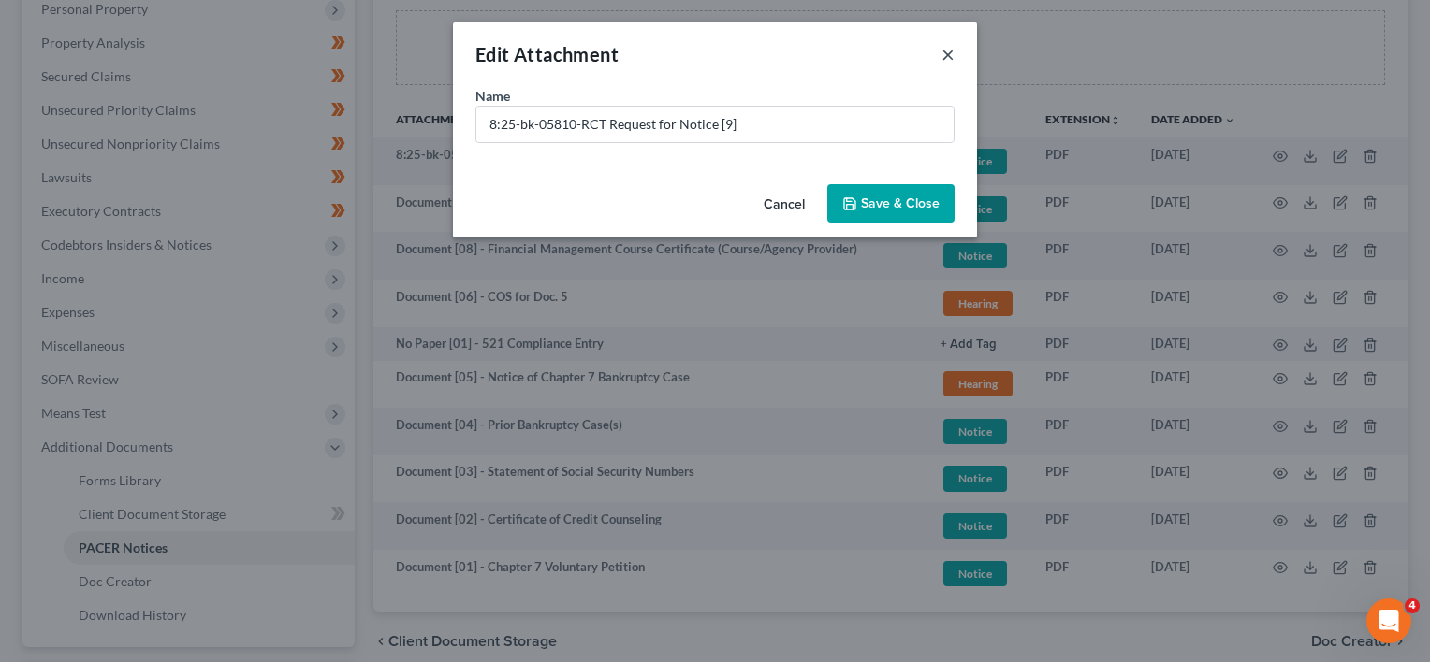
click at [941, 56] on button "×" at bounding box center [947, 54] width 13 height 22
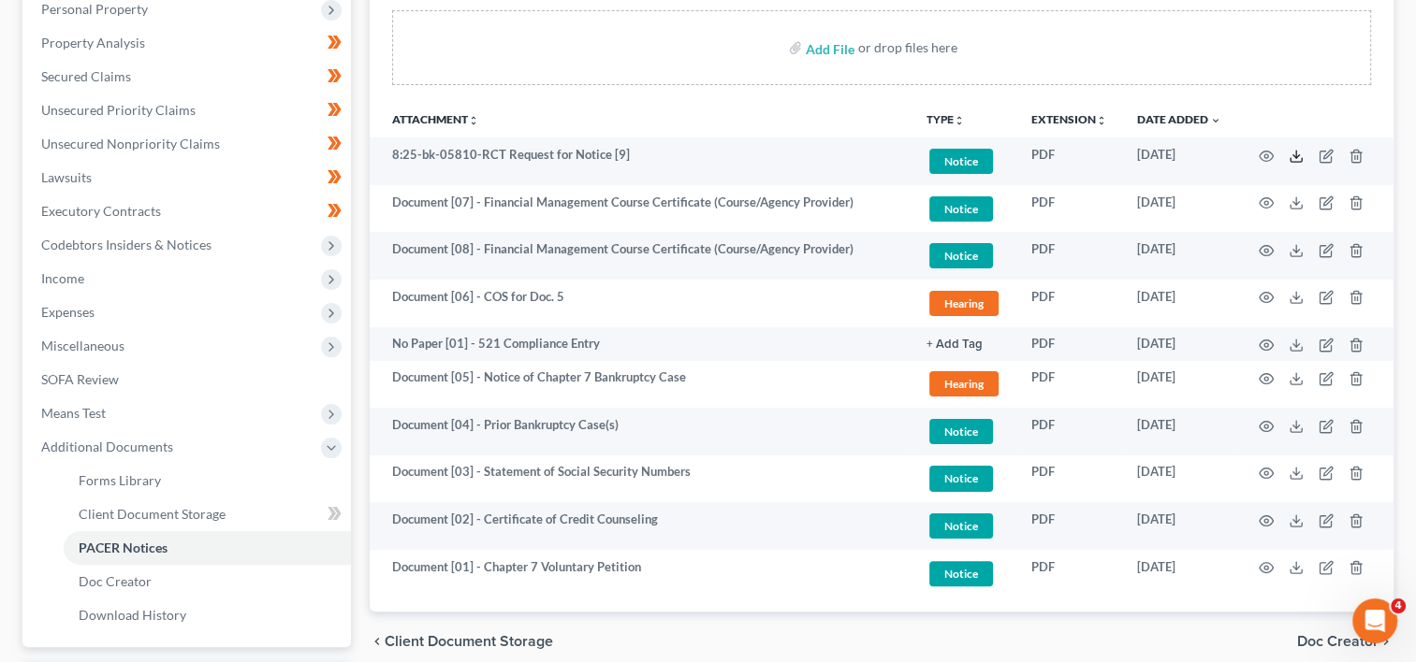
click at [1290, 158] on icon at bounding box center [1295, 160] width 11 height 4
click at [1325, 161] on icon "button" at bounding box center [1324, 156] width 11 height 11
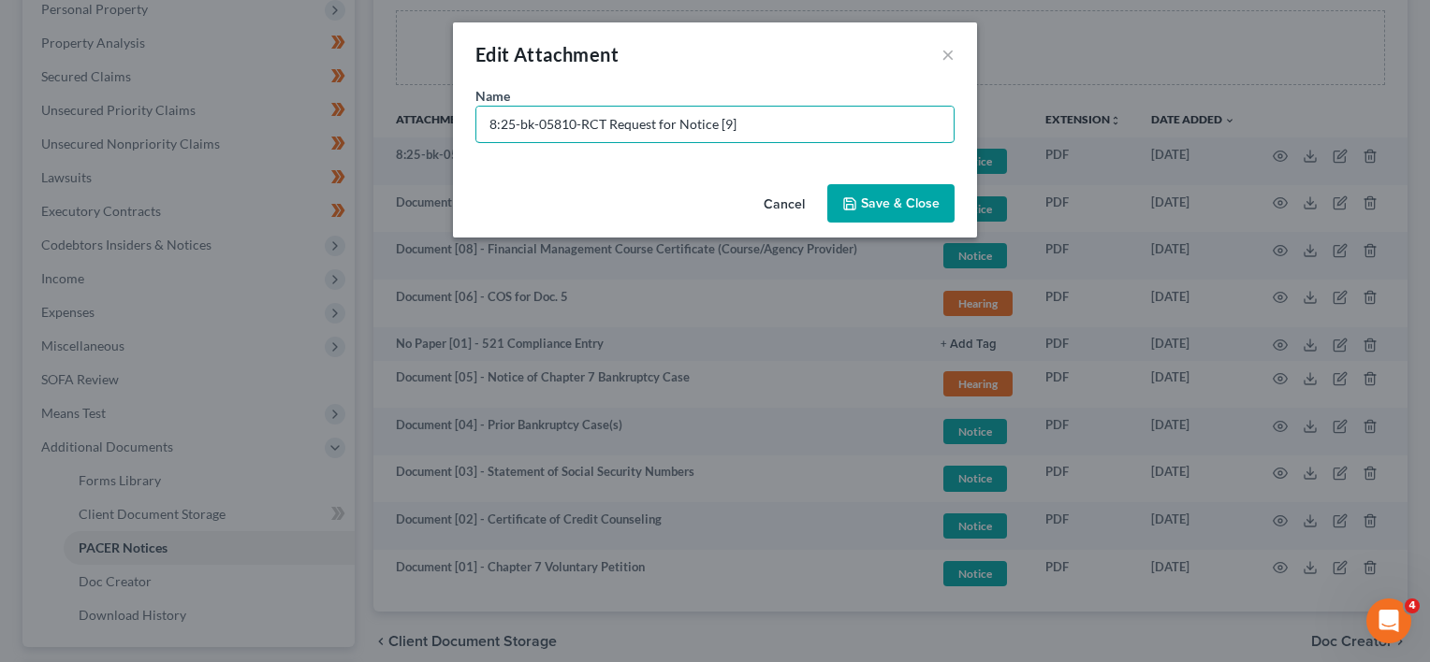
drag, startPoint x: 763, startPoint y: 127, endPoint x: 51, endPoint y: 124, distance: 712.9
click at [51, 124] on div "Edit Attachment × Name * 8:25-bk-05810-RCT Request for Notice [9] Cancel Save &…" at bounding box center [715, 331] width 1430 height 662
paste input "Document [02] -"
type input "Document [09] - RFN for Atlas Acquisitions (Avi [PERSON_NAME] | Atlas Acquisiti…"
click at [913, 204] on span "Save & Close" at bounding box center [900, 204] width 79 height 16
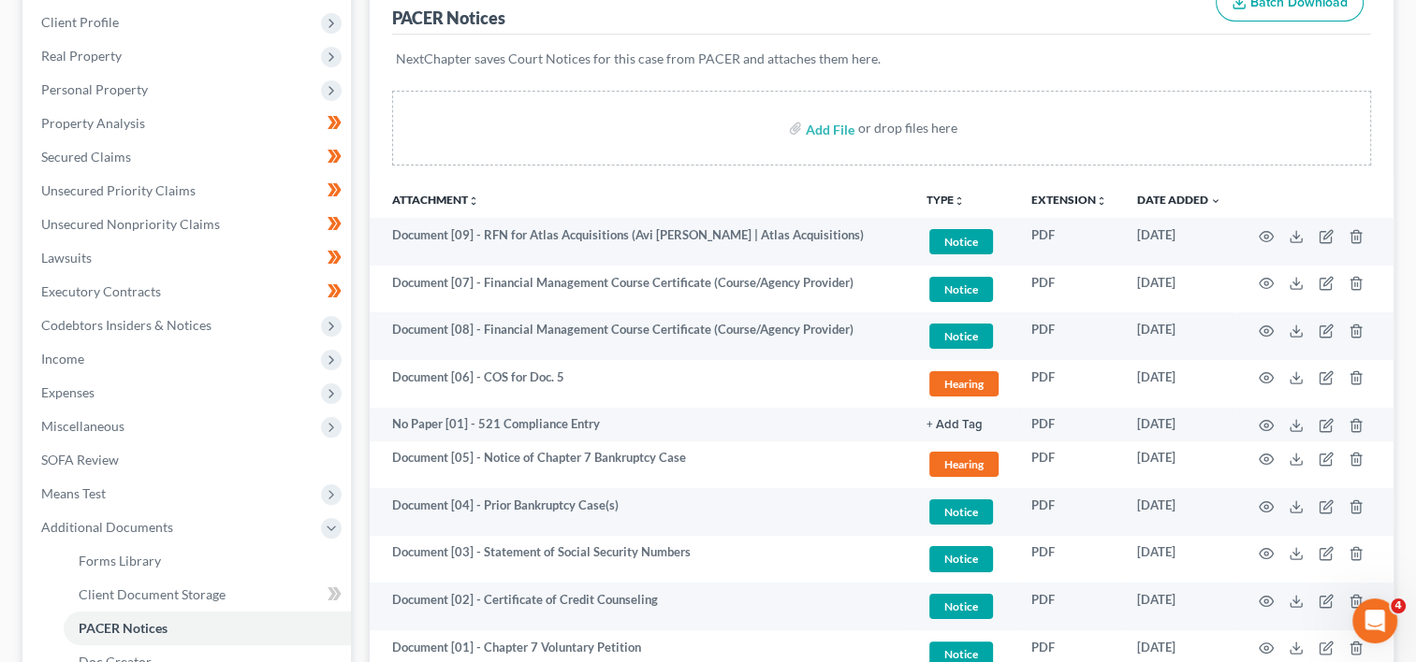
scroll to position [155, 0]
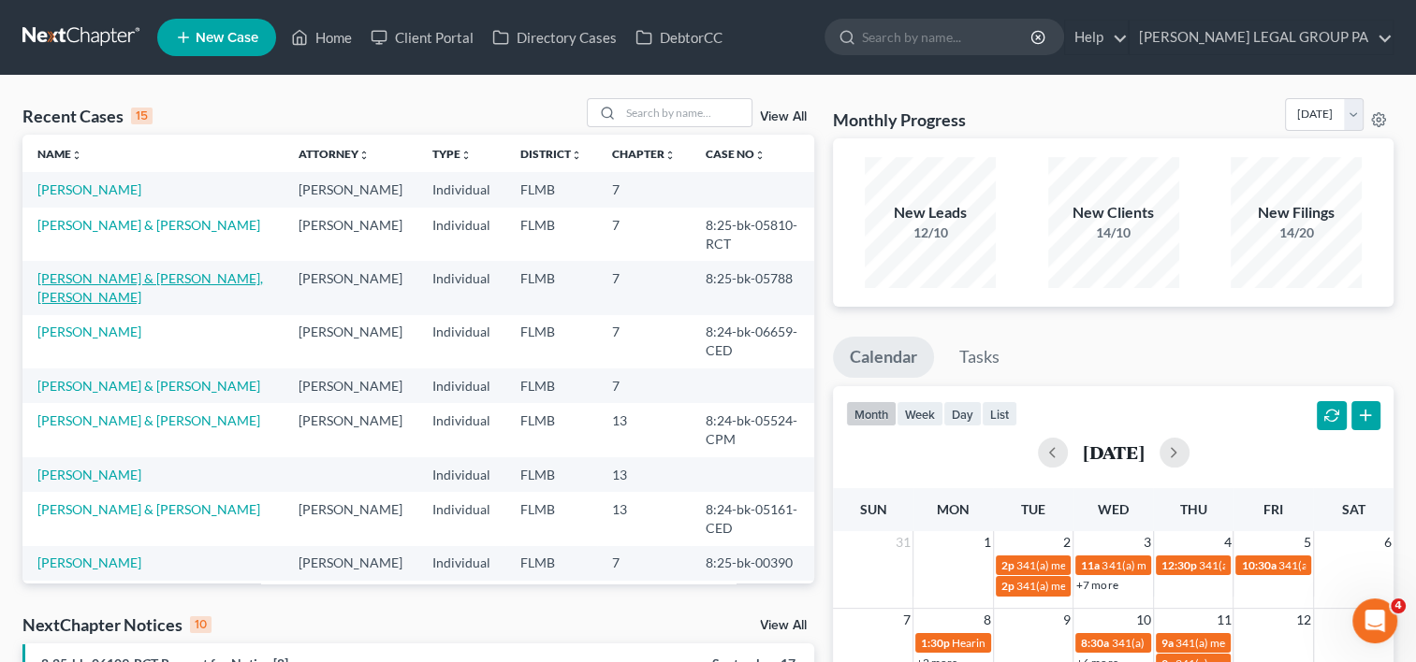
click at [102, 296] on link "[PERSON_NAME] & [PERSON_NAME], [PERSON_NAME]" at bounding box center [149, 287] width 225 height 35
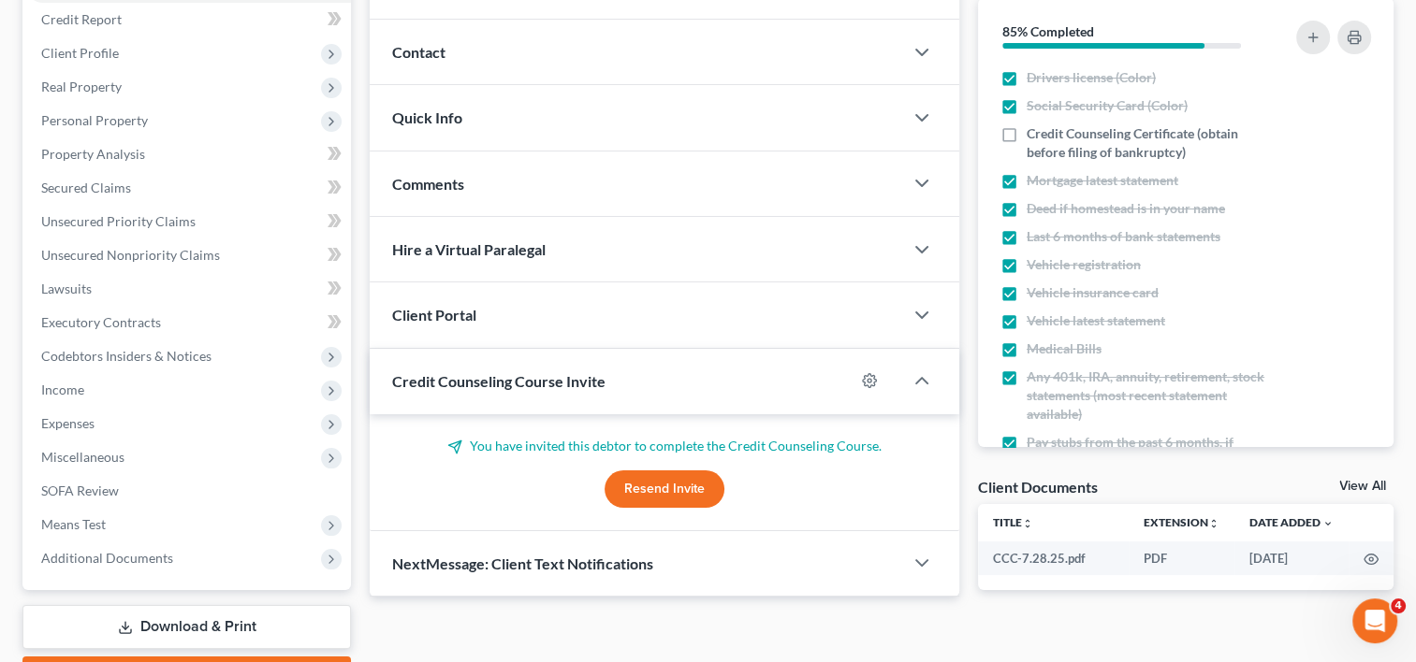
scroll to position [330, 0]
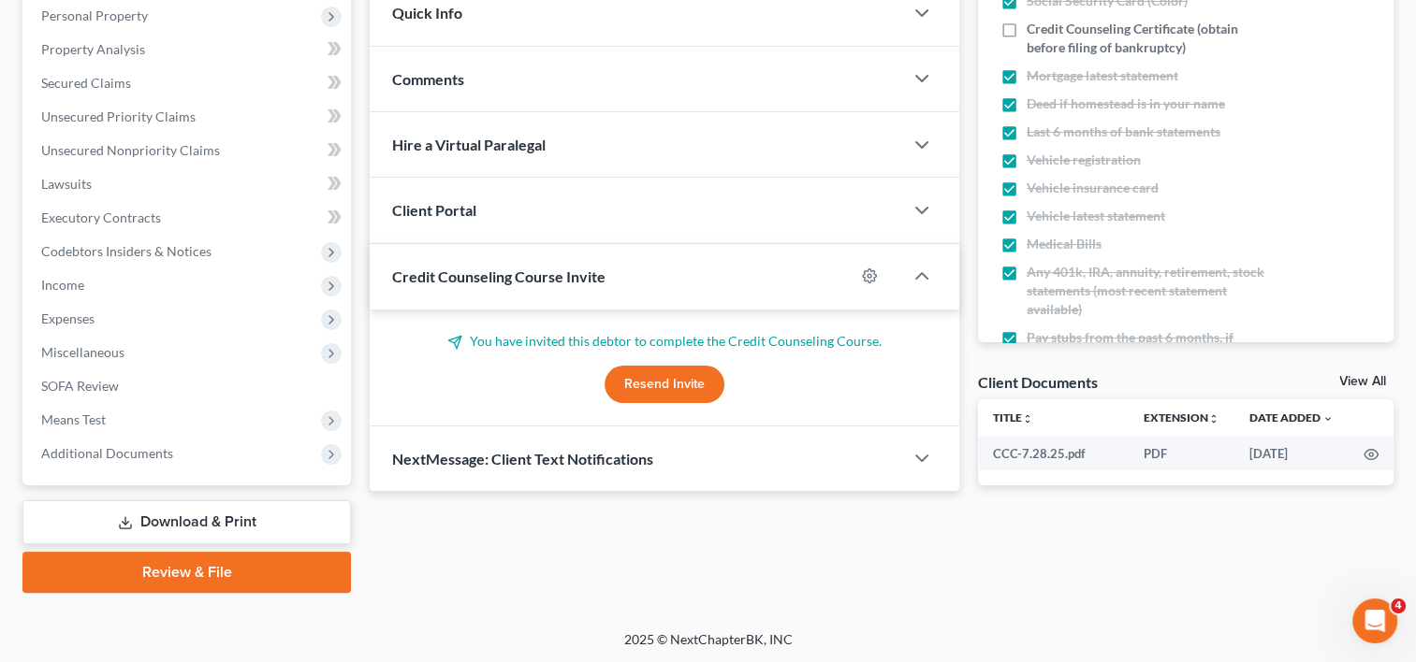
drag, startPoint x: 221, startPoint y: 445, endPoint x: 243, endPoint y: 490, distance: 50.2
click at [217, 449] on span "Additional Documents" at bounding box center [188, 454] width 325 height 34
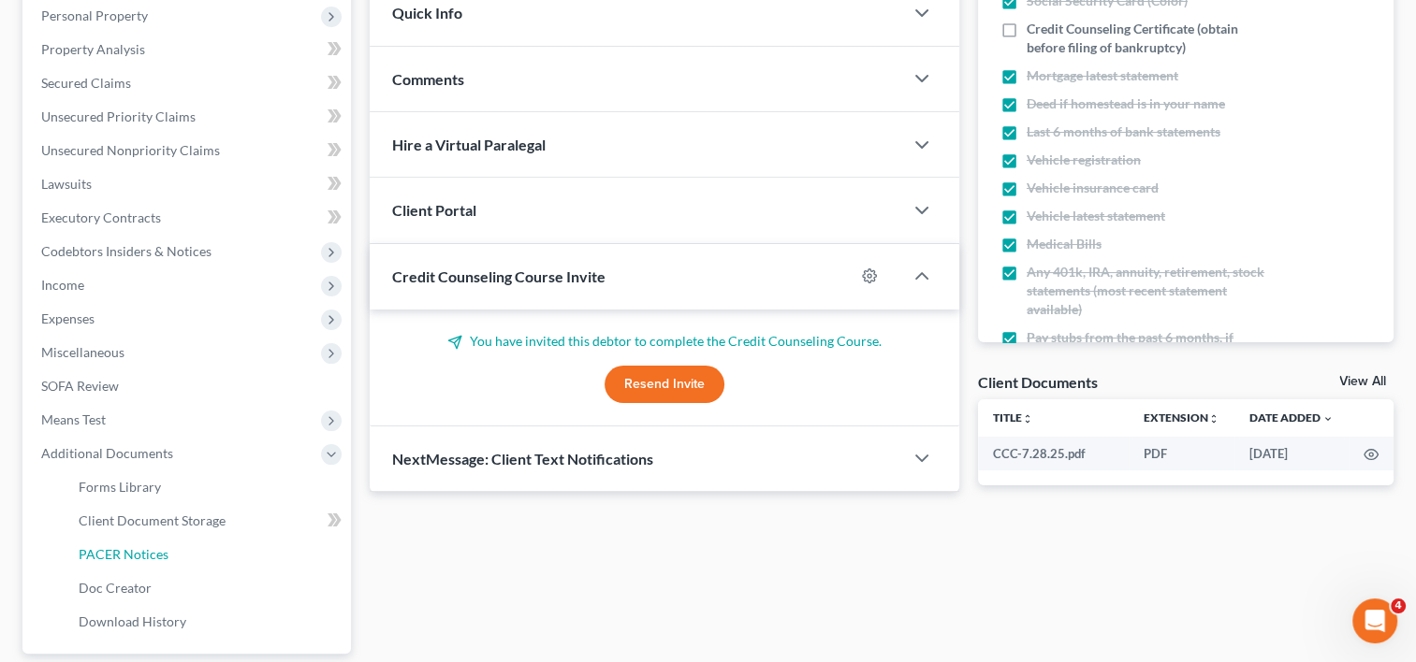
click at [200, 554] on link "PACER Notices" at bounding box center [207, 555] width 287 height 34
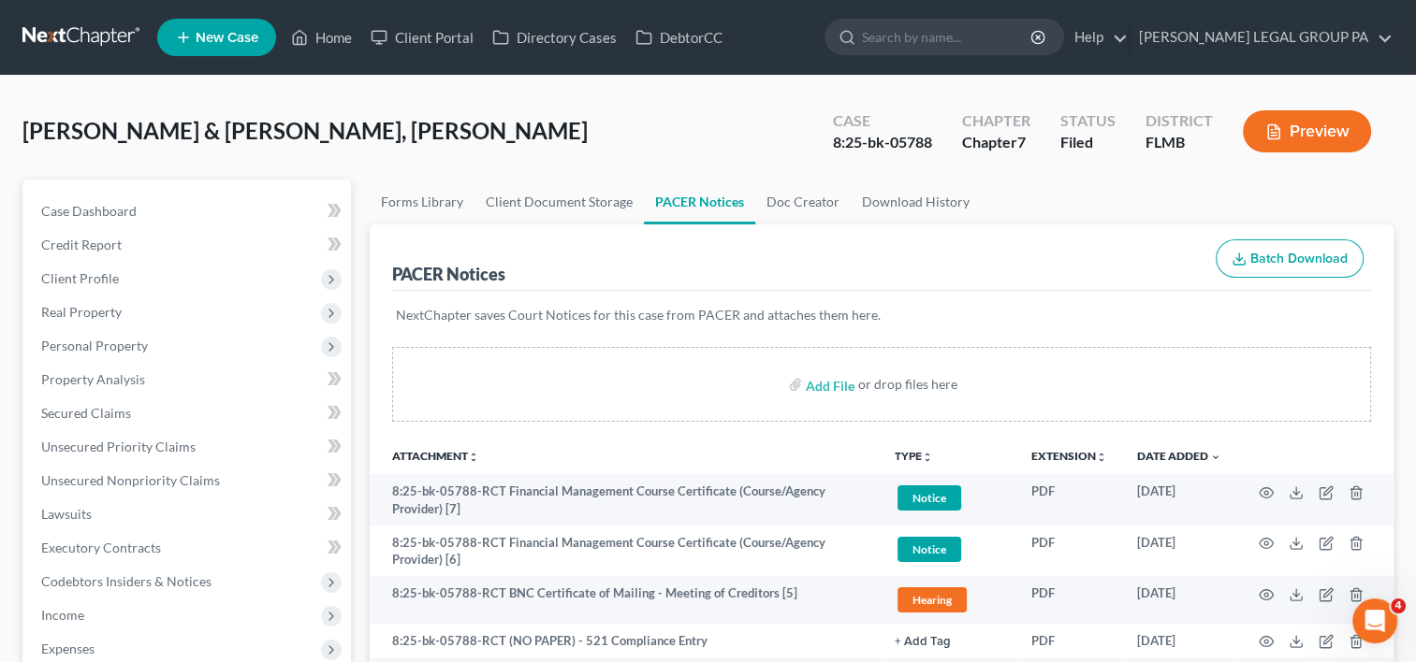
click at [96, 274] on span "Client Profile" at bounding box center [80, 278] width 78 height 16
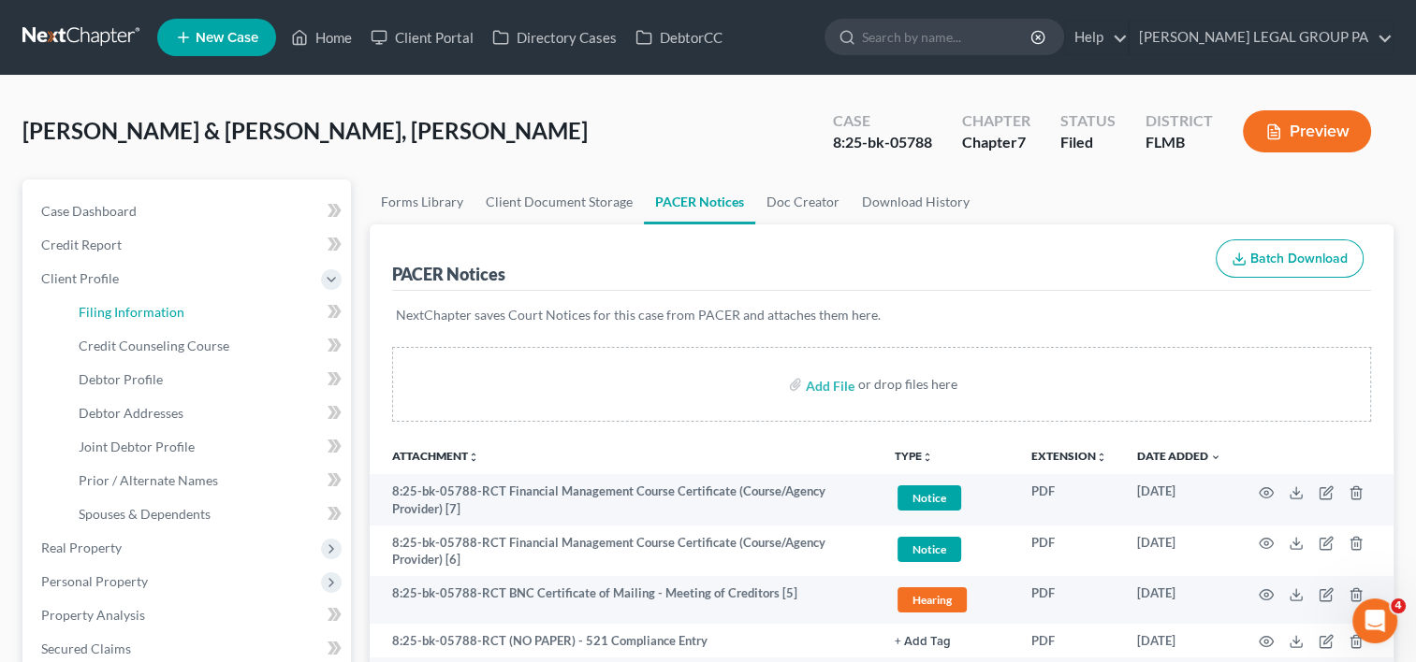
click at [149, 310] on span "Filing Information" at bounding box center [132, 312] width 106 height 16
select select "1"
select select "0"
select select "9"
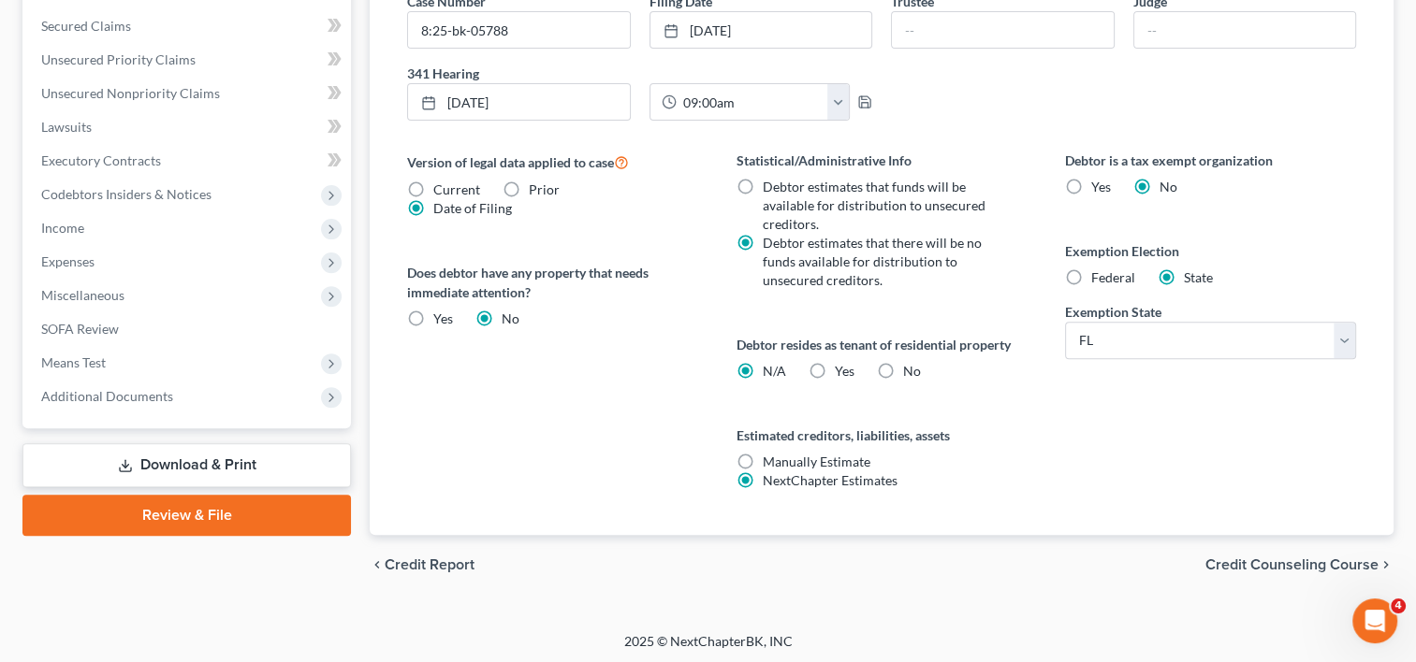
scroll to position [468, 0]
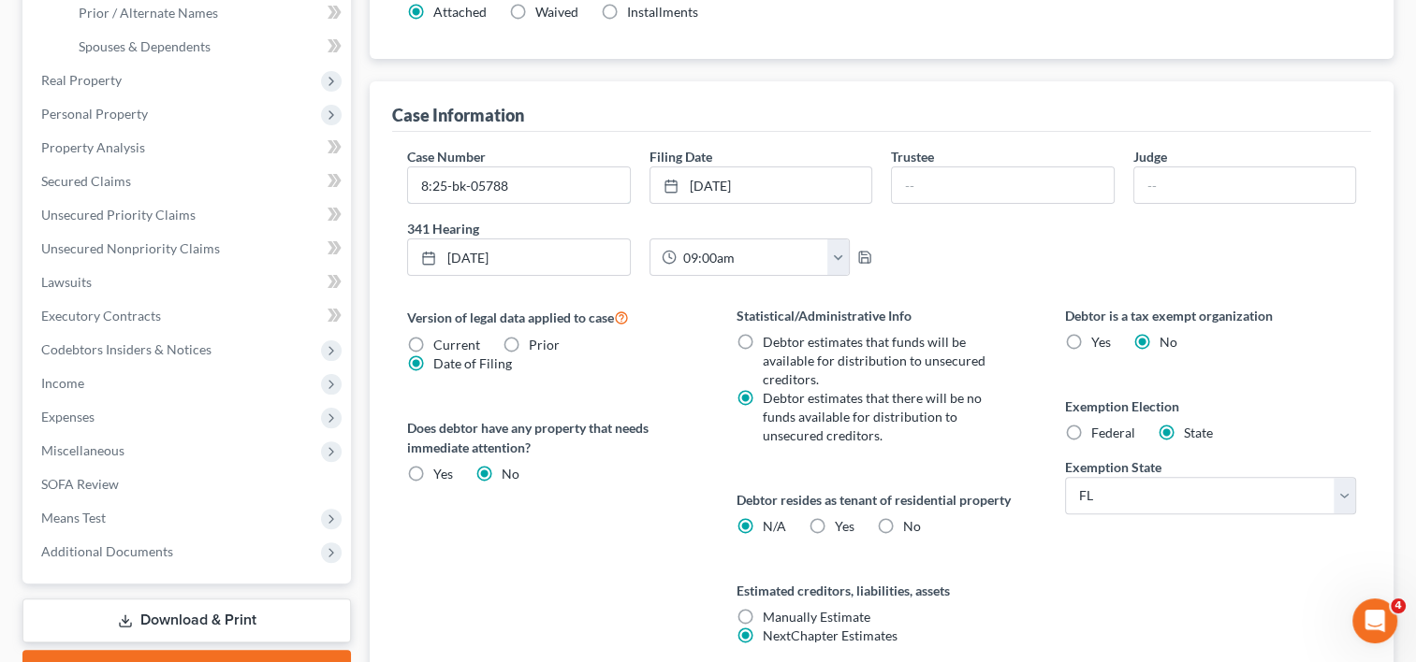
click at [536, 179] on input "8:25-bk-05788" at bounding box center [518, 185] width 221 height 36
type input "8:25-bk-05788-RCT"
click at [153, 544] on span "Additional Documents" at bounding box center [107, 552] width 132 height 16
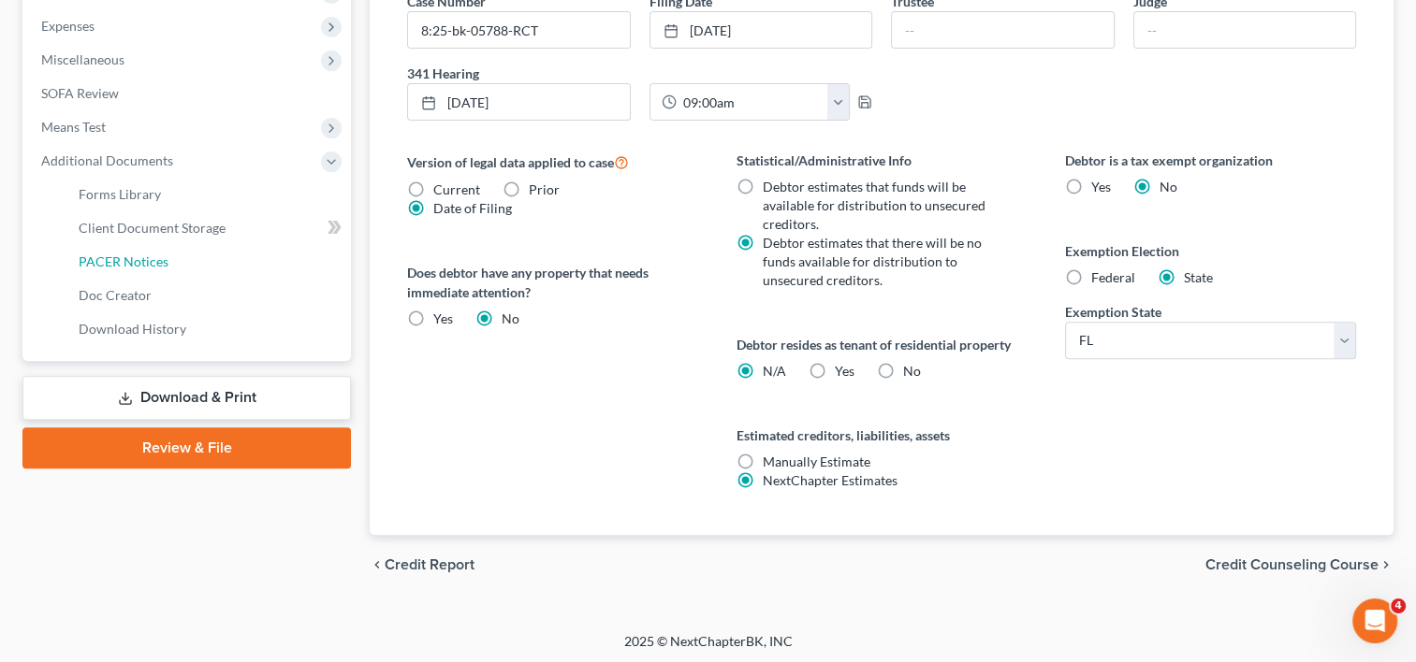
click at [186, 256] on link "PACER Notices" at bounding box center [207, 262] width 287 height 34
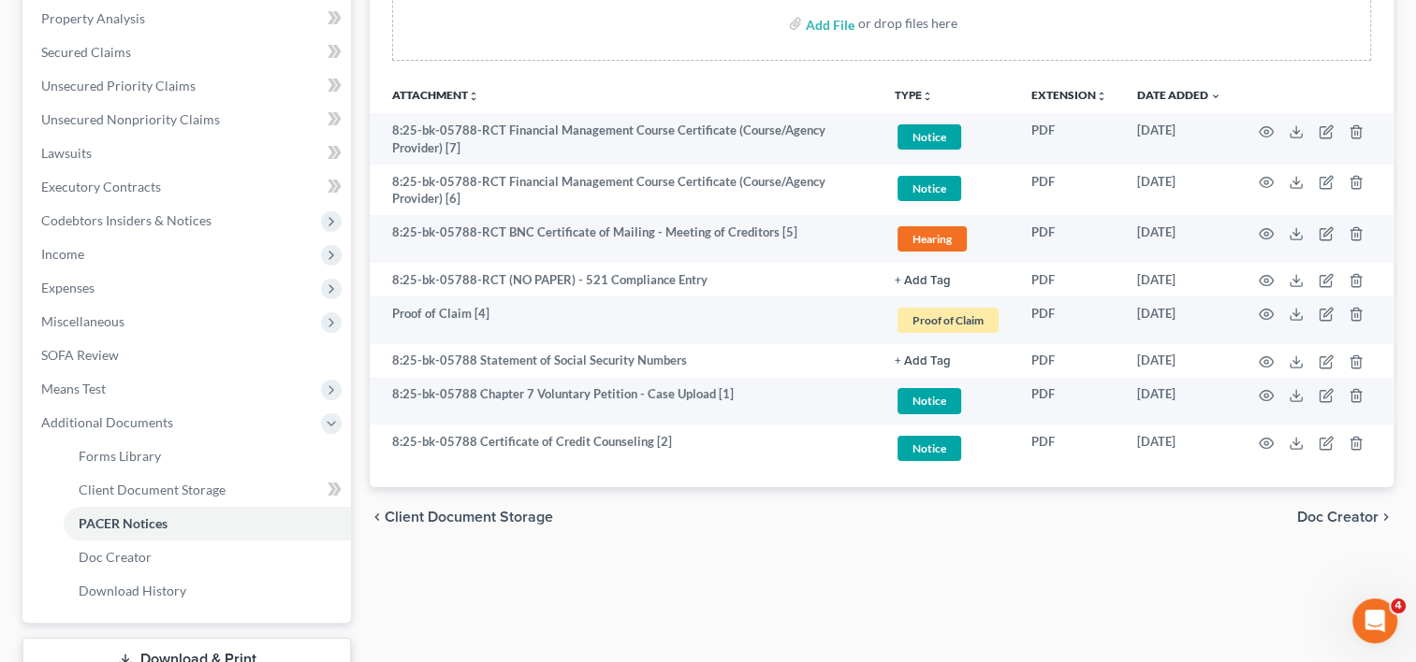
scroll to position [468, 0]
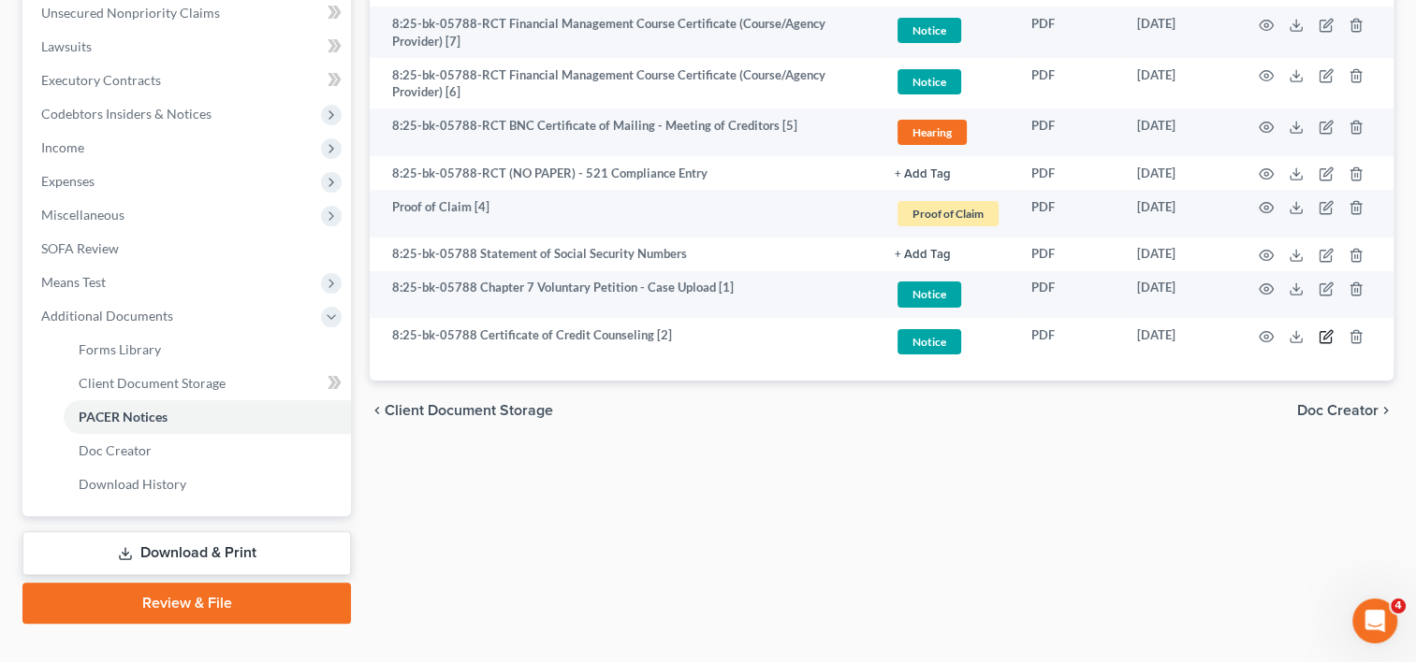
click at [1318, 329] on icon "button" at bounding box center [1325, 336] width 15 height 15
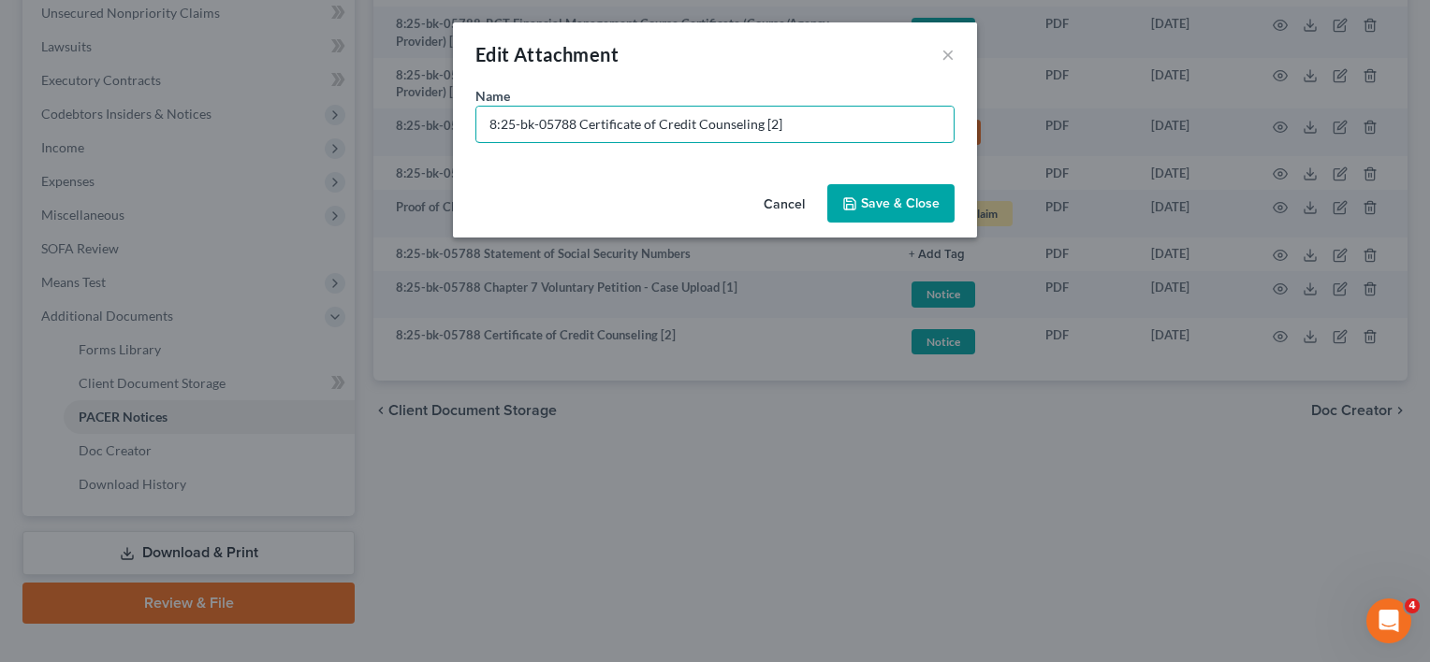
drag, startPoint x: 580, startPoint y: 123, endPoint x: 215, endPoint y: 102, distance: 365.5
click at [215, 102] on div "Edit Attachment × Name * 8:25-bk-05788 Certificate of Credit Counseling [2] Can…" at bounding box center [715, 331] width 1430 height 662
paste input "Document [02] -"
drag, startPoint x: 775, startPoint y: 122, endPoint x: 850, endPoint y: 122, distance: 74.8
click at [835, 122] on input "Document [02] - Certificate of Credit Counseling [2]" at bounding box center [714, 125] width 477 height 36
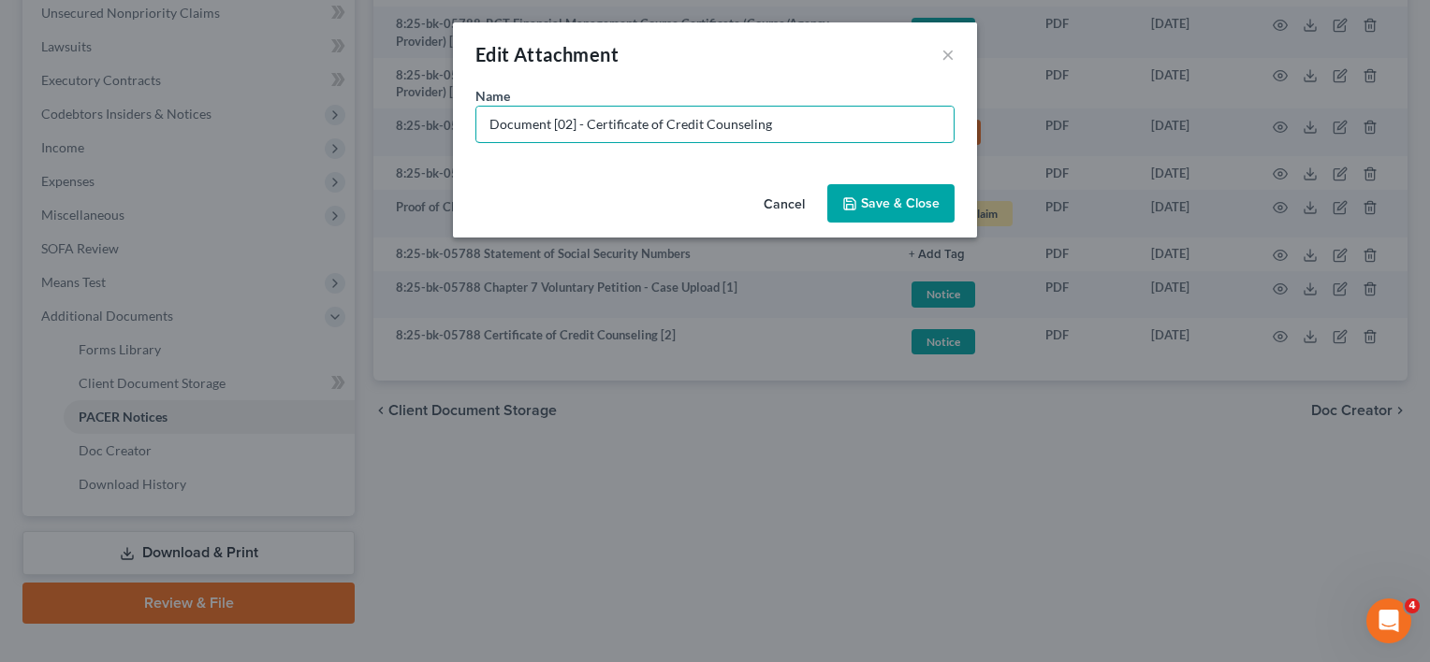
type input "Document [02] - Certificate of Credit Counseling"
click at [886, 192] on button "Save & Close" at bounding box center [890, 203] width 127 height 39
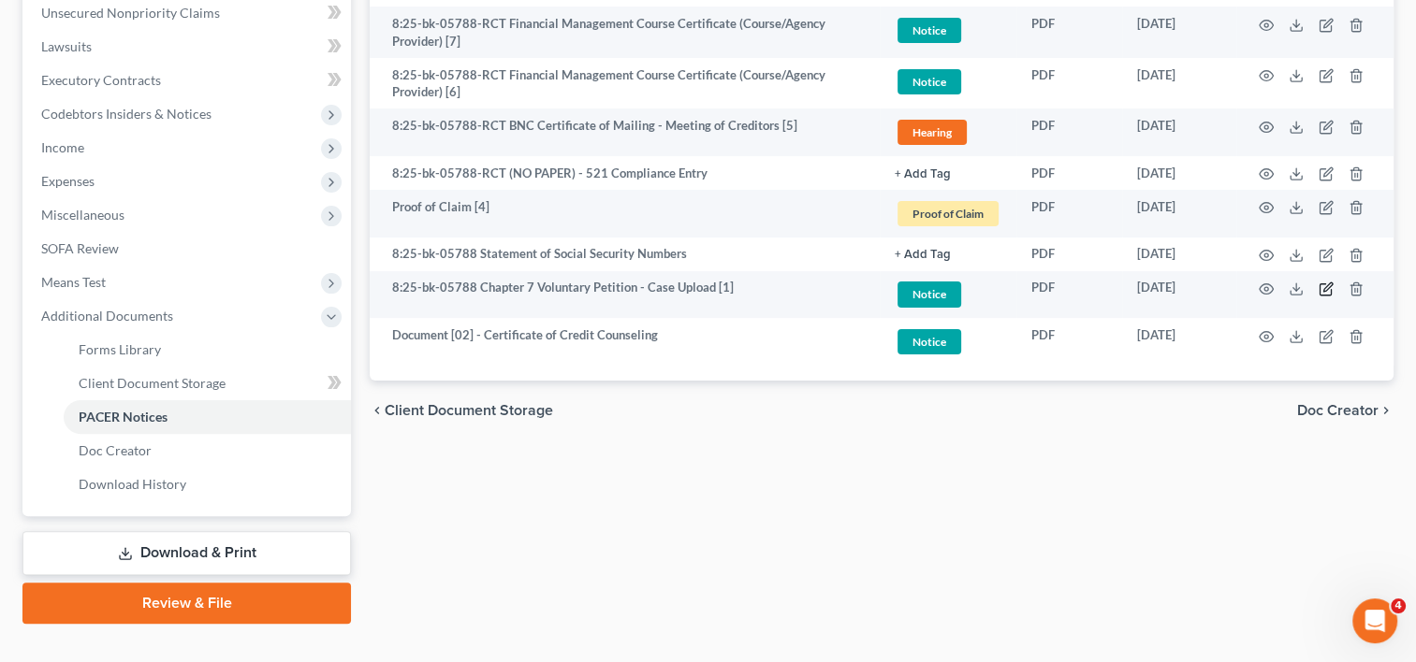
click at [1325, 284] on icon "button" at bounding box center [1325, 289] width 15 height 15
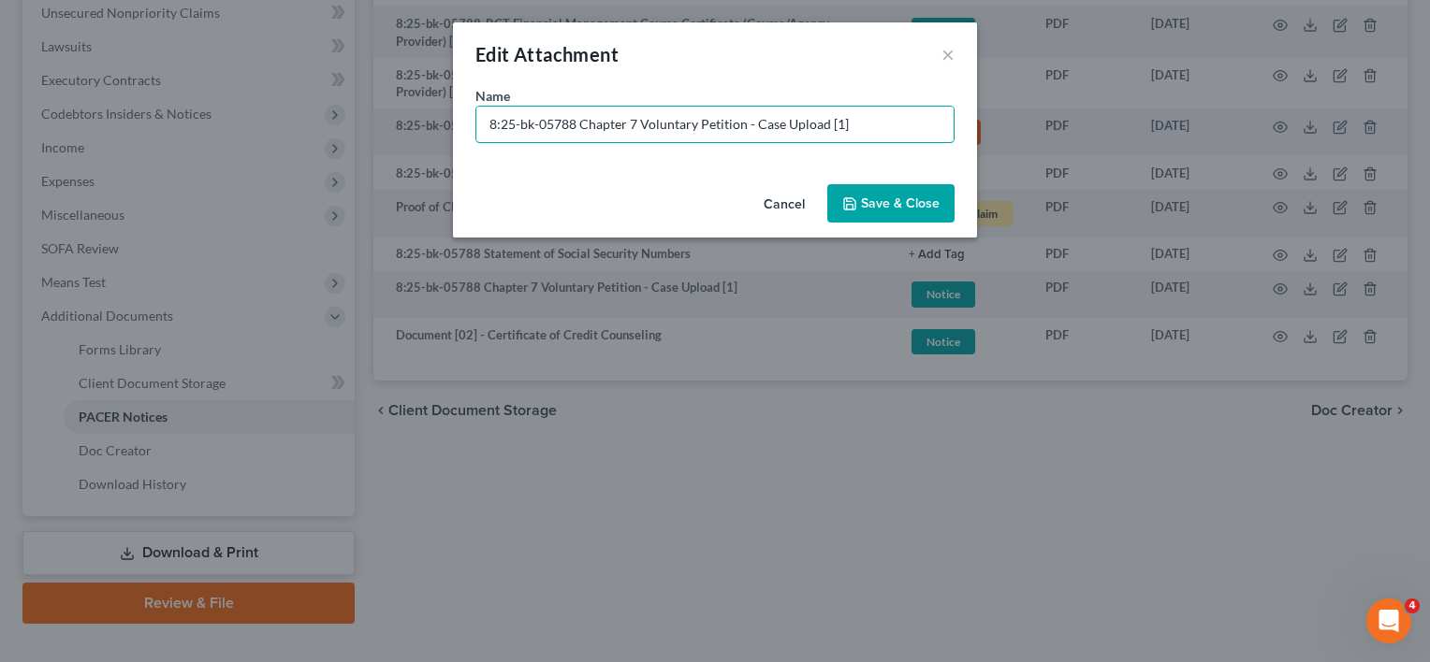
drag, startPoint x: 741, startPoint y: 123, endPoint x: 1432, endPoint y: 151, distance: 691.9
click at [1429, 151] on html "Home New Case Client Portal Directory Cases DebtorCC [PERSON_NAME] LEGAL GROUP …" at bounding box center [715, 113] width 1430 height 1163
drag, startPoint x: 582, startPoint y: 120, endPoint x: 452, endPoint y: 134, distance: 130.8
click at [453, 134] on div "Name * 8:25-bk-05788 Chapter 7 Voluntary Petition" at bounding box center [715, 131] width 524 height 91
paste input "Document [02] -"
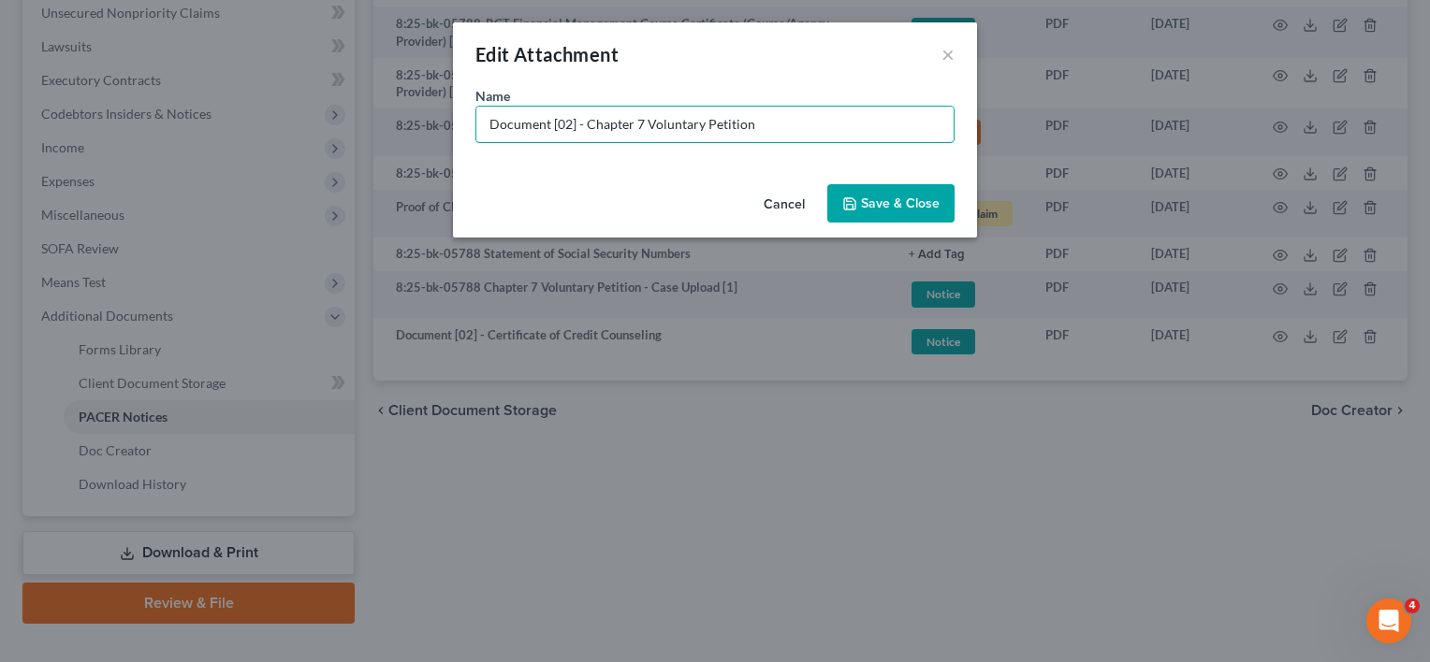
click at [572, 128] on input "Document [02] - Chapter 7 Voluntary Petition" at bounding box center [714, 125] width 477 height 36
type input "Document [0] - Chapter 7 Voluntary Petition"
drag, startPoint x: 919, startPoint y: 198, endPoint x: 930, endPoint y: 220, distance: 24.3
click at [921, 199] on span "Save & Close" at bounding box center [900, 204] width 79 height 16
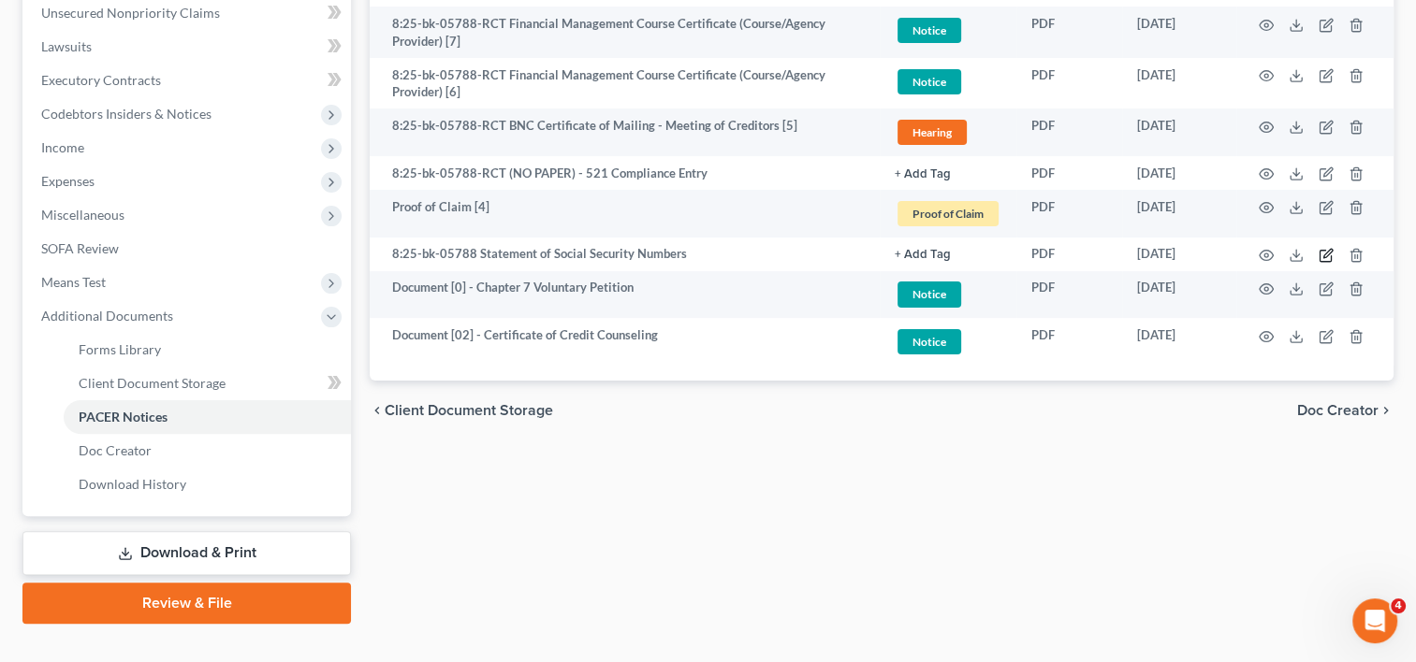
click at [1325, 254] on icon "button" at bounding box center [1327, 253] width 8 height 8
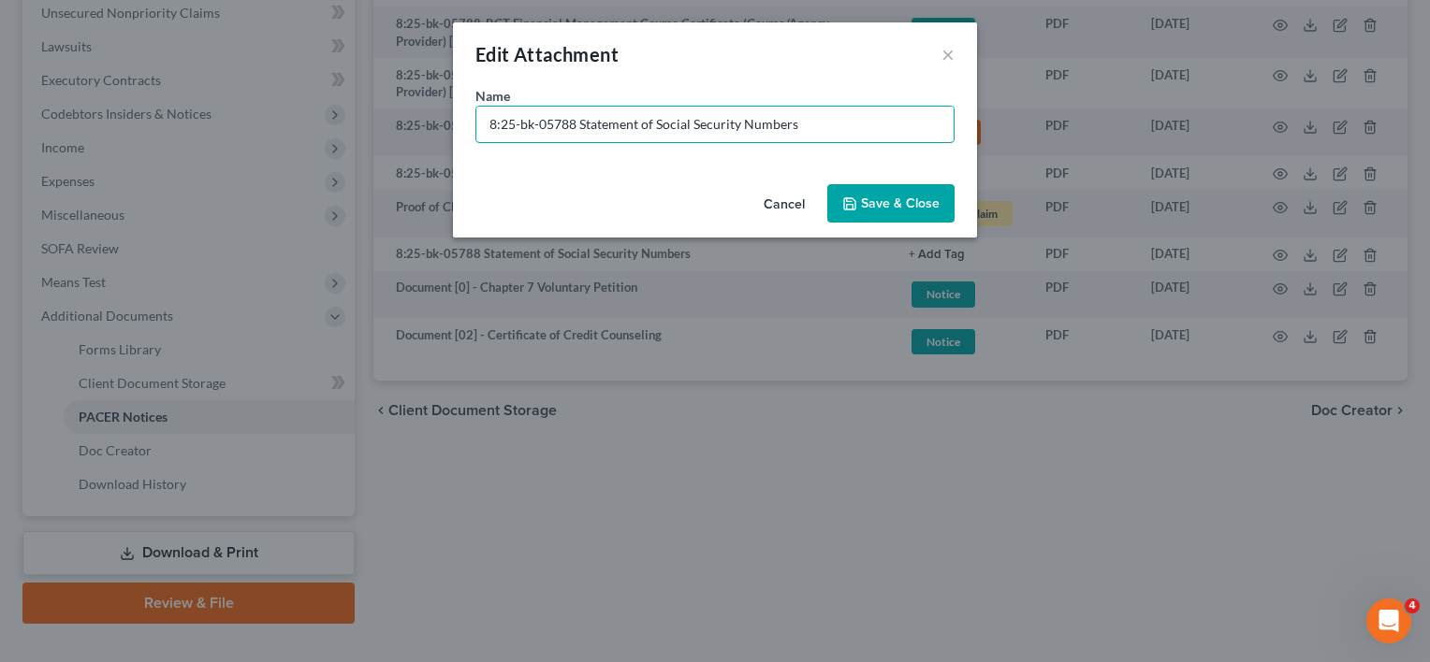
drag, startPoint x: 580, startPoint y: 112, endPoint x: 225, endPoint y: 140, distance: 355.7
click at [225, 136] on div "Edit Attachment × Name * 8:25-bk-05788 Statement of Social Security Numbers Can…" at bounding box center [715, 331] width 1430 height 662
paste input "Document [02] -"
click at [569, 128] on input "Document [02] - Statement of Social Security Numbers" at bounding box center [714, 125] width 477 height 36
type input "Document [03] - Statement of Social Security Numbers"
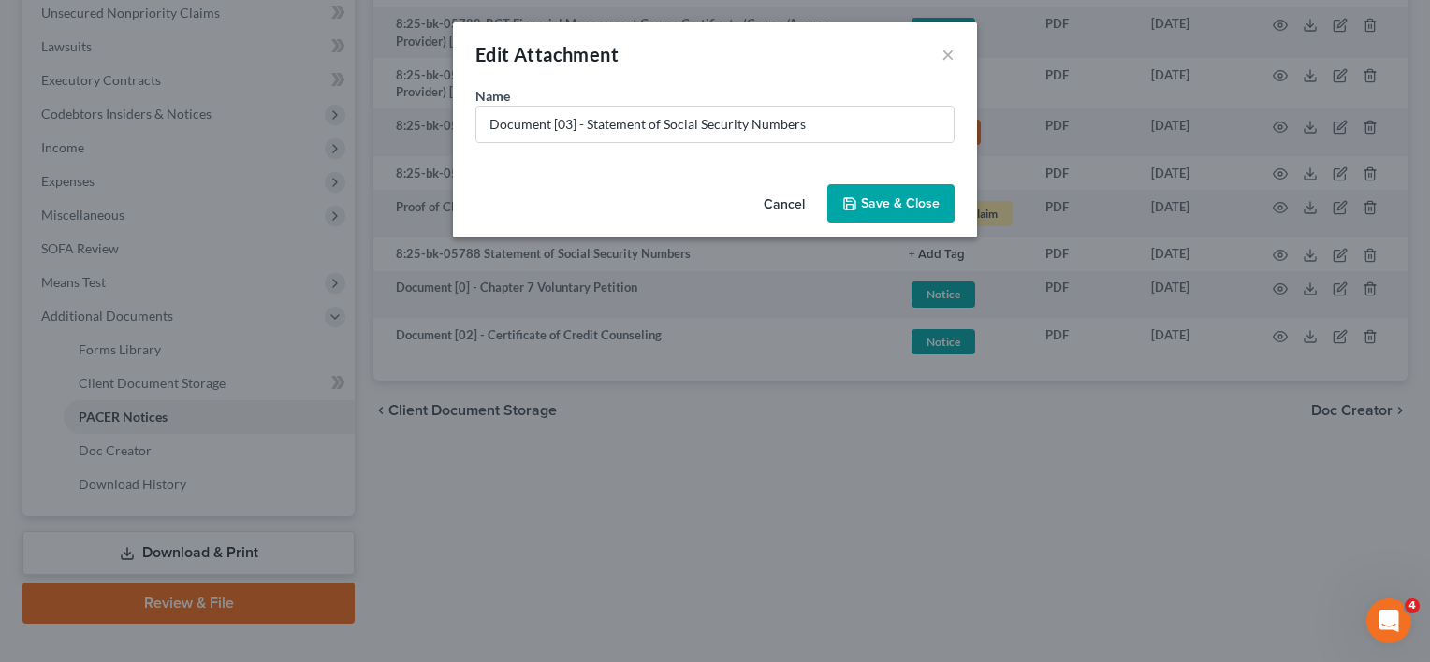
click at [904, 196] on span "Save & Close" at bounding box center [900, 204] width 79 height 16
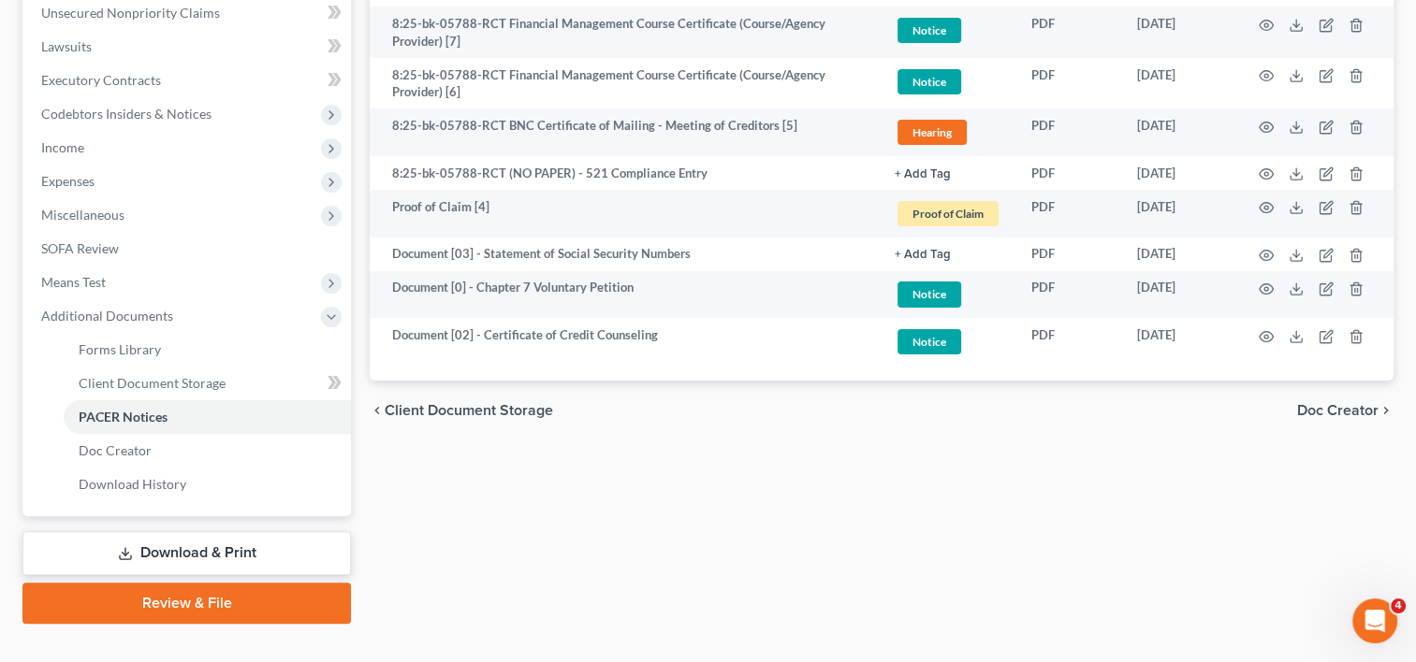
click at [922, 256] on button "+ Add Tag" at bounding box center [922, 255] width 56 height 12
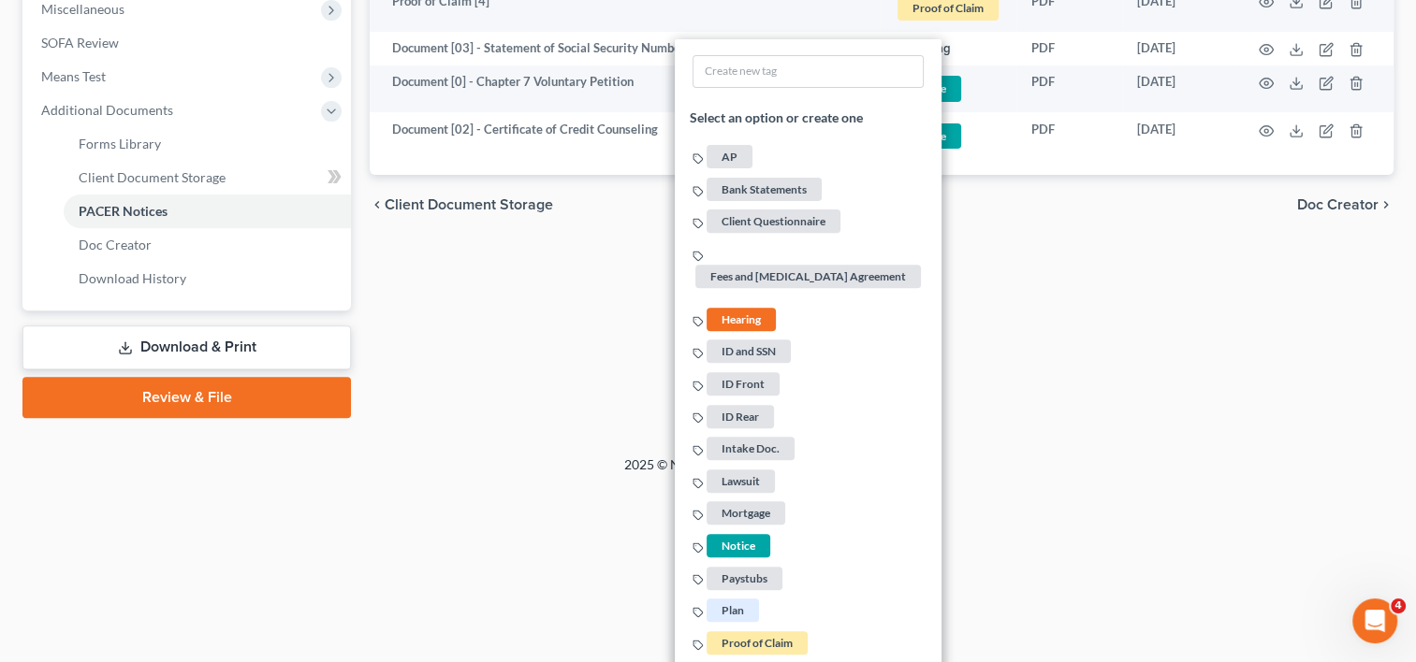
scroll to position [757, 0]
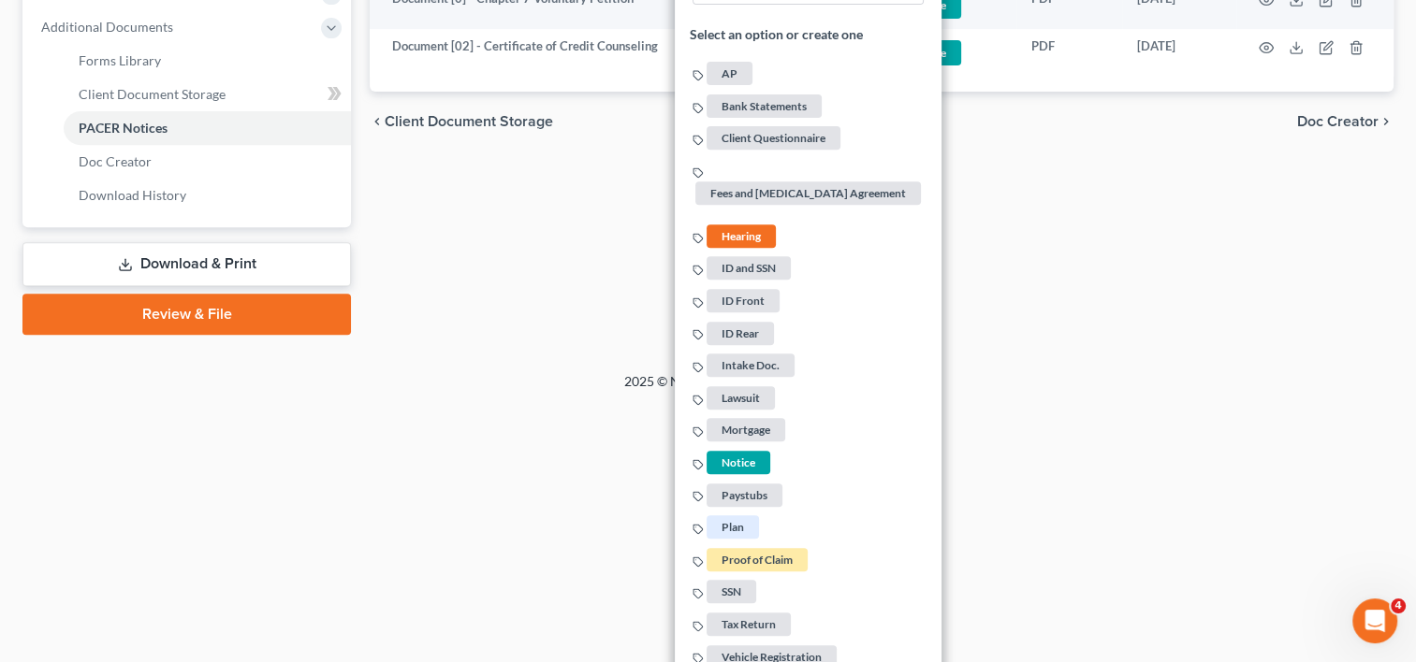
click at [730, 451] on span "Notice" at bounding box center [738, 462] width 64 height 23
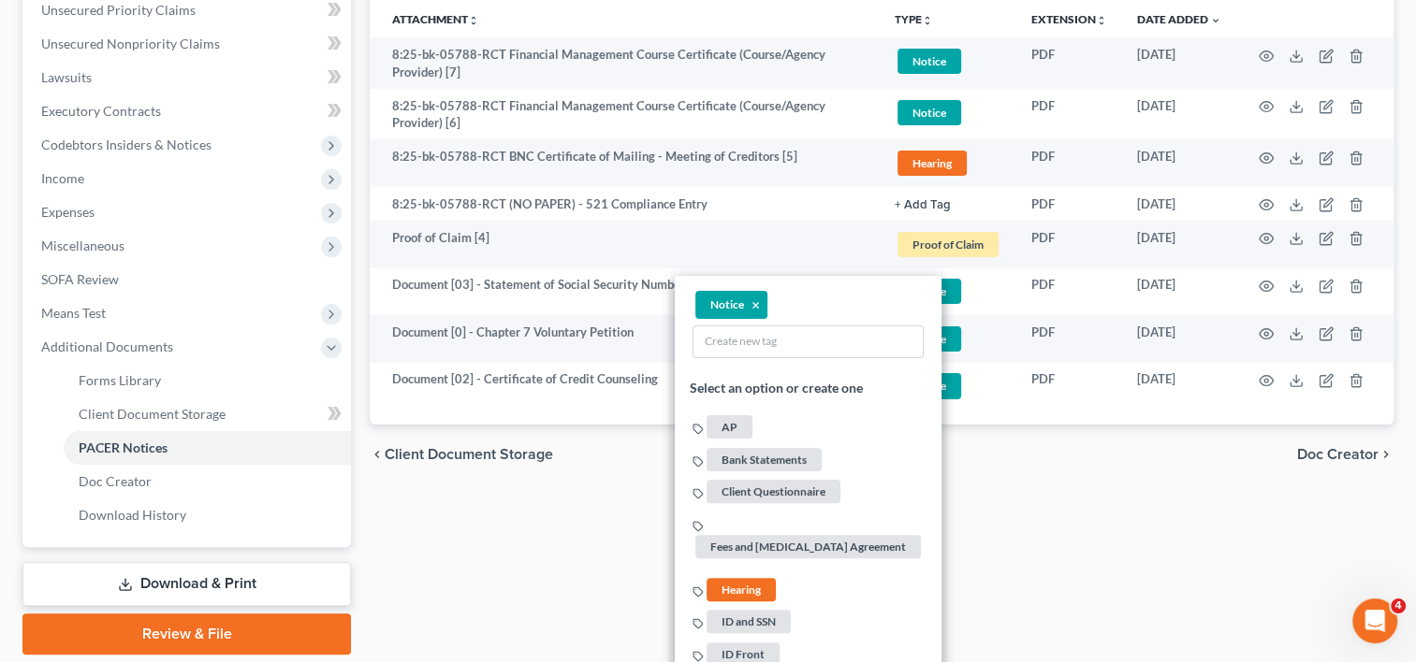
scroll to position [289, 0]
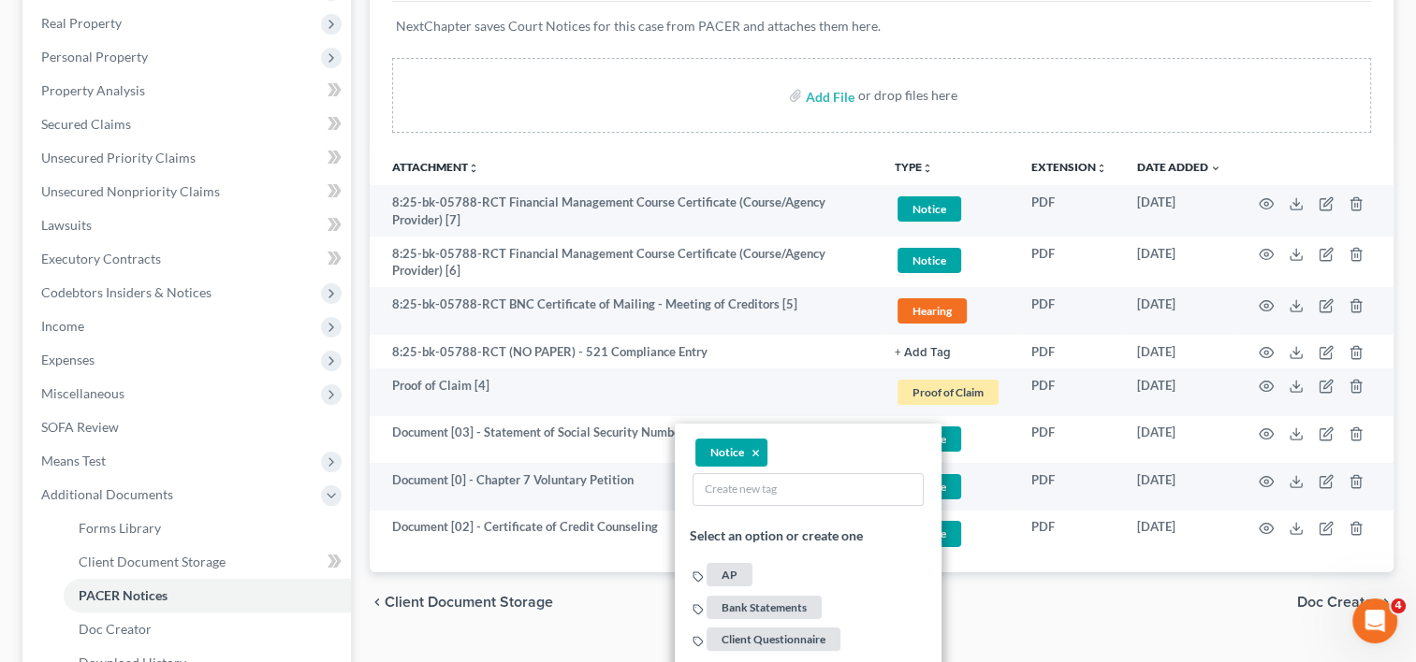
click at [971, 397] on span "Proof of Claim" at bounding box center [947, 392] width 101 height 25
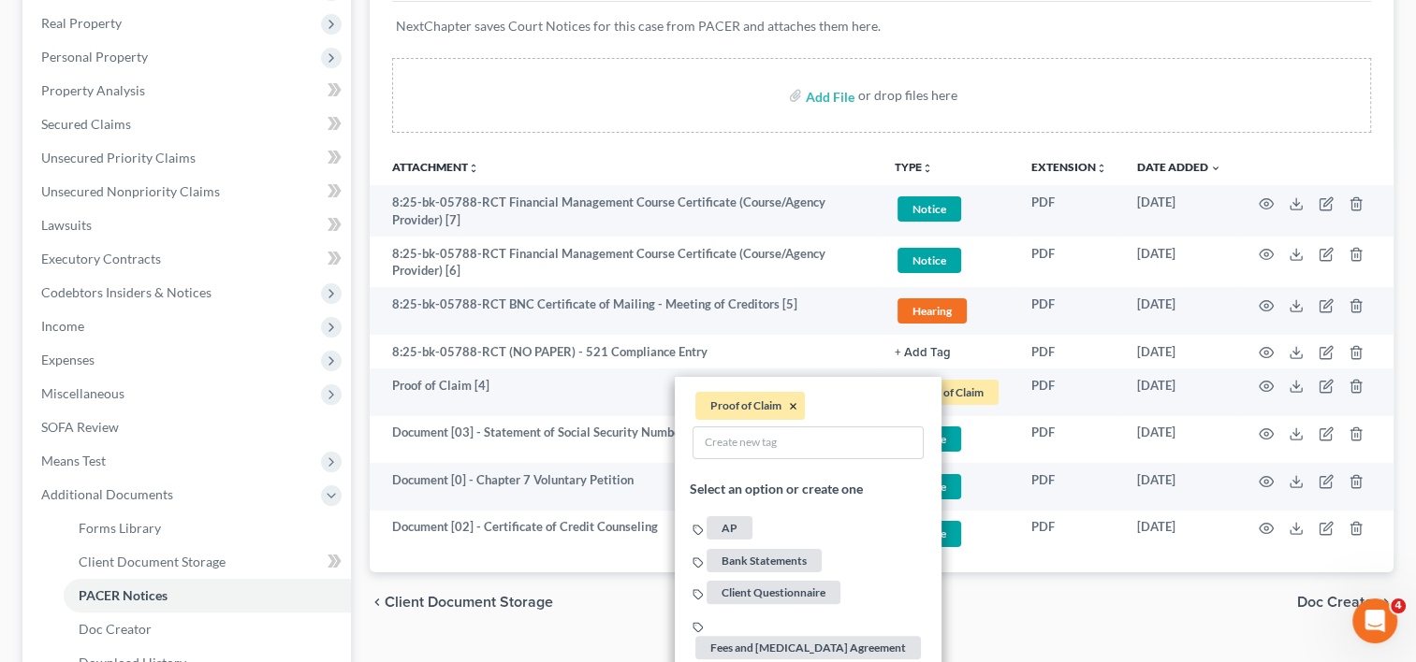
click at [790, 404] on button "×" at bounding box center [793, 406] width 8 height 17
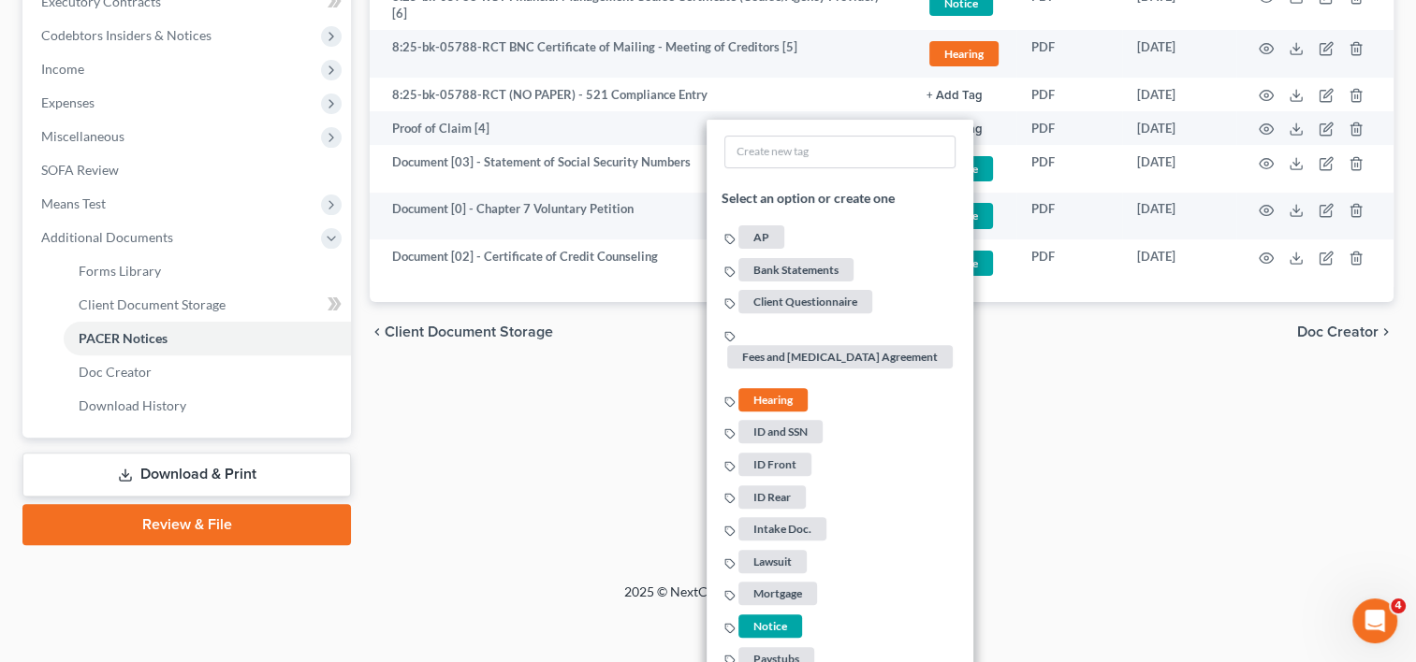
scroll to position [602, 0]
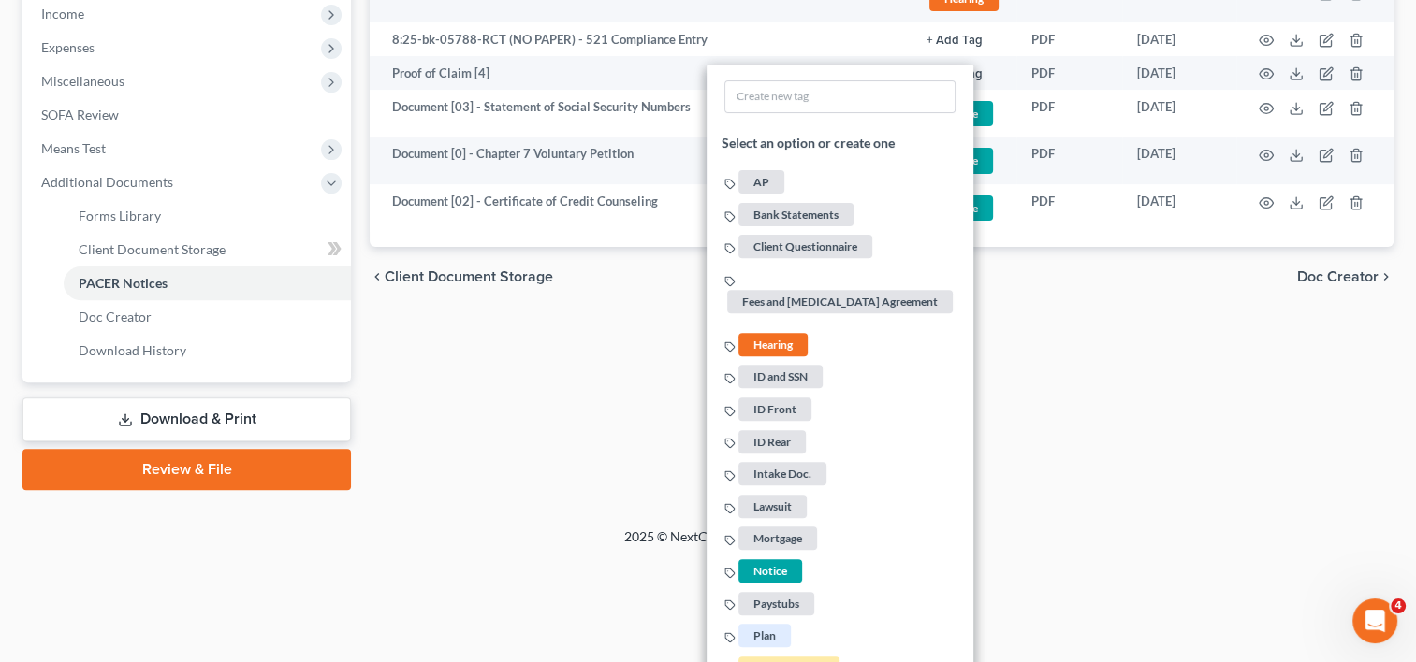
click at [769, 333] on span "Hearing" at bounding box center [772, 344] width 69 height 23
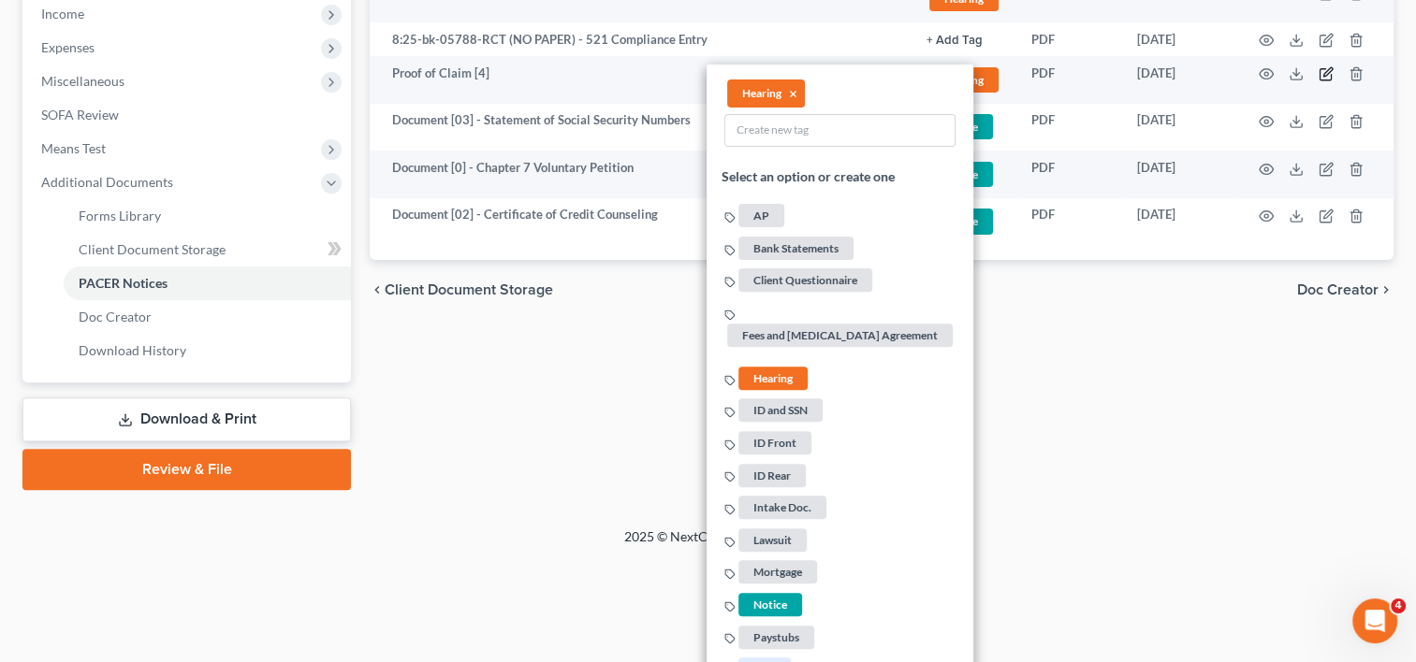
click at [1329, 69] on icon "button" at bounding box center [1324, 74] width 11 height 11
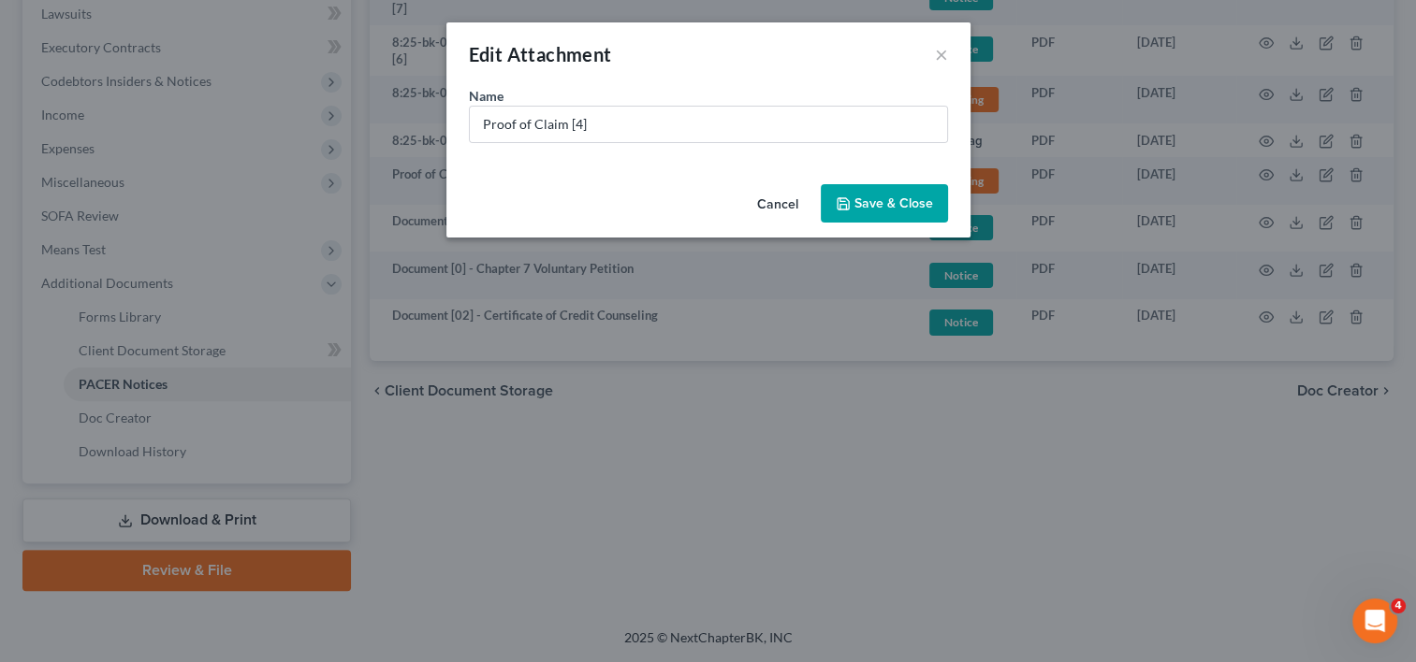
scroll to position [499, 0]
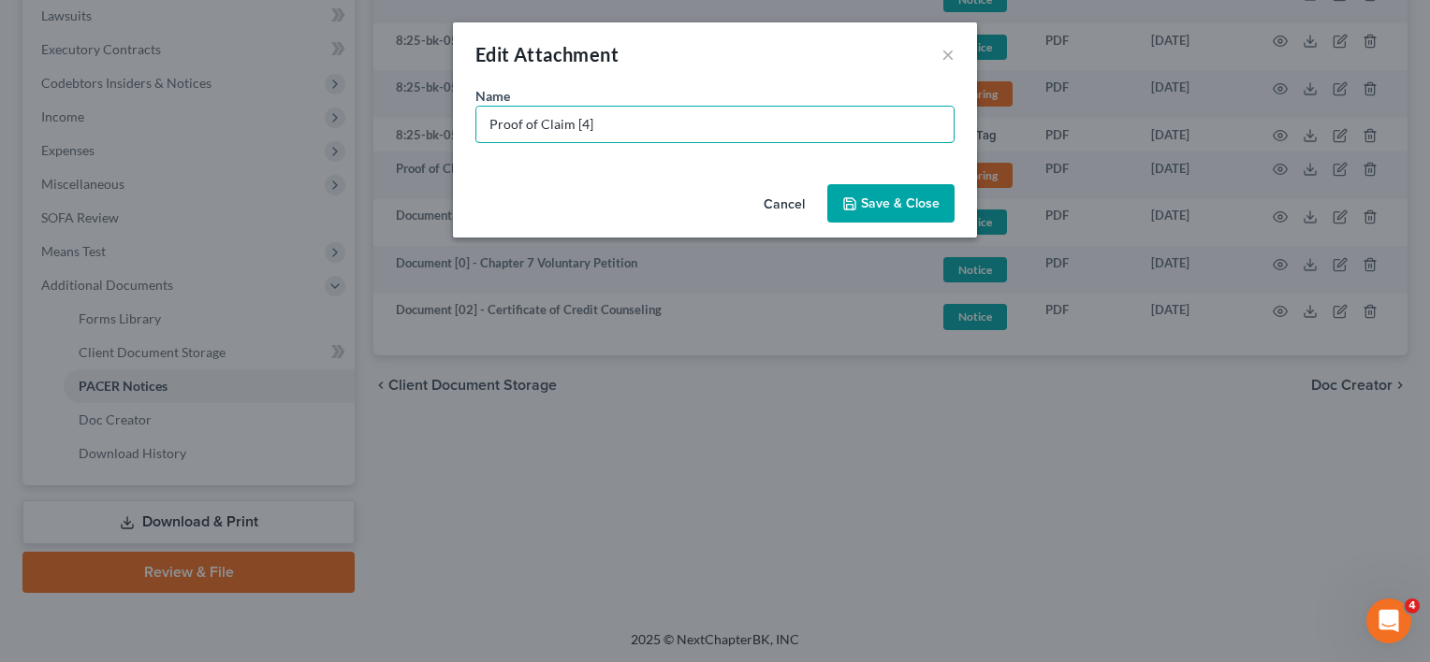
drag, startPoint x: 600, startPoint y: 135, endPoint x: 393, endPoint y: 143, distance: 206.9
click at [380, 146] on div "Edit Attachment × Name * Proof of Claim [4] Cancel Save & Close" at bounding box center [715, 331] width 1430 height 662
paste input "Document [02] -"
drag, startPoint x: 572, startPoint y: 123, endPoint x: 561, endPoint y: 121, distance: 10.7
click at [561, 121] on input "Document [02] -" at bounding box center [714, 125] width 477 height 36
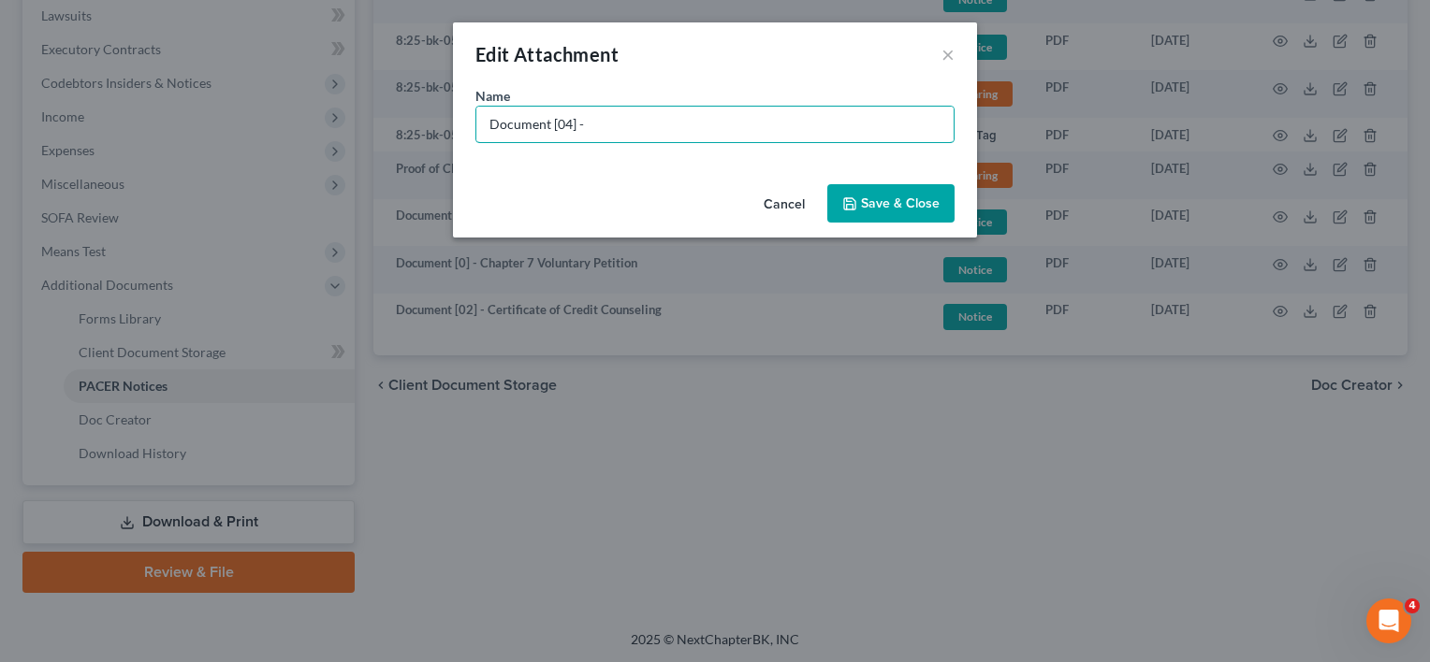
click at [652, 123] on input "Document [04] -" at bounding box center [714, 125] width 477 height 36
type input "Document [04] - Notice of Chapter 7 Bankruptcy Case"
click at [890, 202] on span "Save & Close" at bounding box center [900, 204] width 79 height 16
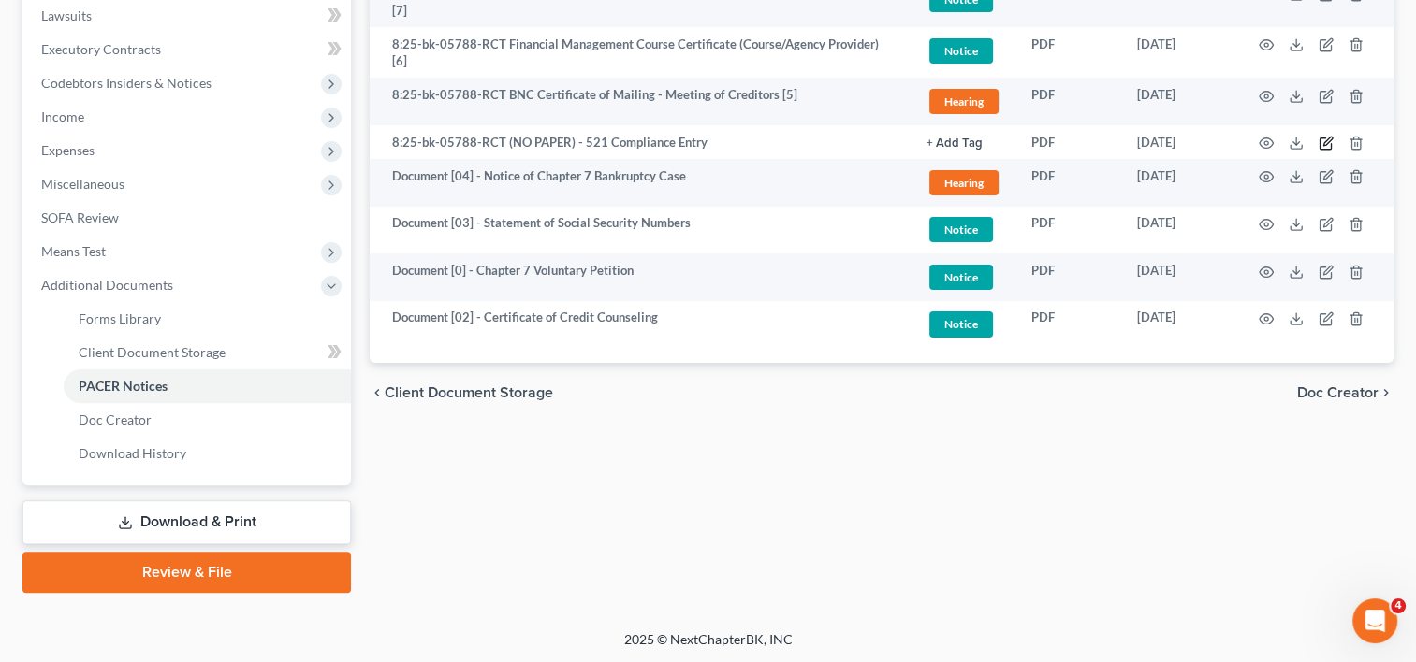
click at [1321, 136] on icon "button" at bounding box center [1325, 143] width 15 height 15
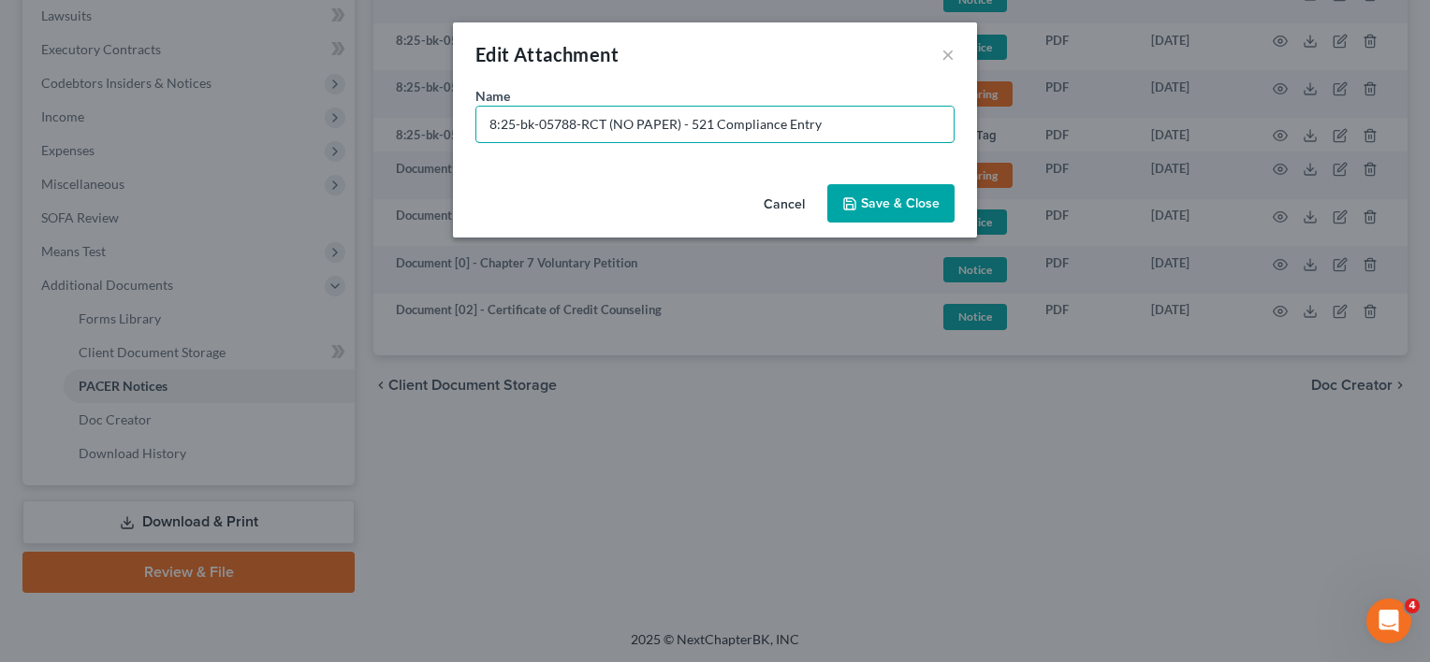
drag, startPoint x: 676, startPoint y: 123, endPoint x: 22, endPoint y: 125, distance: 654.0
click at [23, 125] on div "Edit Attachment × Name * 8:25-bk-05788-RCT (NO PAPER) - 521 Compliance Entry Ca…" at bounding box center [715, 331] width 1430 height 662
type input "No Paper [01] - 521 Compliance Entry"
click at [887, 194] on button "Save & Close" at bounding box center [890, 203] width 127 height 39
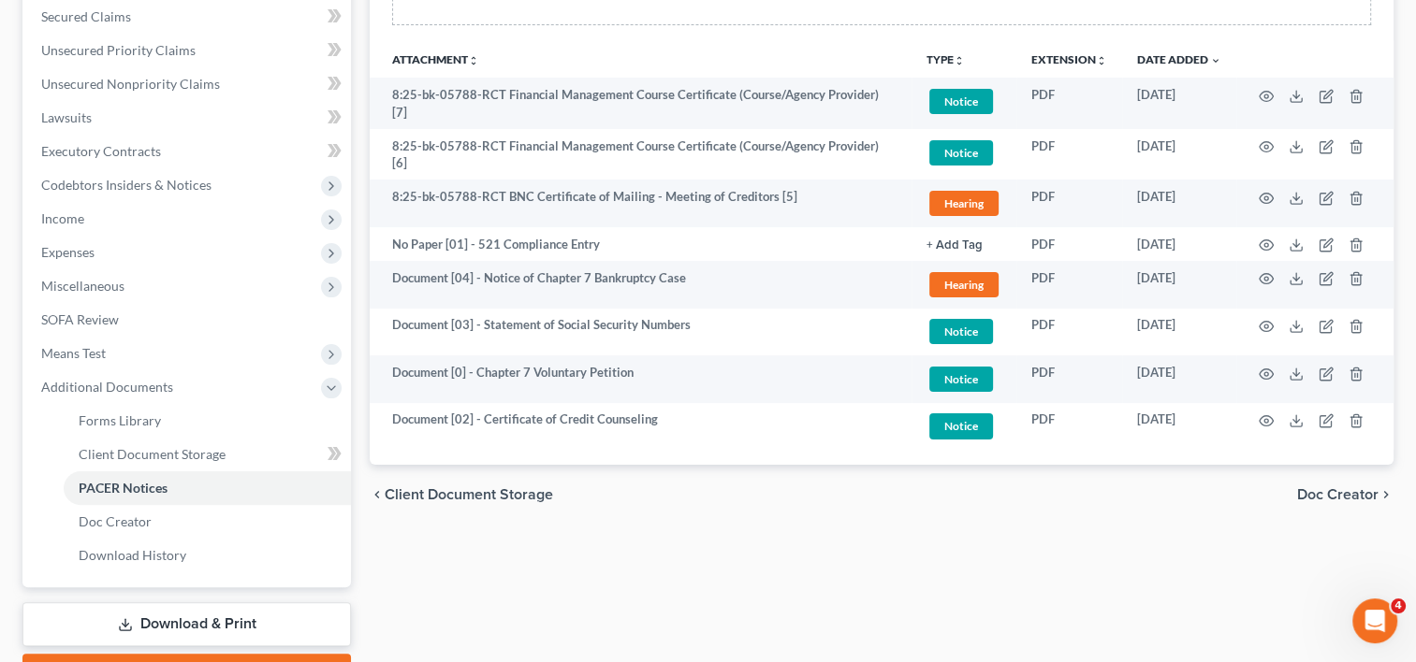
scroll to position [342, 0]
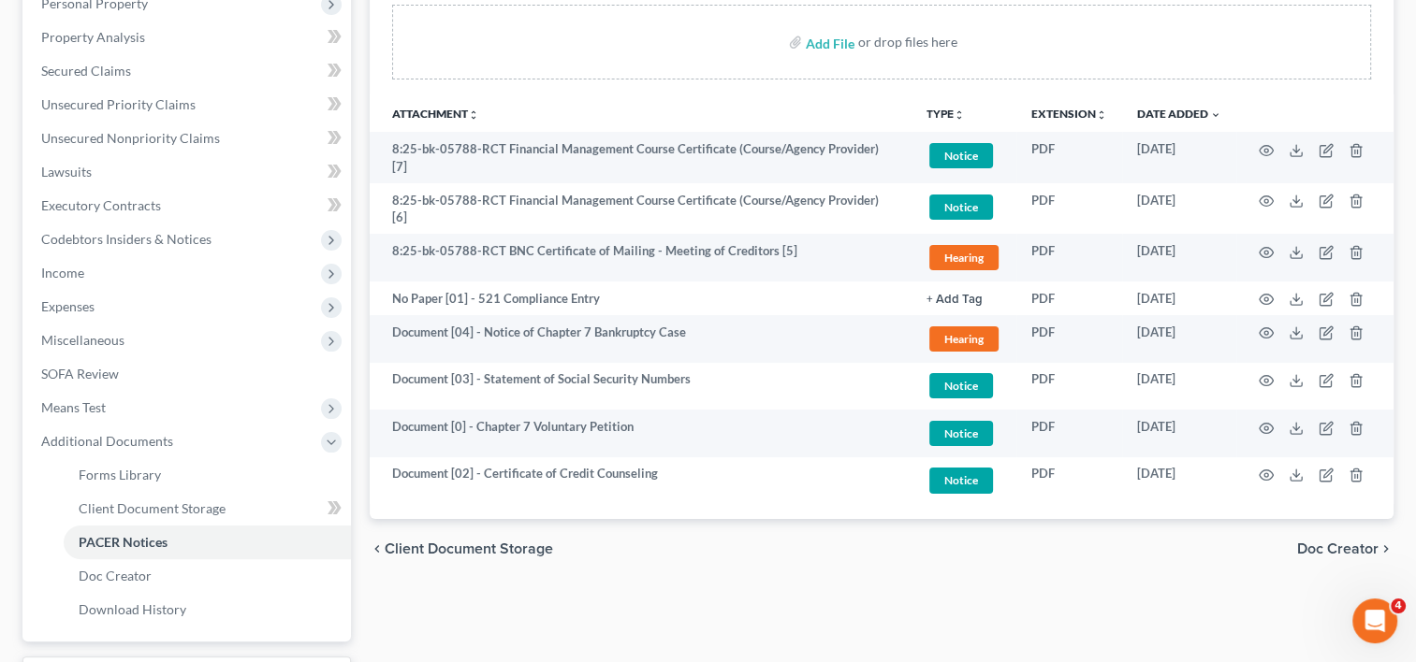
click at [976, 251] on span "Hearing" at bounding box center [963, 257] width 69 height 25
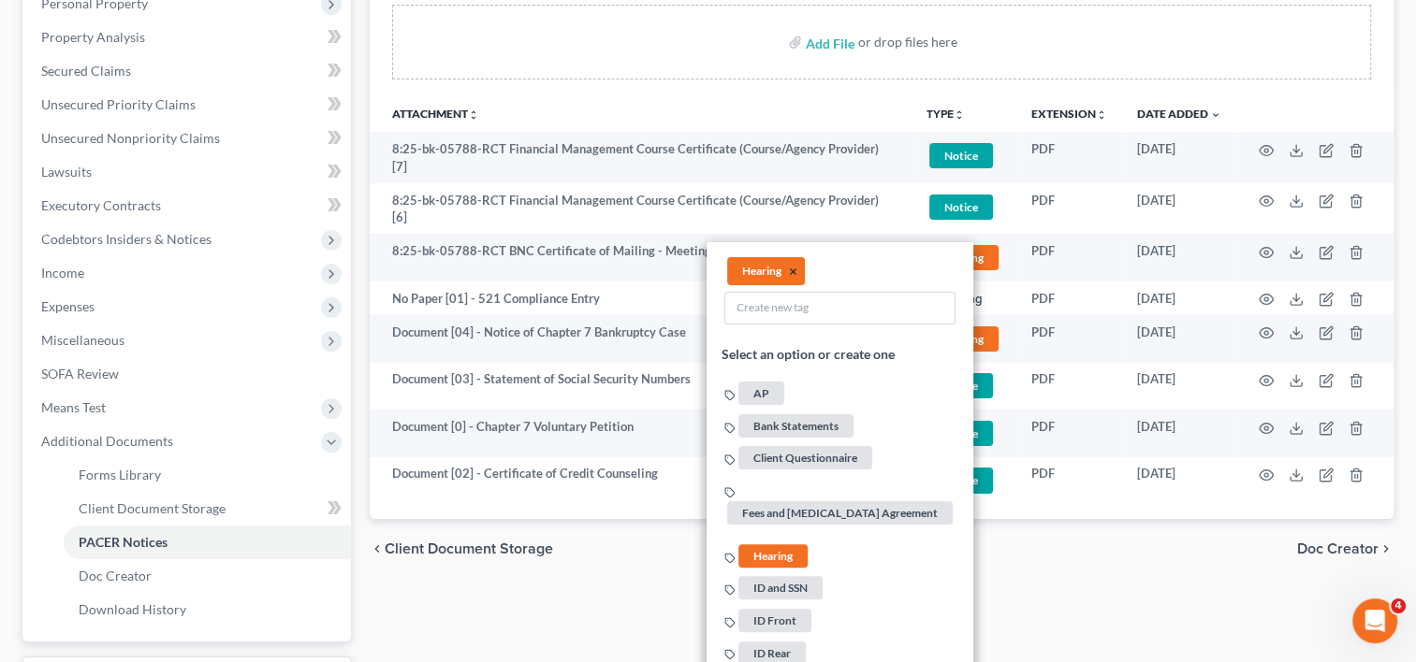
click at [794, 265] on button "×" at bounding box center [793, 272] width 8 height 17
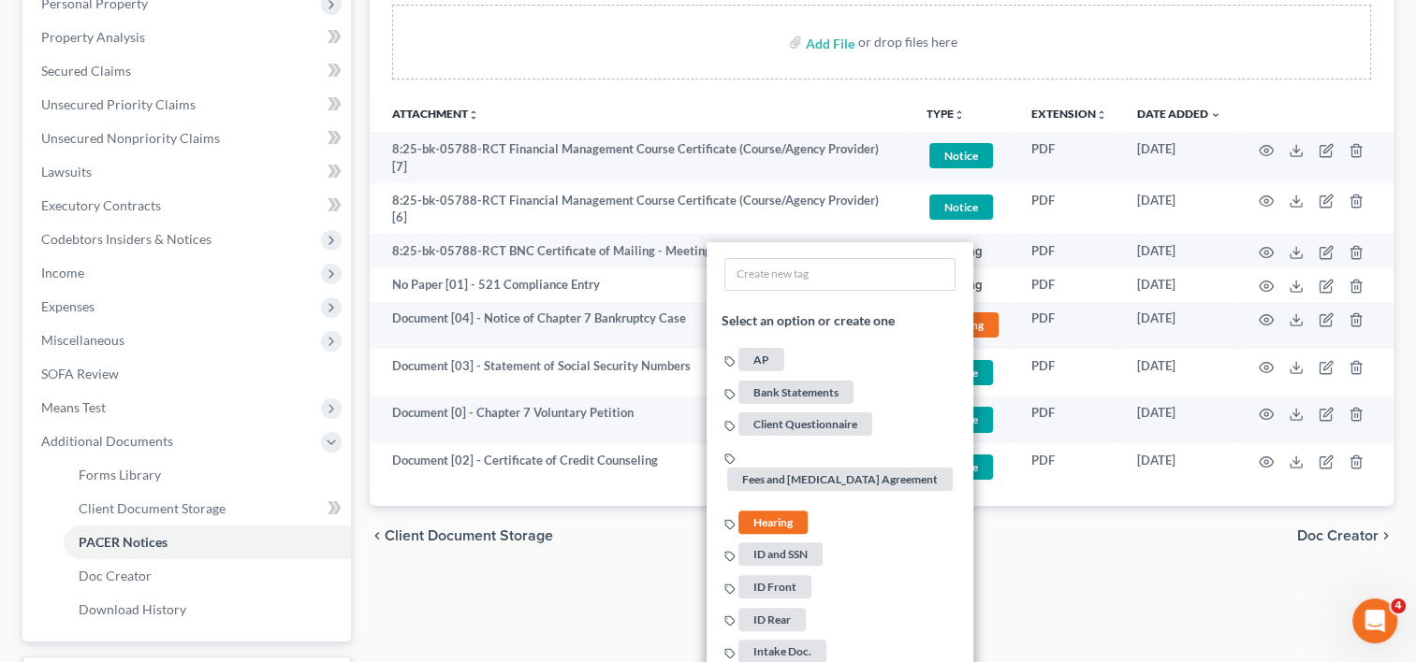
scroll to position [621, 0]
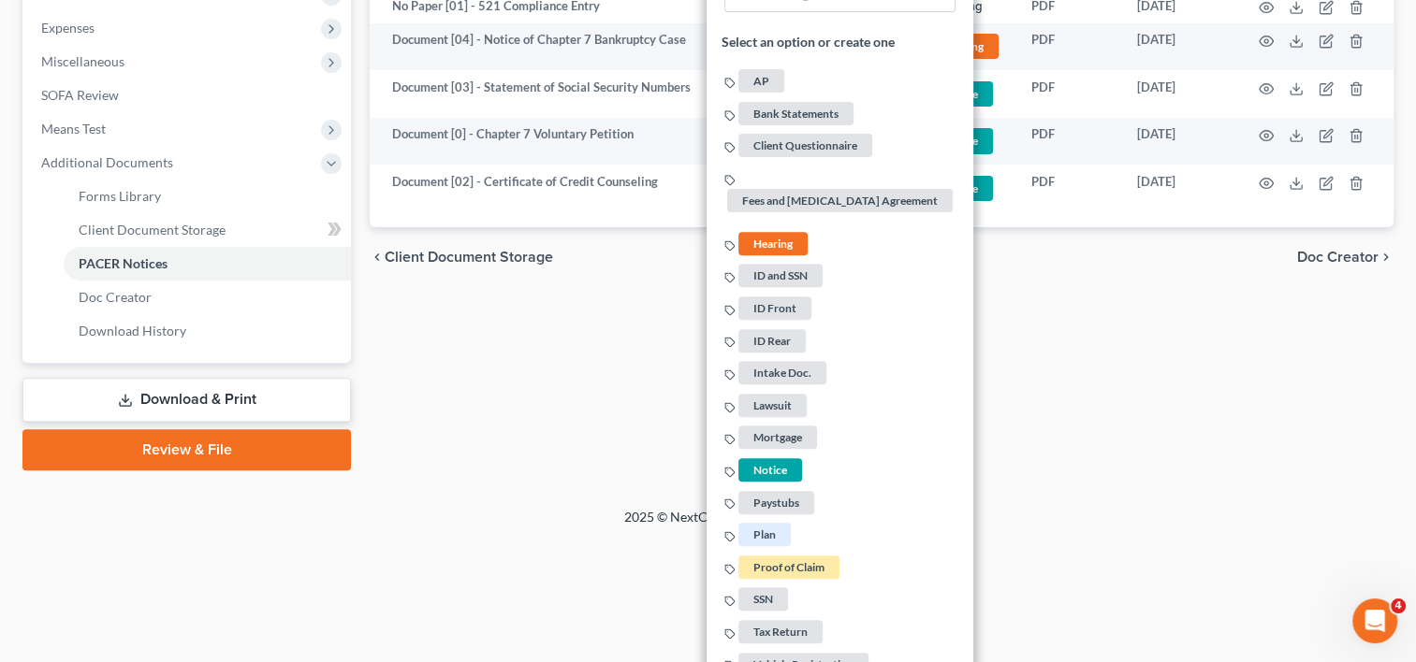
click at [775, 458] on span "Notice" at bounding box center [770, 469] width 64 height 23
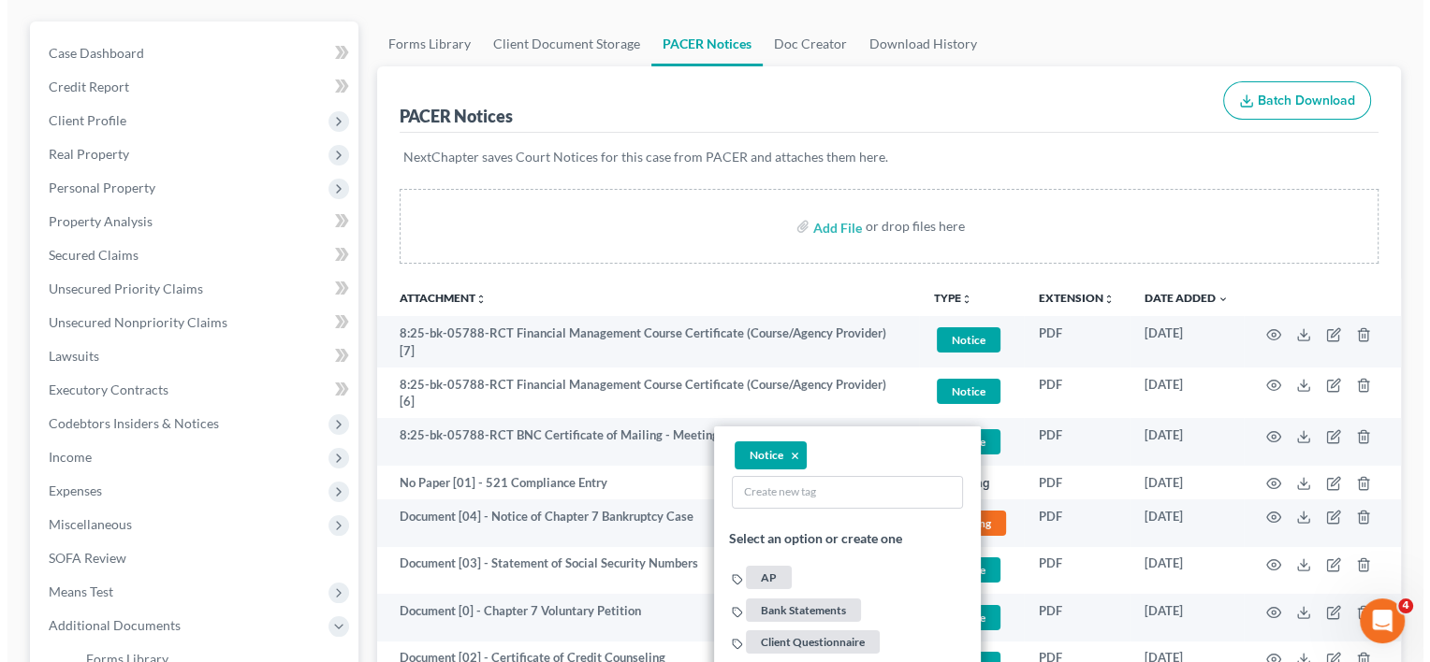
scroll to position [153, 0]
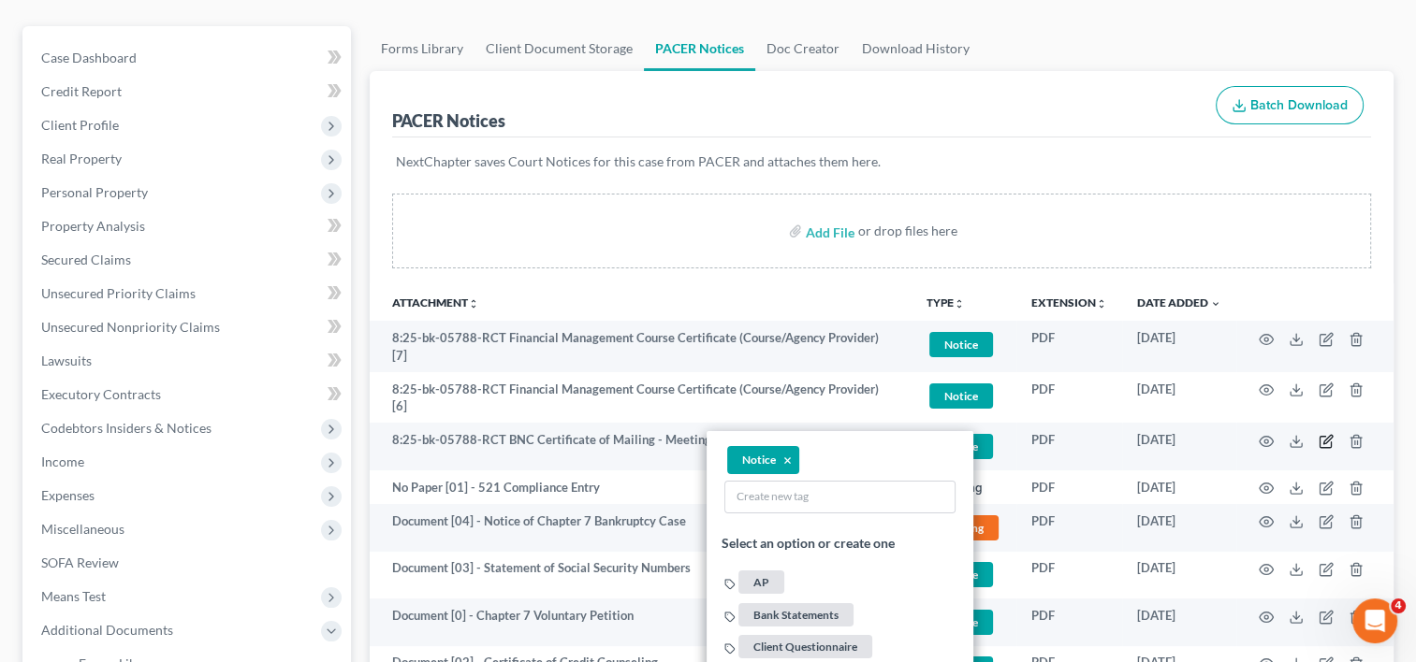
click at [1321, 434] on icon "button" at bounding box center [1325, 441] width 15 height 15
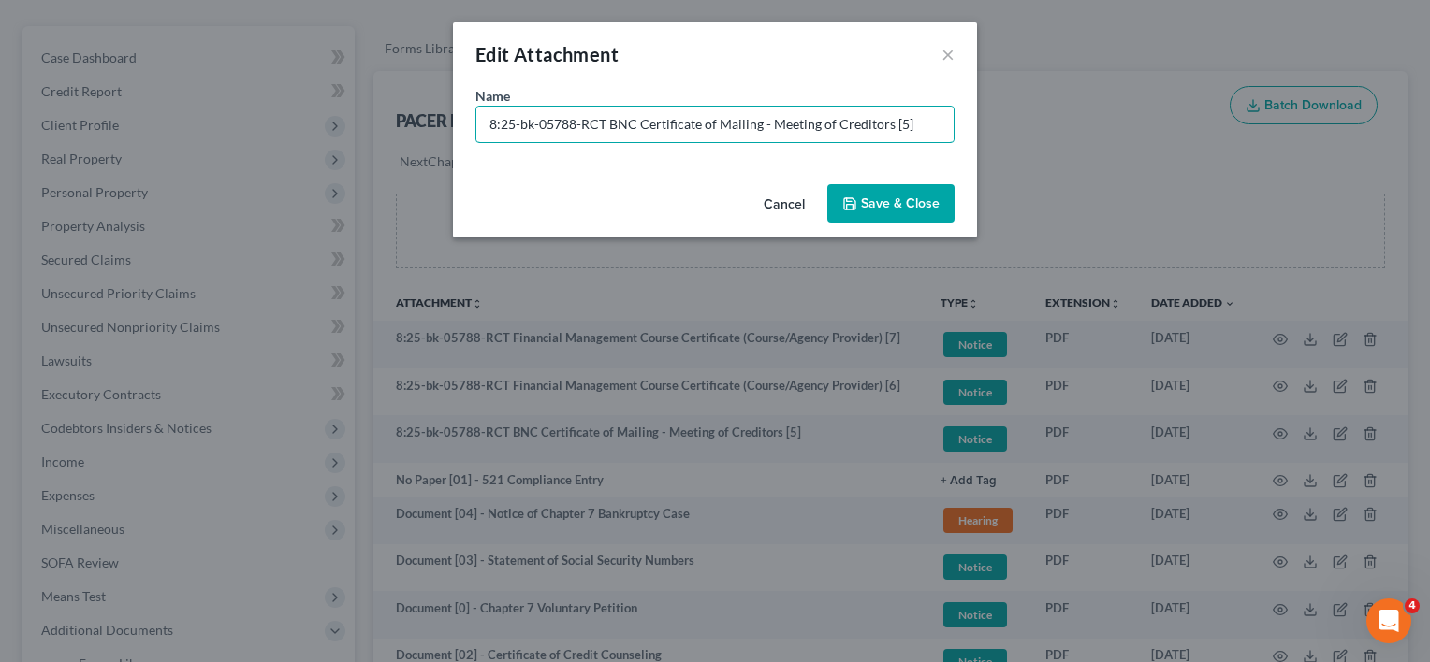
drag, startPoint x: 637, startPoint y: 124, endPoint x: 212, endPoint y: 125, distance: 424.8
click at [212, 125] on div "Edit Attachment × Name * 8:25-bk-05788-RCT BNC Certificate of Mailing - Meeting…" at bounding box center [715, 331] width 1430 height 662
paste input "Document [02] -"
click at [565, 118] on input "Document [02] -" at bounding box center [714, 125] width 477 height 36
click at [708, 116] on input "Document [05] -" at bounding box center [714, 125] width 477 height 36
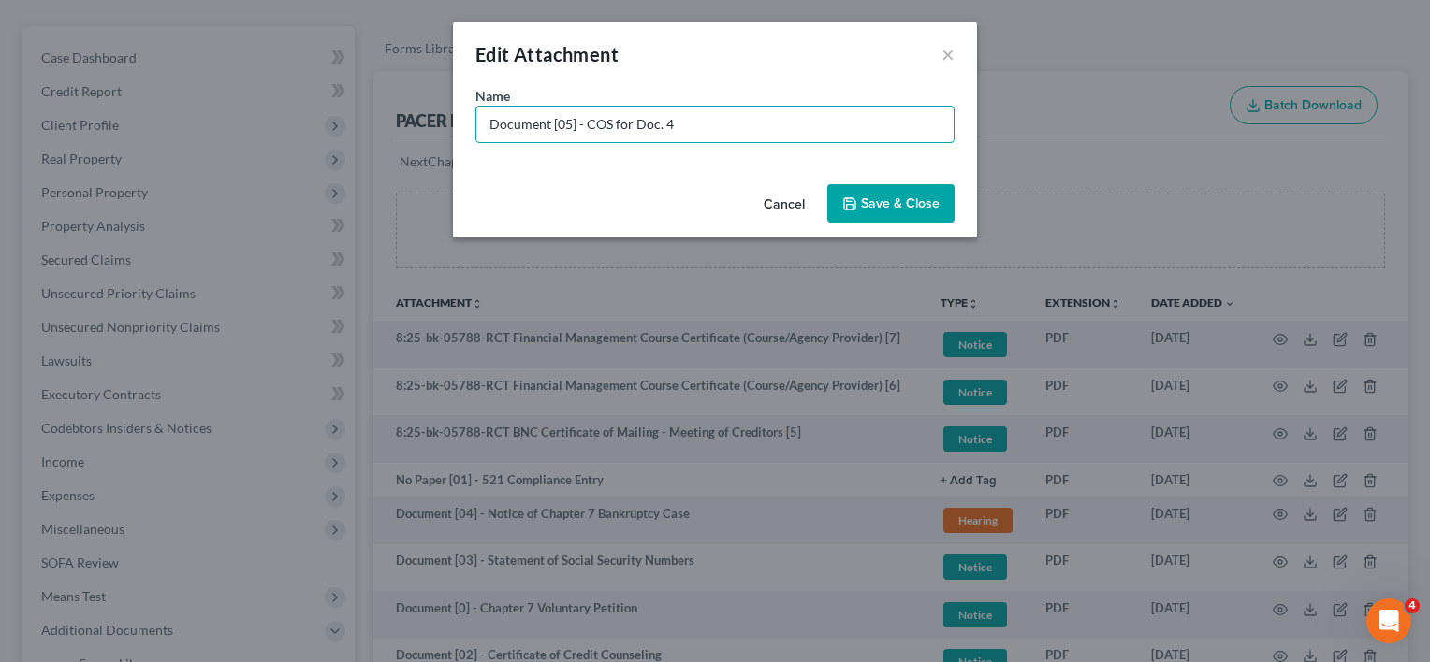
type input "Document [05] - COS for Doc. 4"
click at [860, 197] on button "Save & Close" at bounding box center [890, 203] width 127 height 39
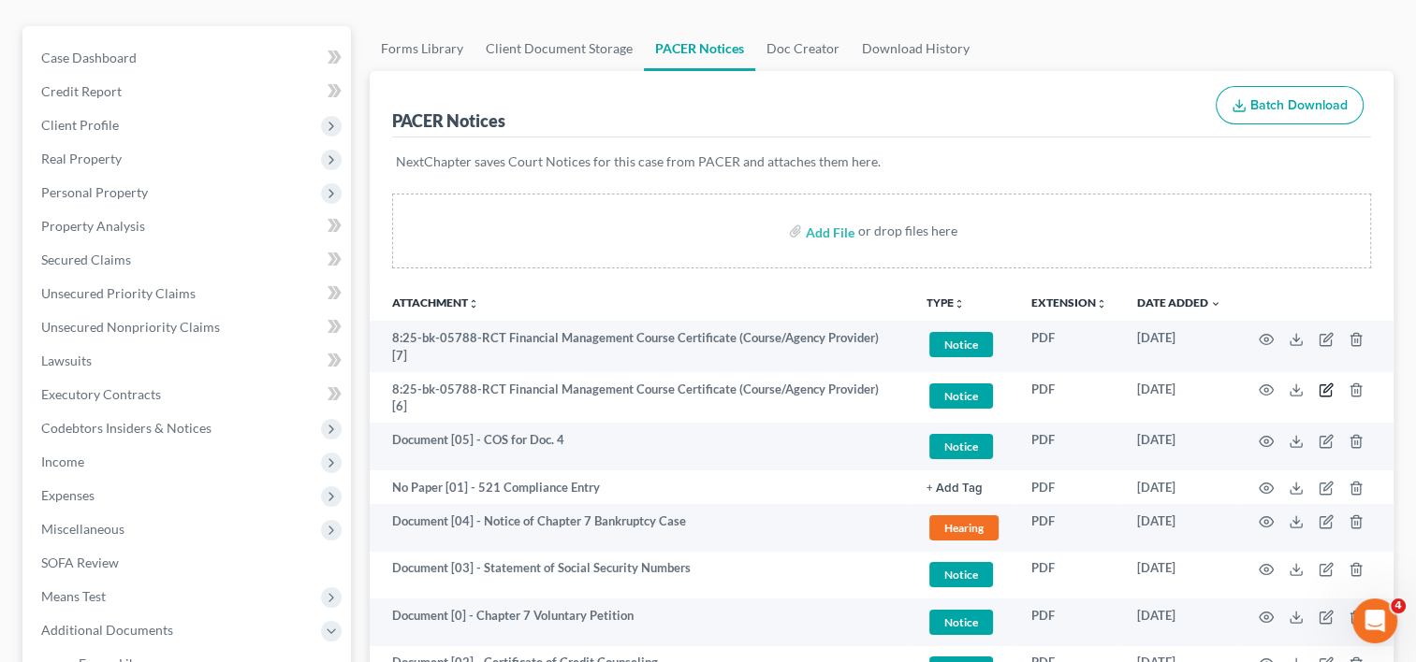
click at [1328, 385] on icon "button" at bounding box center [1327, 389] width 8 height 8
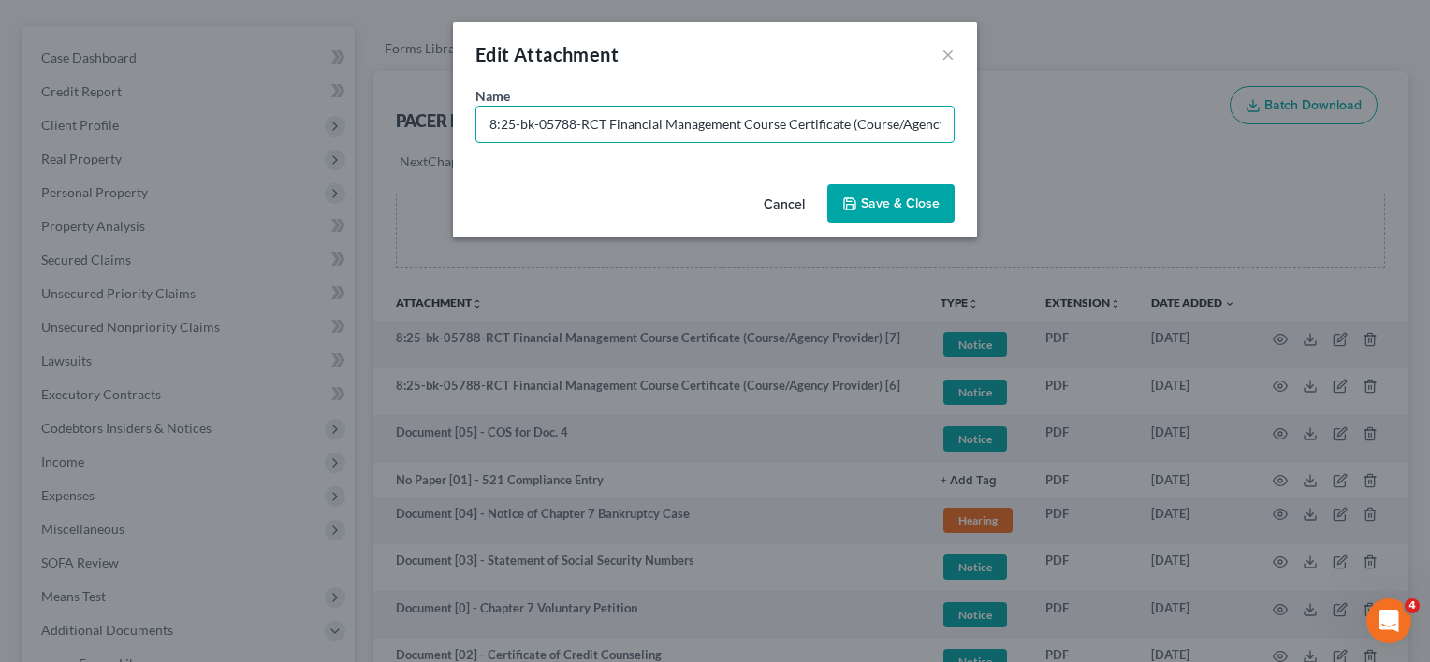
drag, startPoint x: 608, startPoint y: 121, endPoint x: 258, endPoint y: 133, distance: 350.1
click at [258, 133] on div "Edit Attachment × Name * 8:25-bk-05788-RCT Financial Management Course Certific…" at bounding box center [715, 331] width 1430 height 662
paste input "Document [02] -"
drag, startPoint x: 569, startPoint y: 116, endPoint x: 556, endPoint y: 118, distance: 13.2
click at [556, 118] on input "Document [02] - Financial Management Course Certificate (Course/Agency Provider…" at bounding box center [714, 125] width 477 height 36
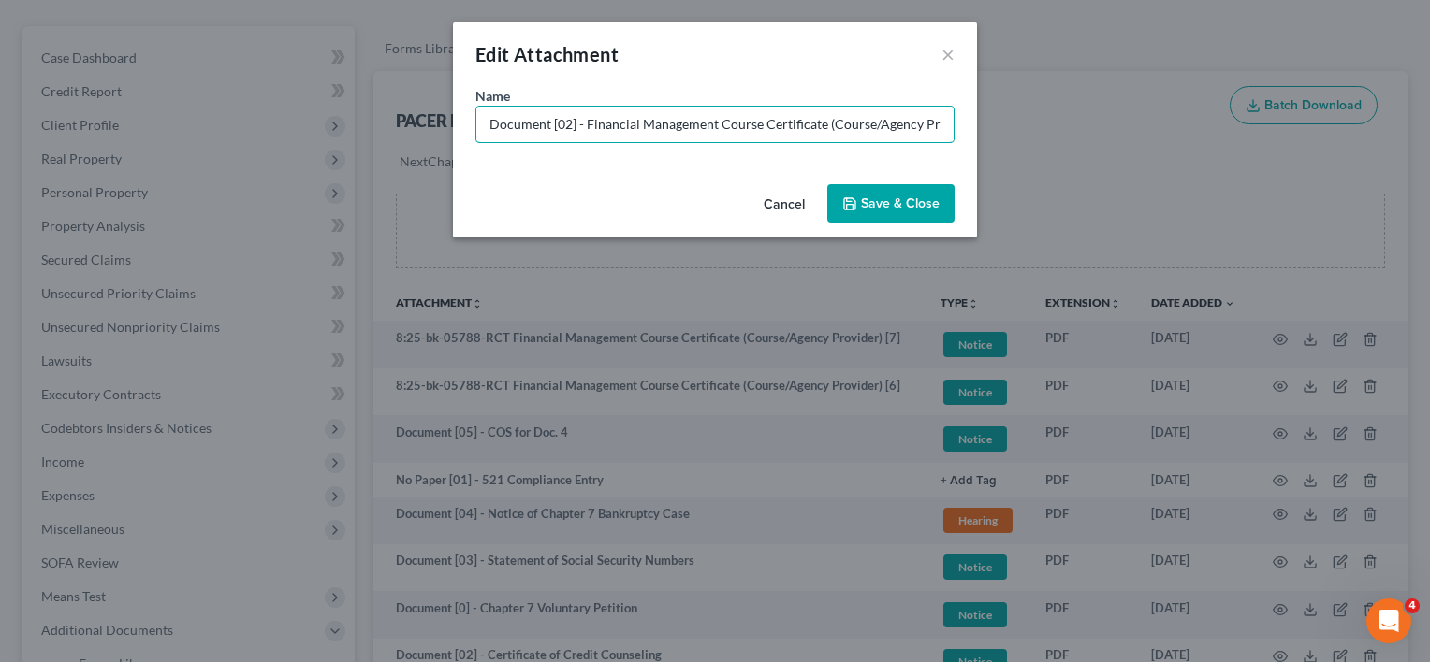
click at [556, 118] on input "Document [02] - Financial Management Course Certificate (Course/Agency Provider…" at bounding box center [714, 125] width 477 height 36
click at [571, 123] on input "Document [02] - Financial Management Course Certificate (Course/Agency Provider…" at bounding box center [714, 125] width 477 height 36
type input "Document [06] - Financial Management Course Certificate (Course/Agency Provider)"
click at [868, 201] on span "Save & Close" at bounding box center [900, 204] width 79 height 16
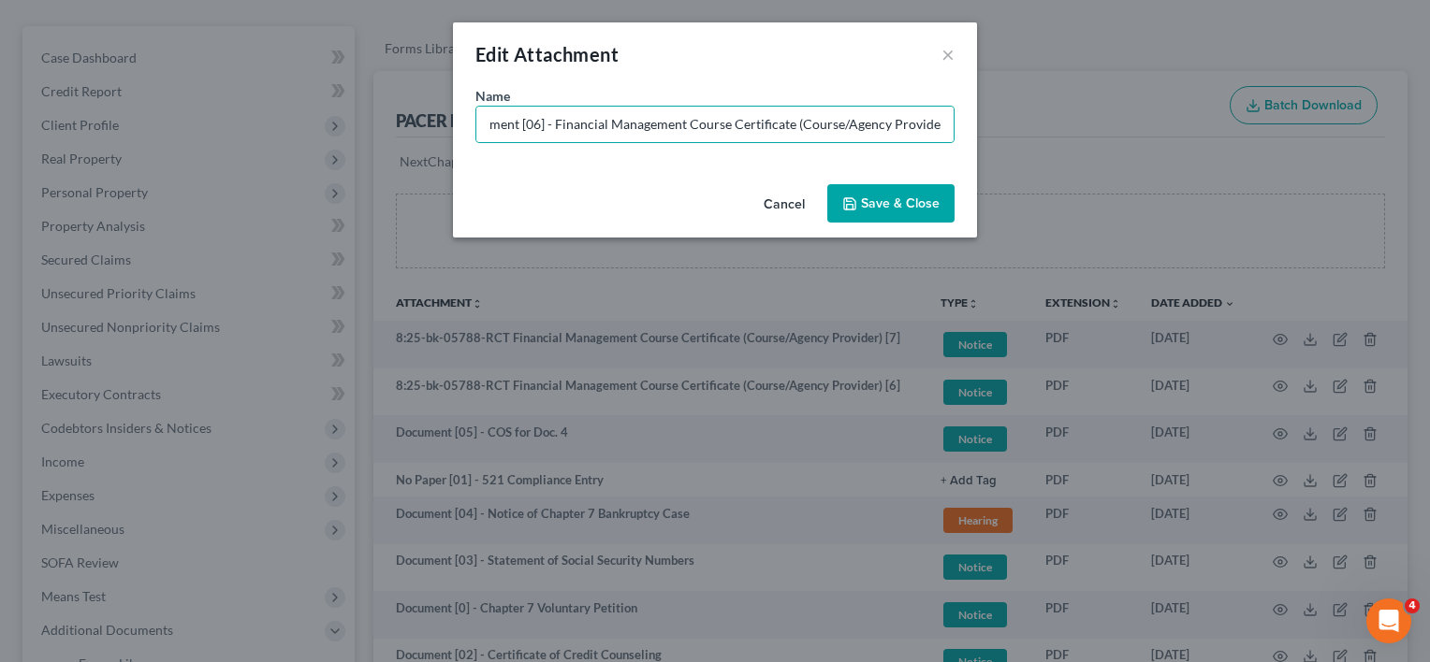
scroll to position [0, 0]
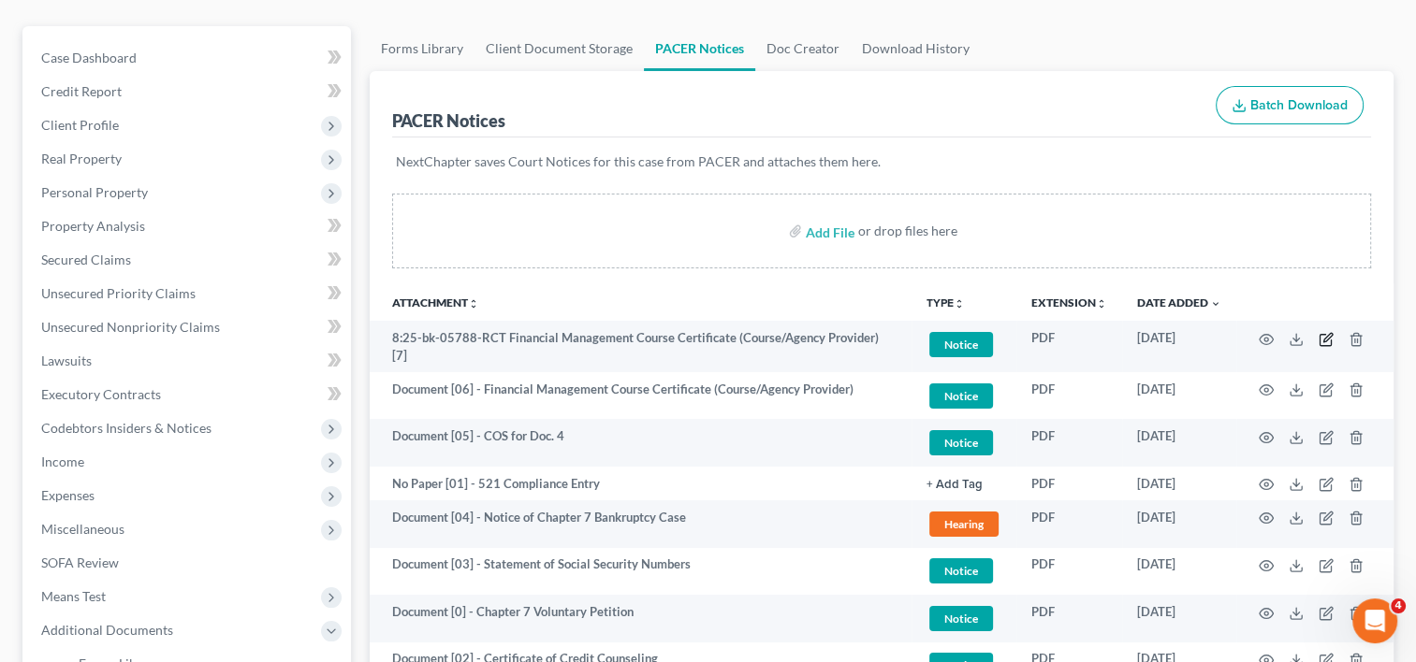
click at [1323, 337] on icon "button" at bounding box center [1325, 339] width 15 height 15
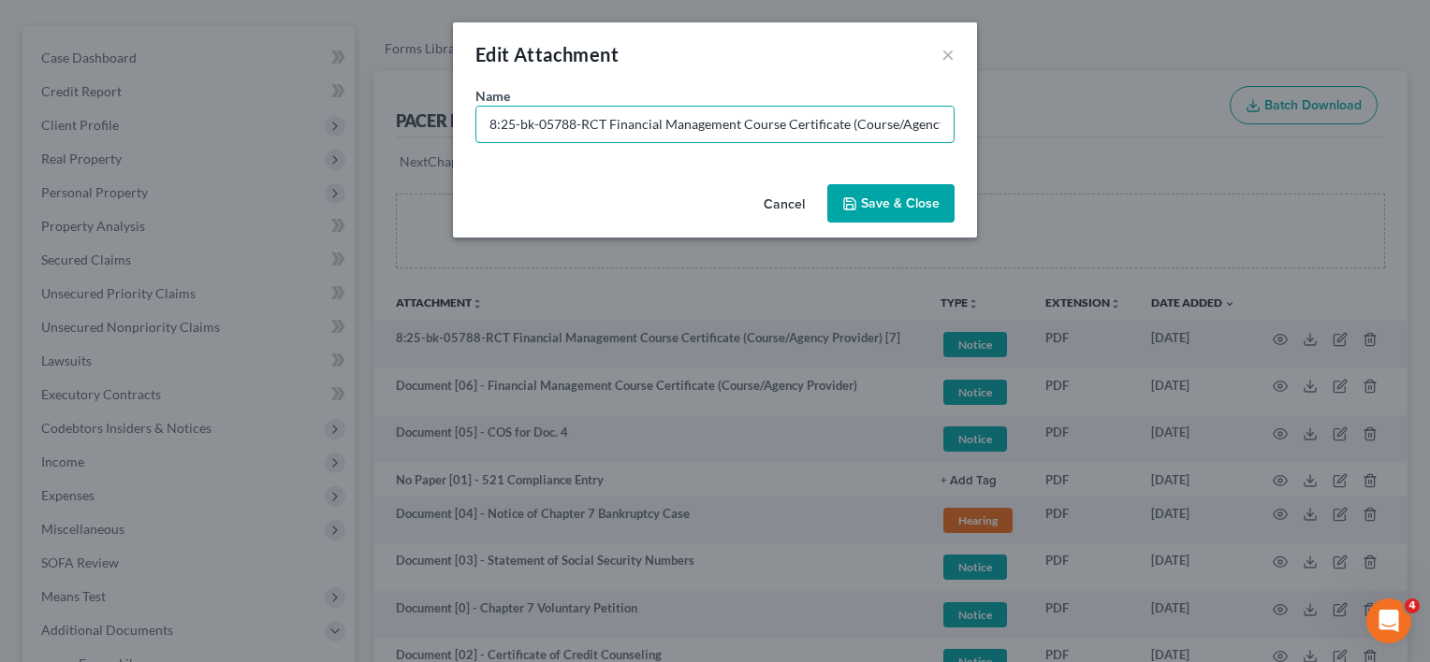
drag, startPoint x: 607, startPoint y: 125, endPoint x: -341, endPoint y: 76, distance: 949.1
click at [0, 76] on html "Home New Case Client Portal Directory Cases DebtorCC [PERSON_NAME] LEGAL GROUP …" at bounding box center [715, 428] width 1430 height 1163
paste input "Document [02] -"
click at [571, 127] on input "Document [02] - Financial Management Course Certificate (Course/Agency Provider…" at bounding box center [714, 125] width 477 height 36
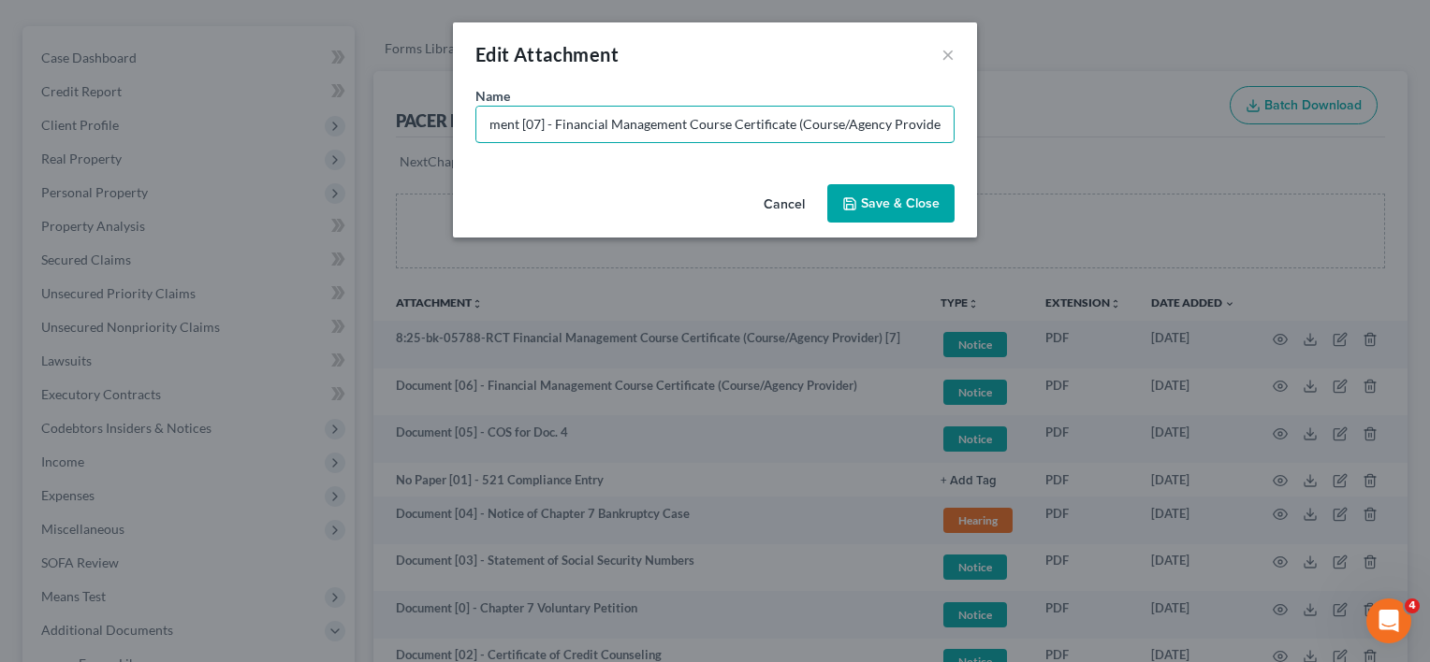
type input "Document [07] - Financial Management Course Certificate (Course/Agency Provider)"
click at [897, 177] on div "Cancel Save & Close" at bounding box center [715, 208] width 524 height 62
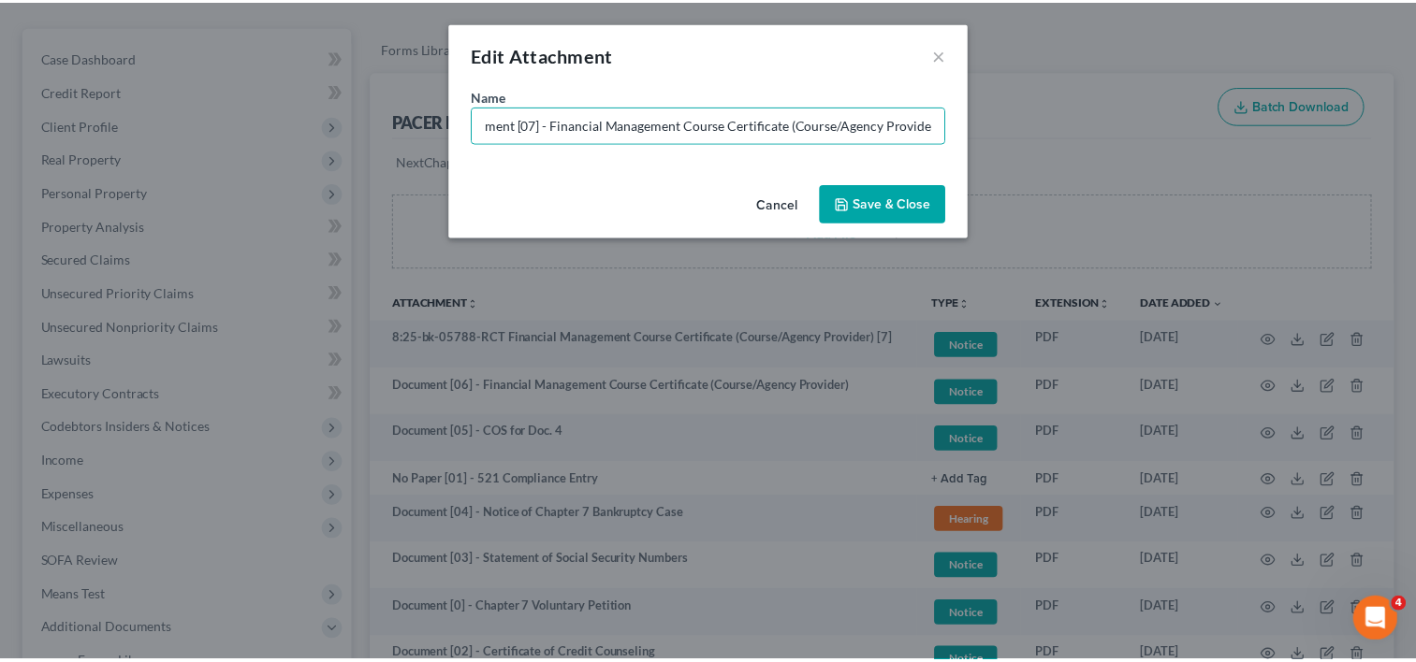
scroll to position [0, 0]
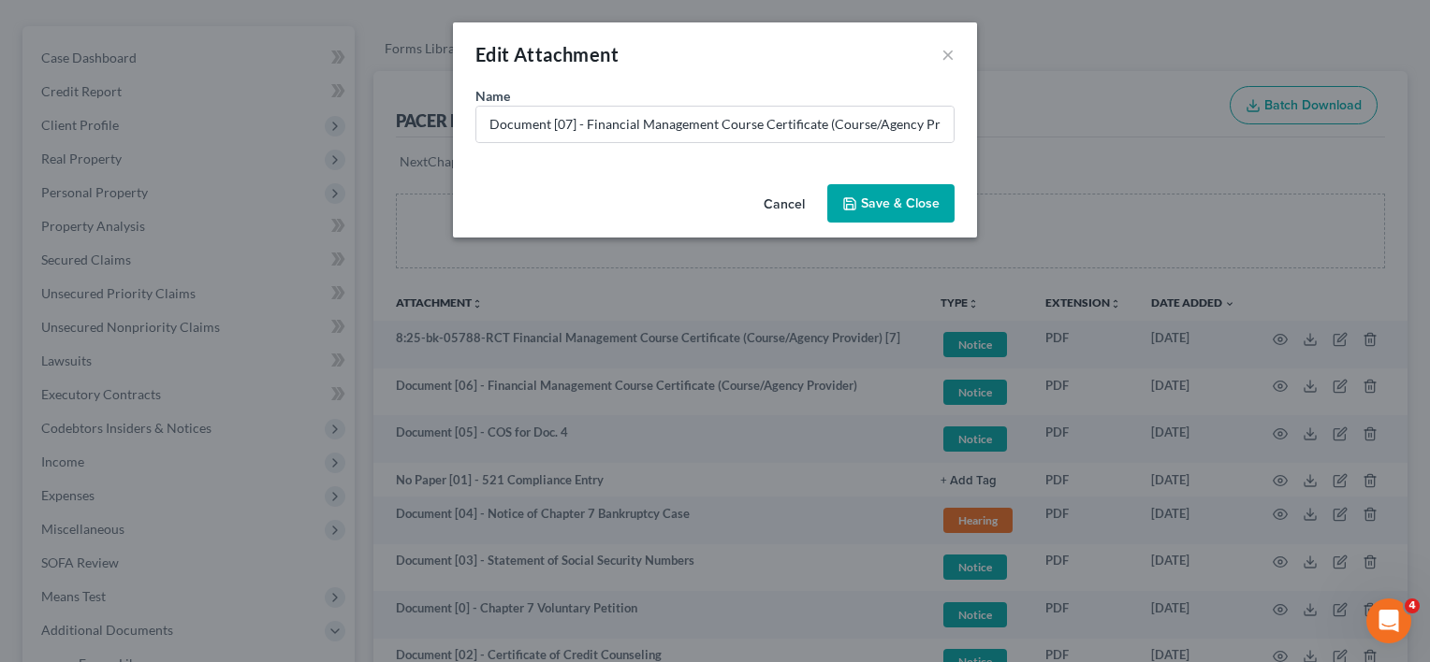
click at [894, 192] on button "Save & Close" at bounding box center [890, 203] width 127 height 39
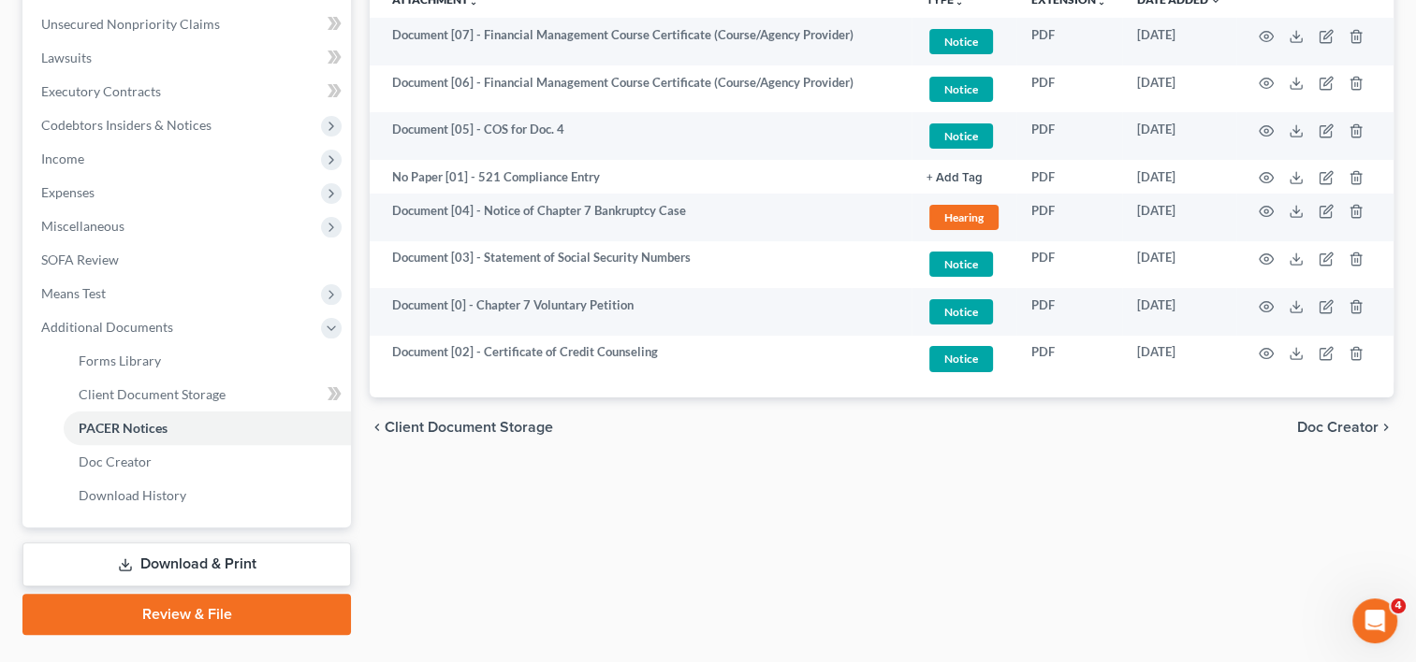
scroll to position [499, 0]
